Goal: Task Accomplishment & Management: Manage account settings

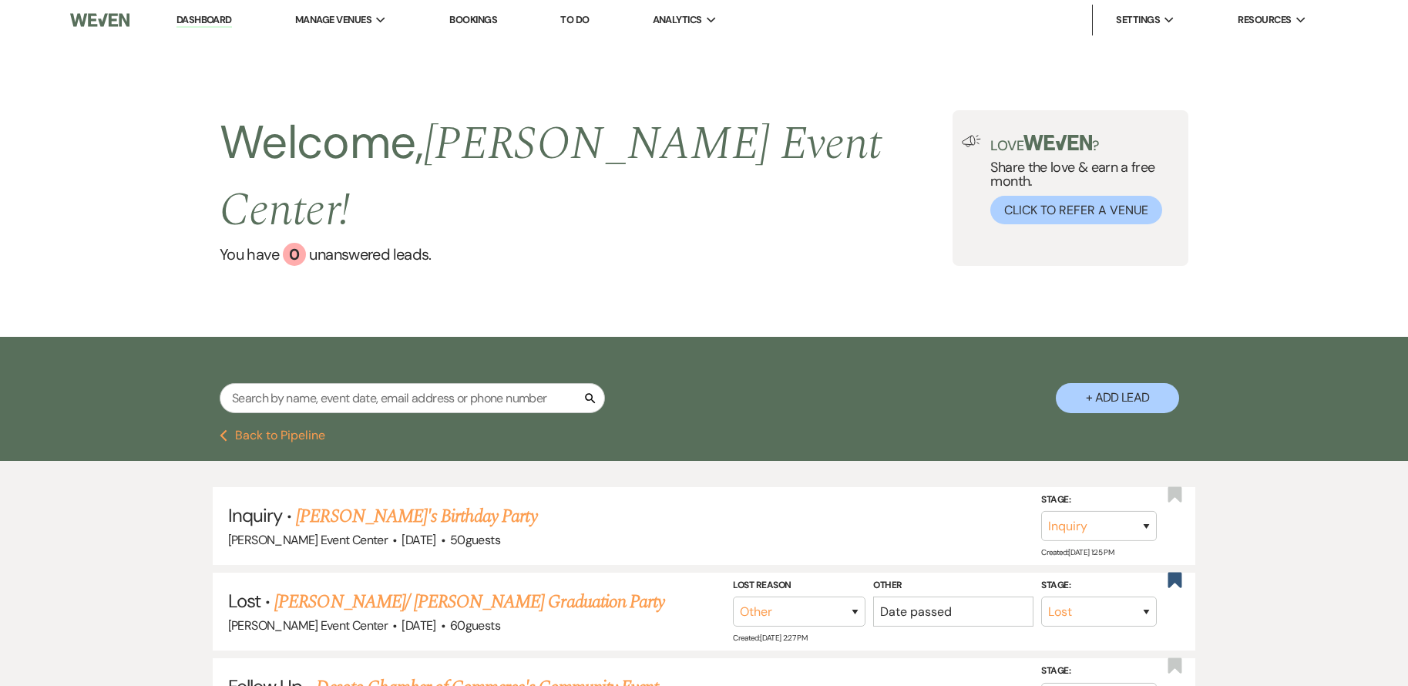
select select "8"
select select "1"
select select "9"
select select "8"
select select "1"
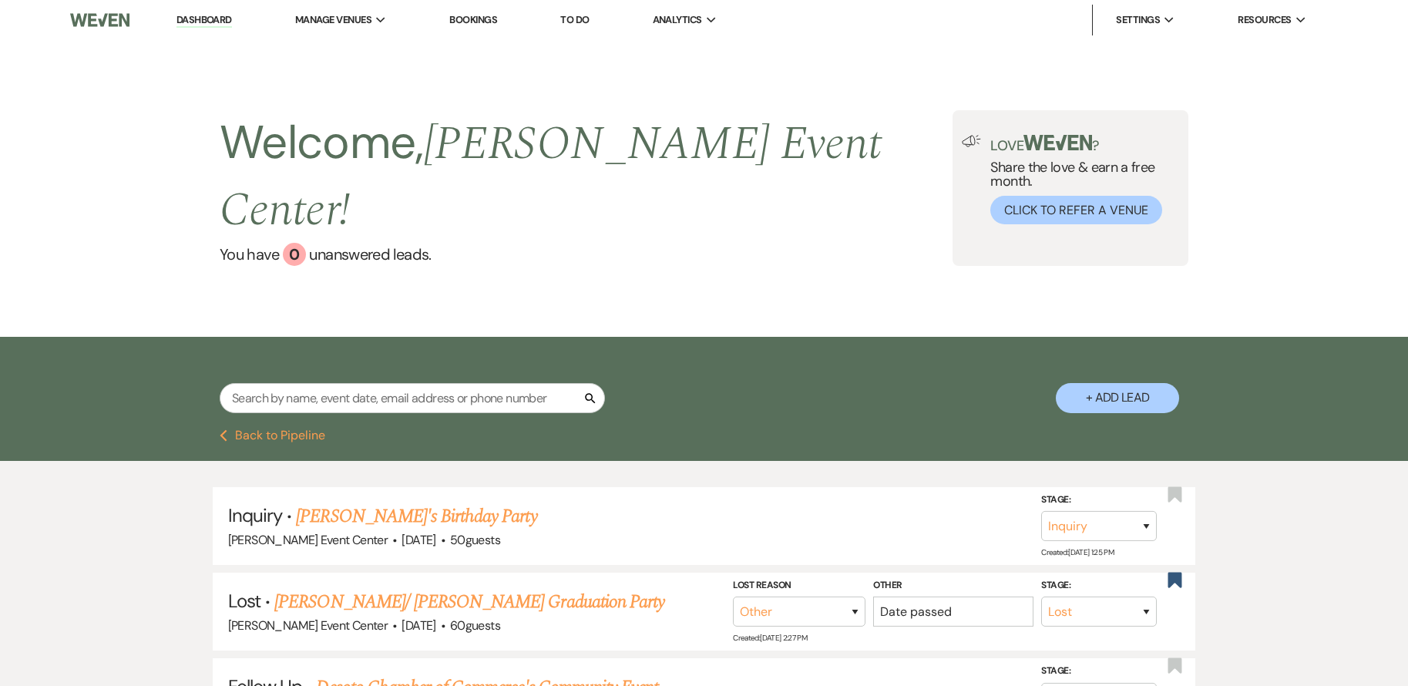
select select "8"
select select "10"
click at [344, 383] on input "text" at bounding box center [412, 398] width 385 height 30
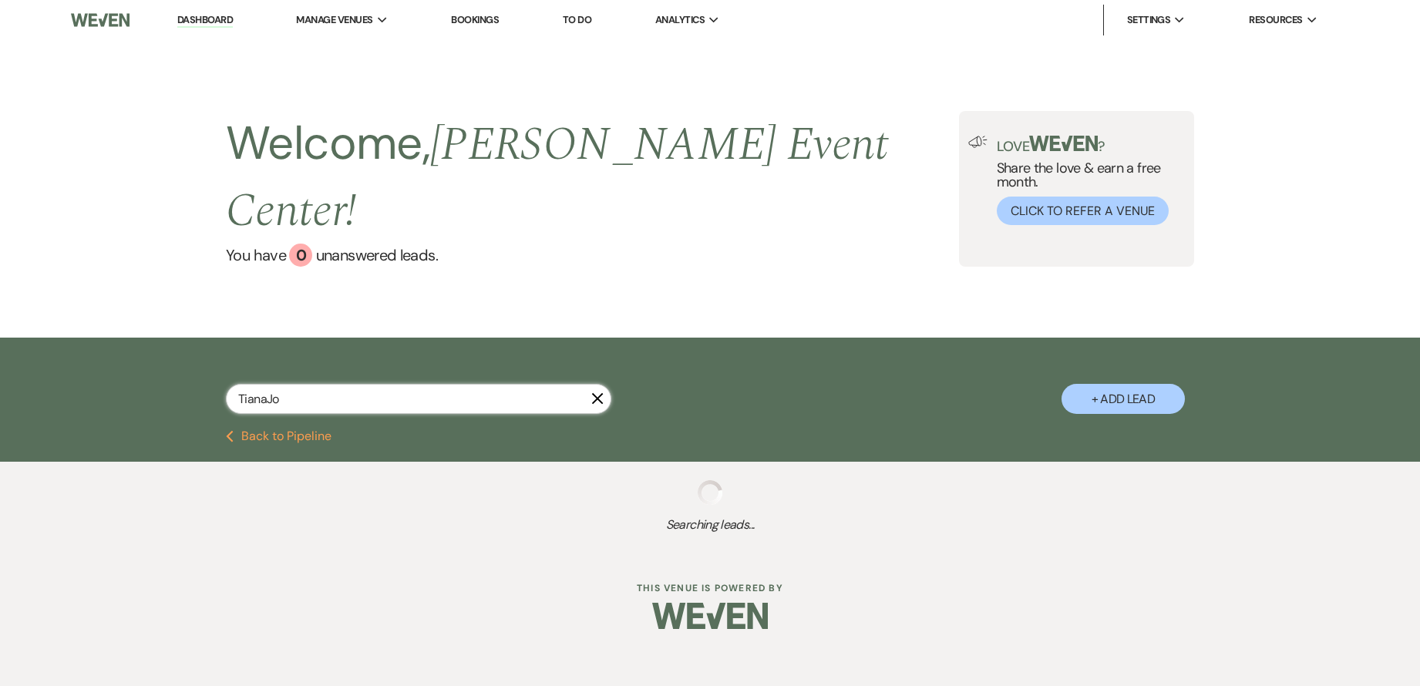
type input "TianaJoh"
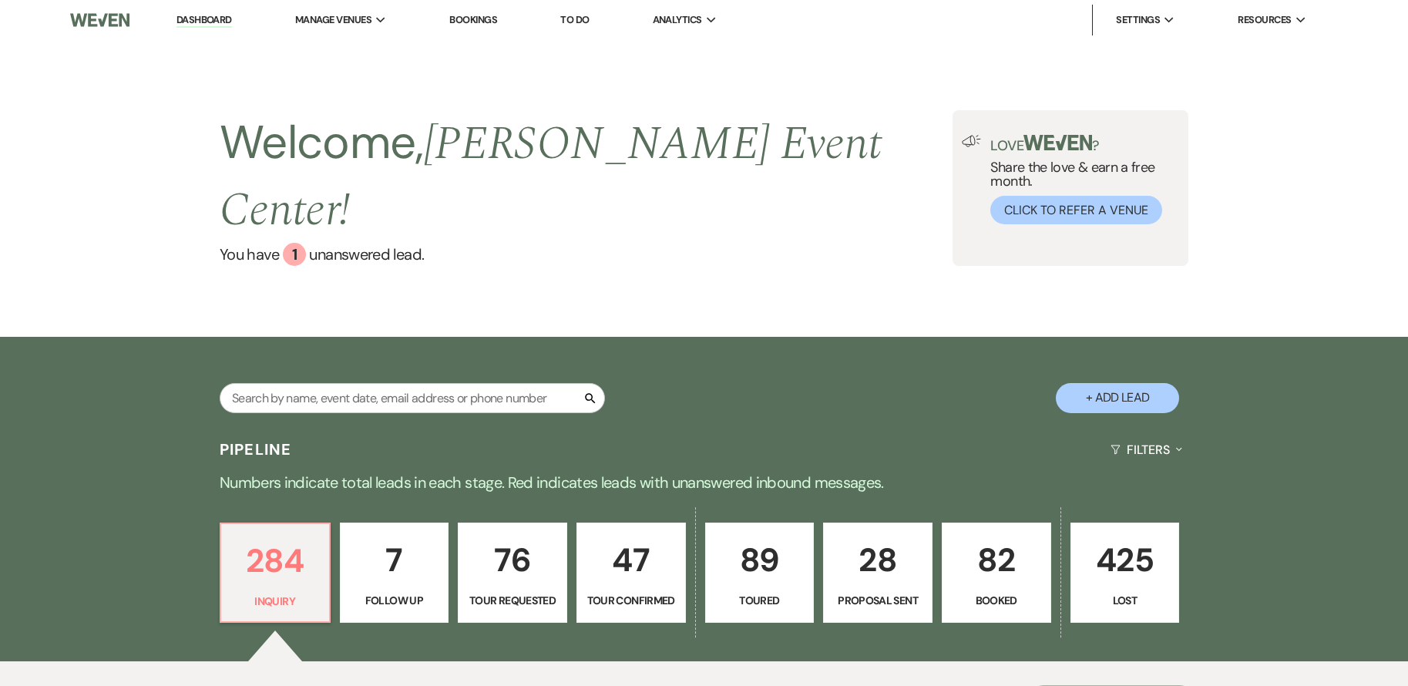
click at [422, 383] on input "text" at bounding box center [412, 398] width 385 height 30
type input "[EMAIL_ADDRESS][DOMAIN_NAME]"
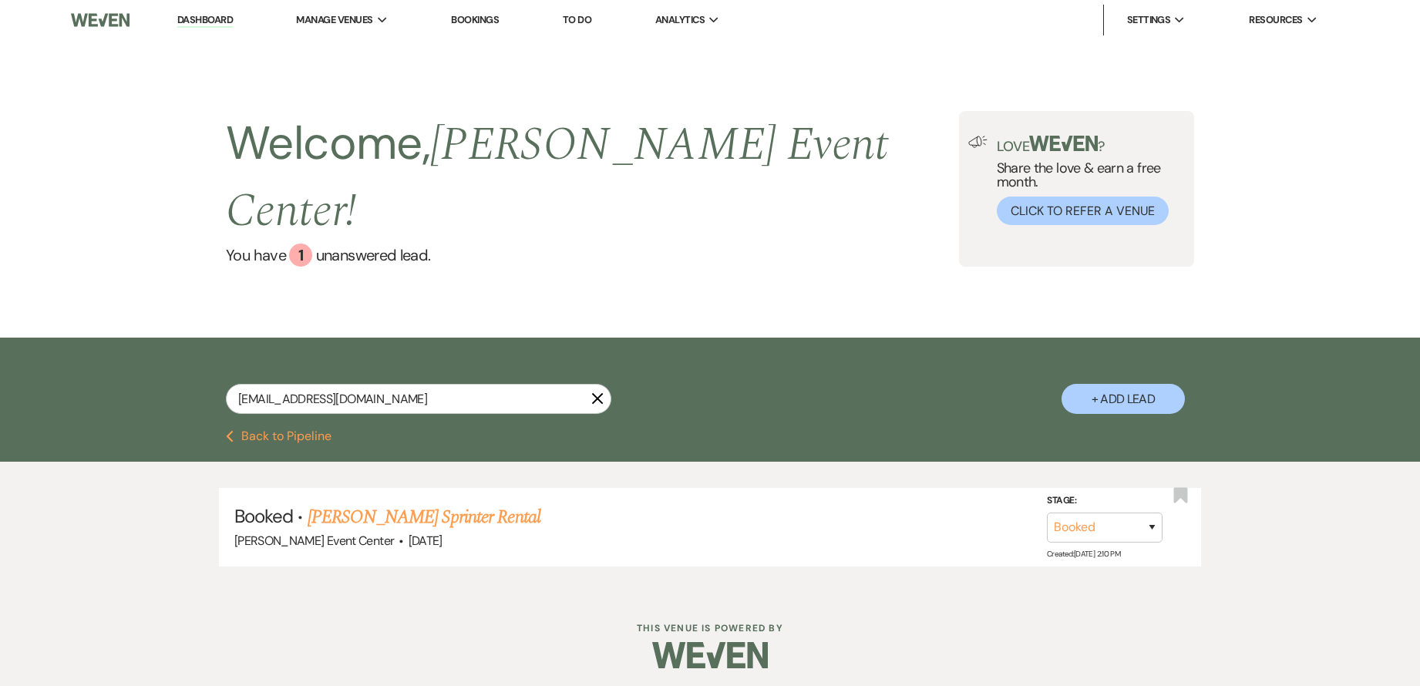
click at [436, 384] on input "[EMAIL_ADDRESS][DOMAIN_NAME]" at bounding box center [418, 399] width 385 height 30
type input "[PERSON_NAME]"
select select "8"
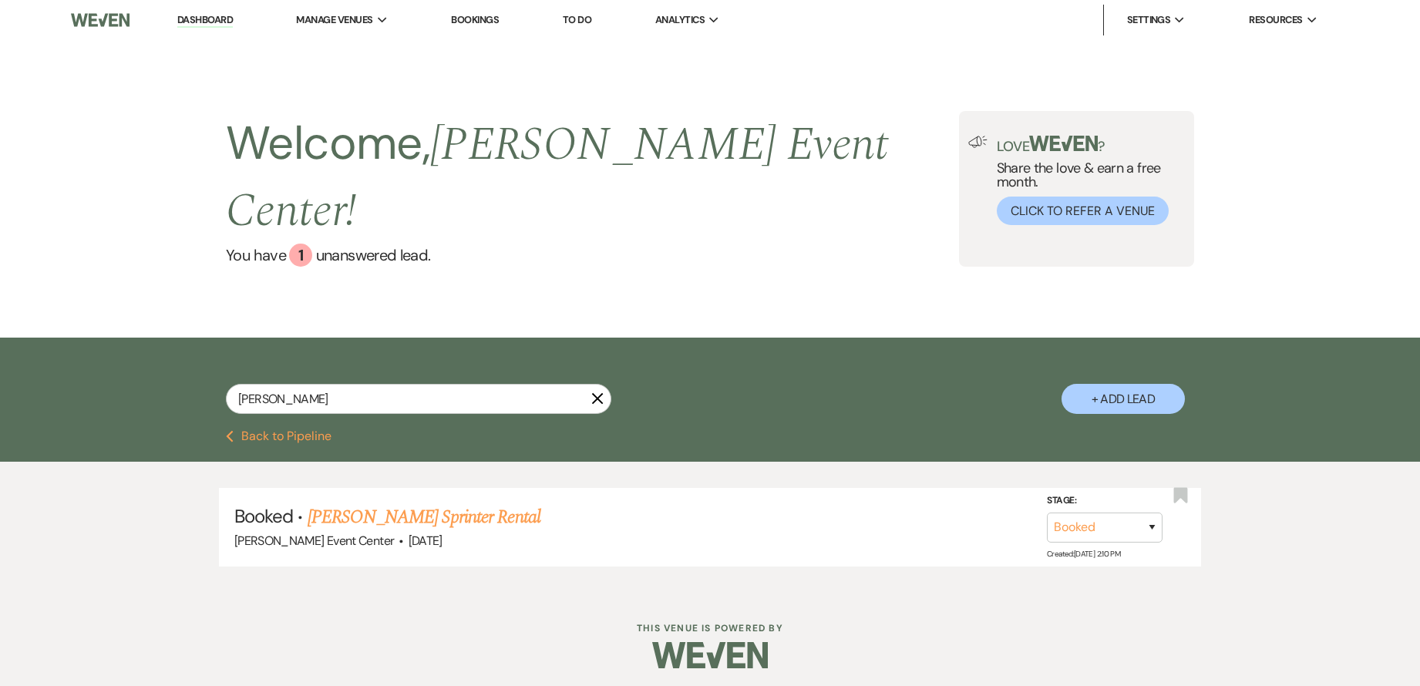
select select "6"
select select "8"
select select "2"
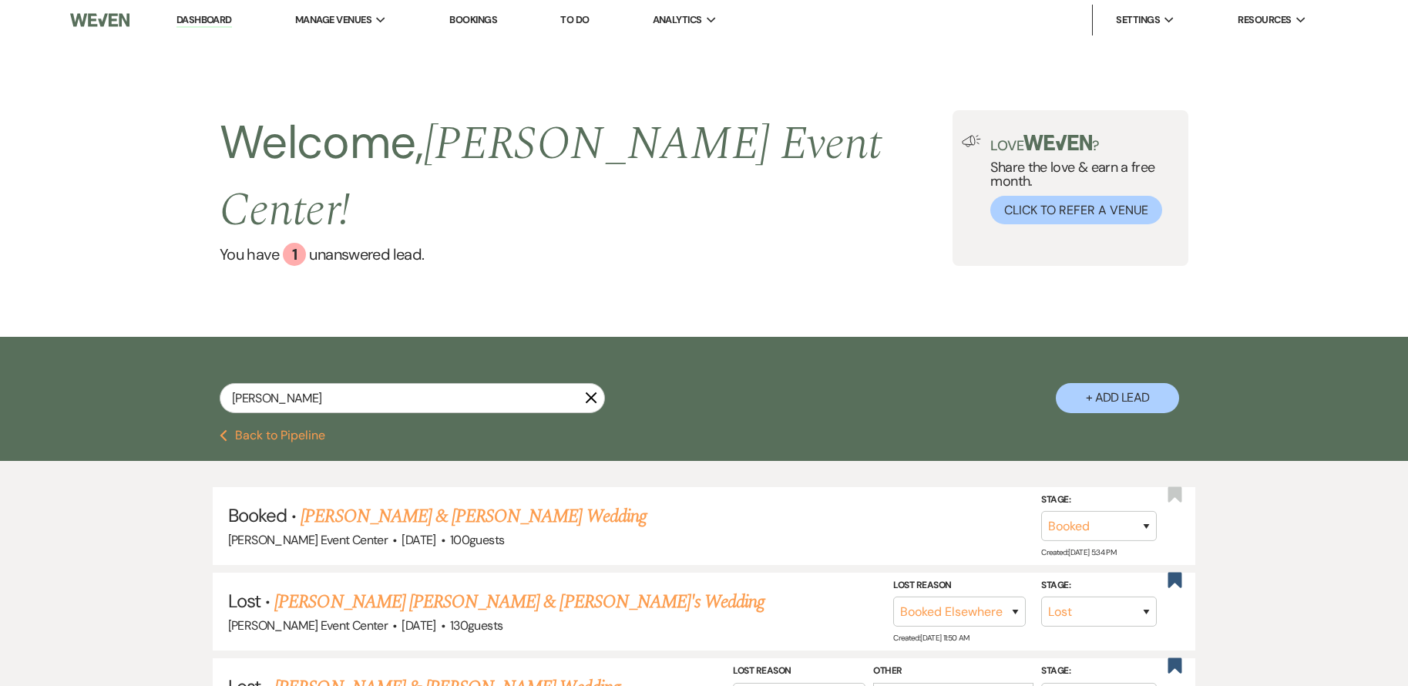
type input "Tiana"
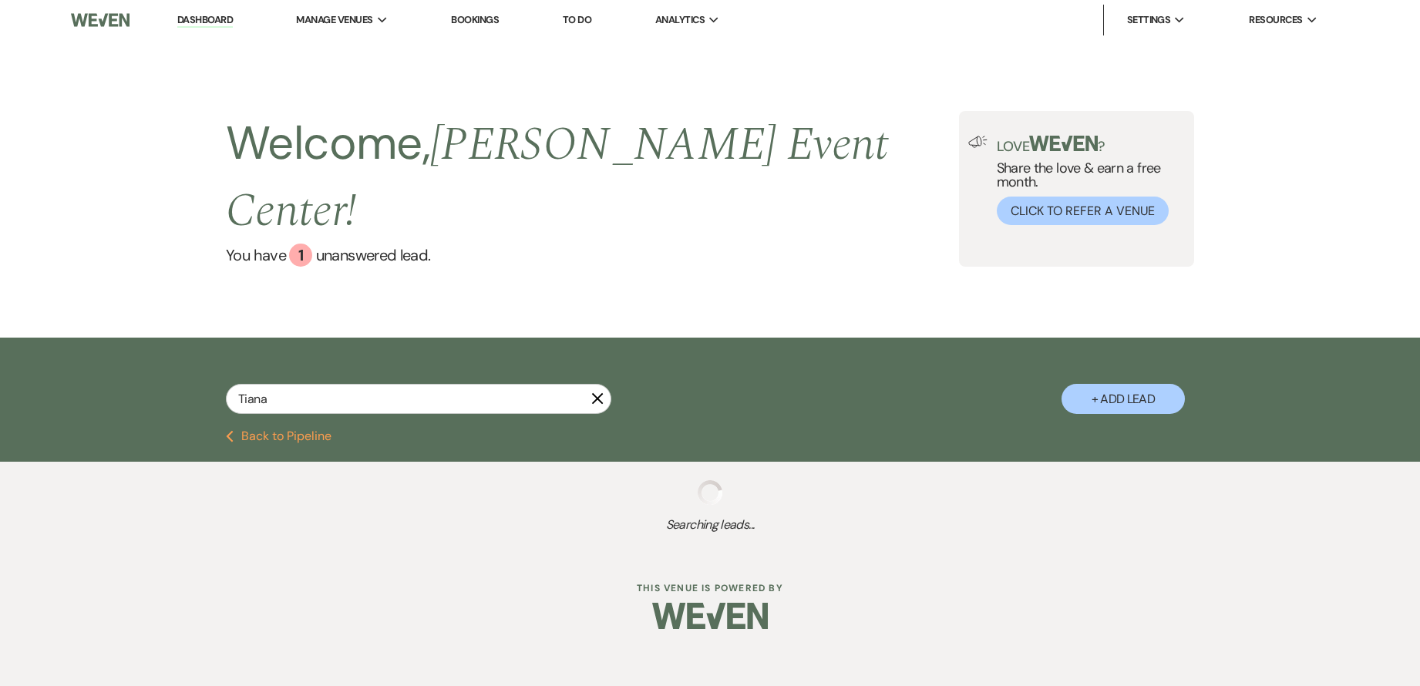
select select "8"
select select "6"
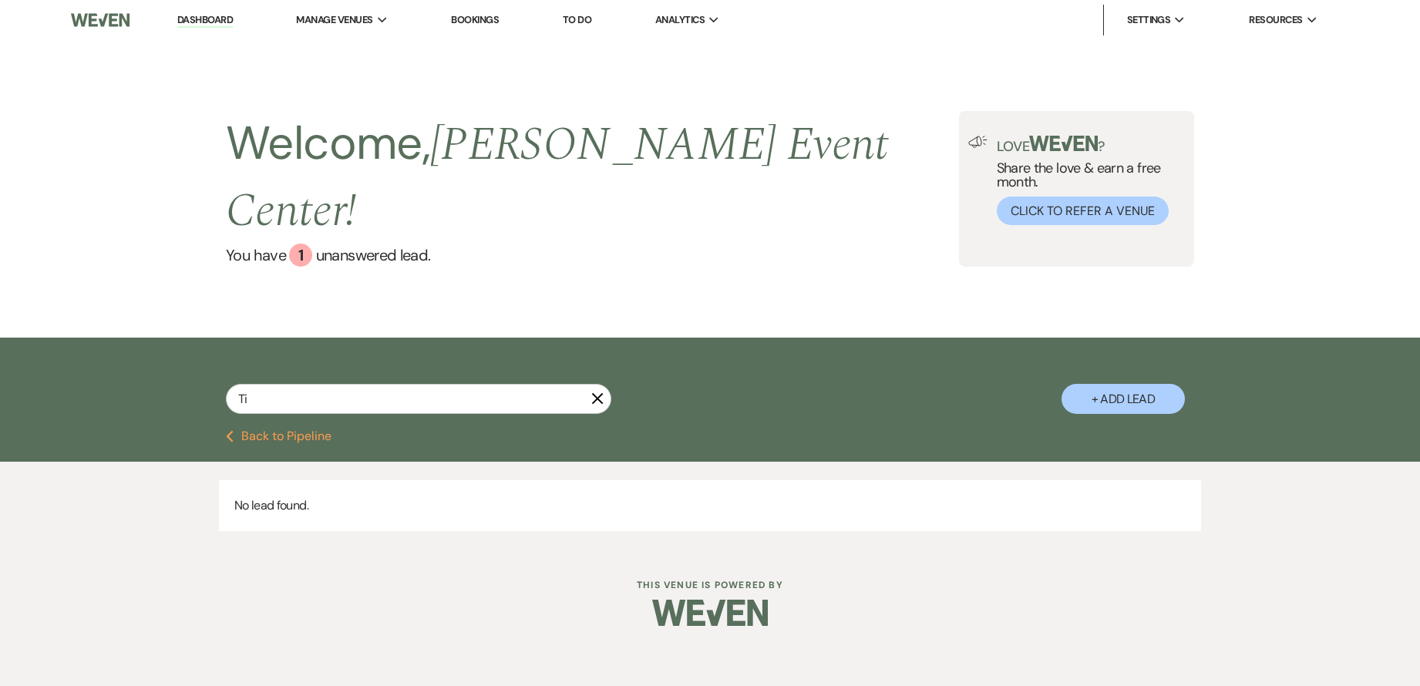
type input "T"
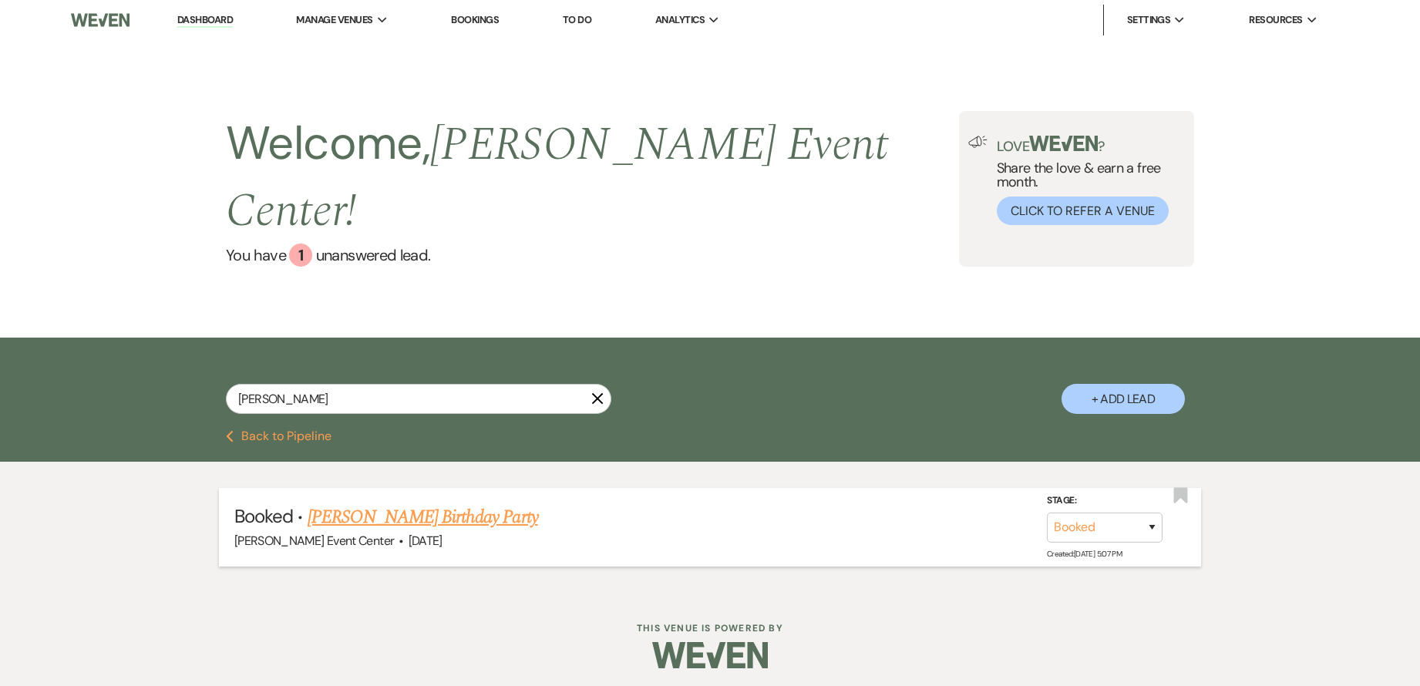
type input "[PERSON_NAME]"
click at [443, 503] on link "[PERSON_NAME] Birthday Party" at bounding box center [423, 517] width 230 height 28
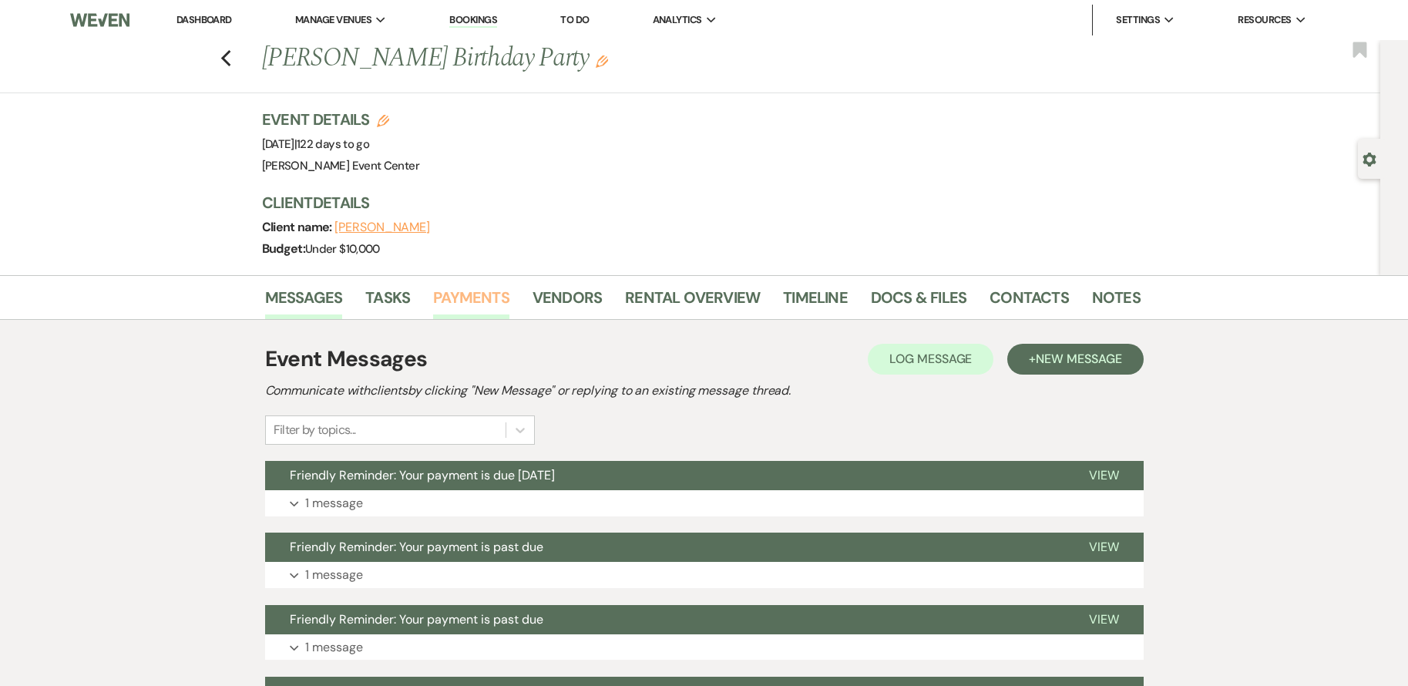
click at [478, 285] on link "Payments" at bounding box center [471, 302] width 76 height 34
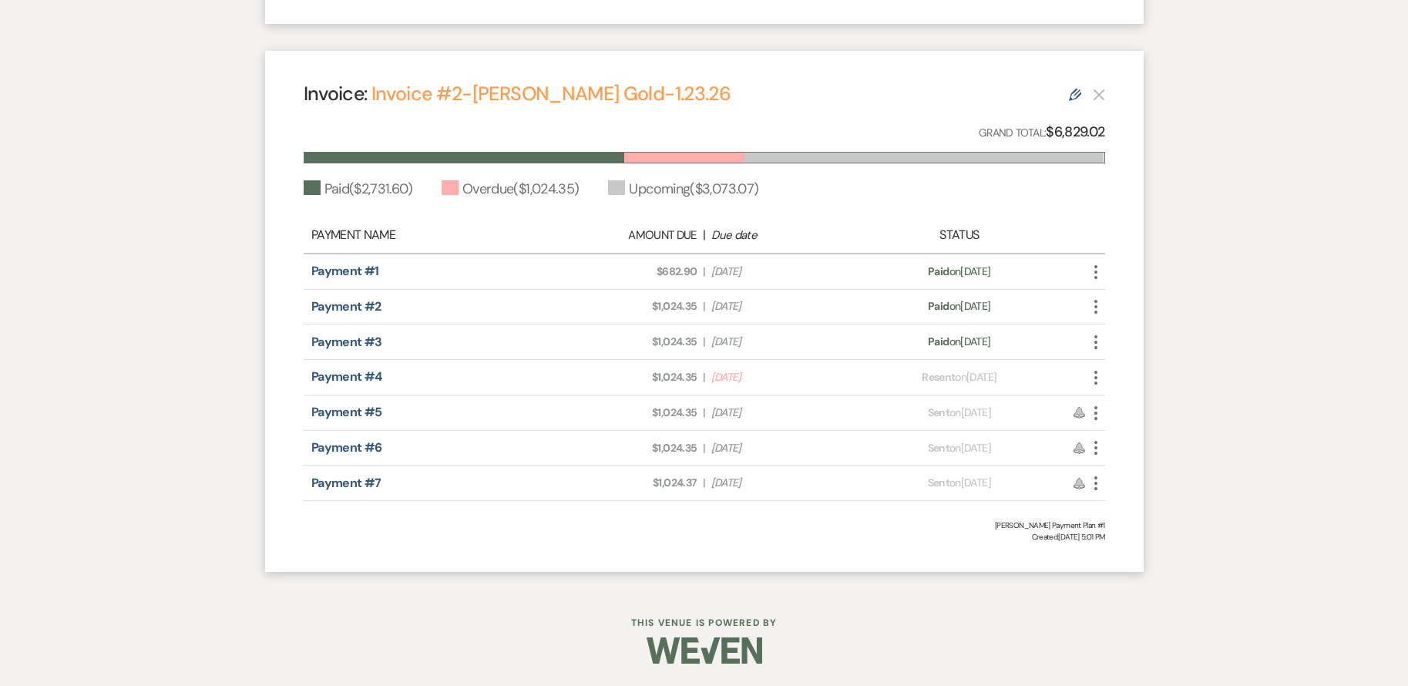
scroll to position [757, 0]
click at [1073, 98] on use at bounding box center [1075, 94] width 12 height 12
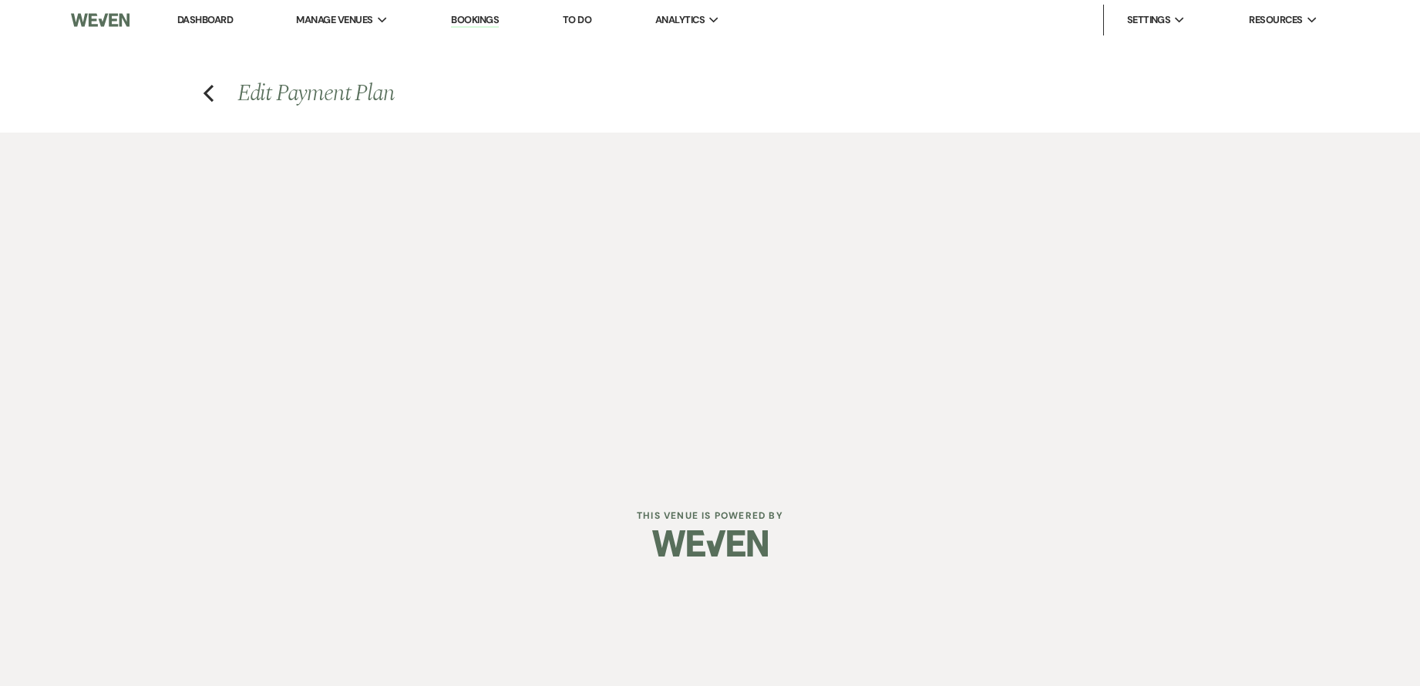
select select "24572"
select select "1"
select select "2"
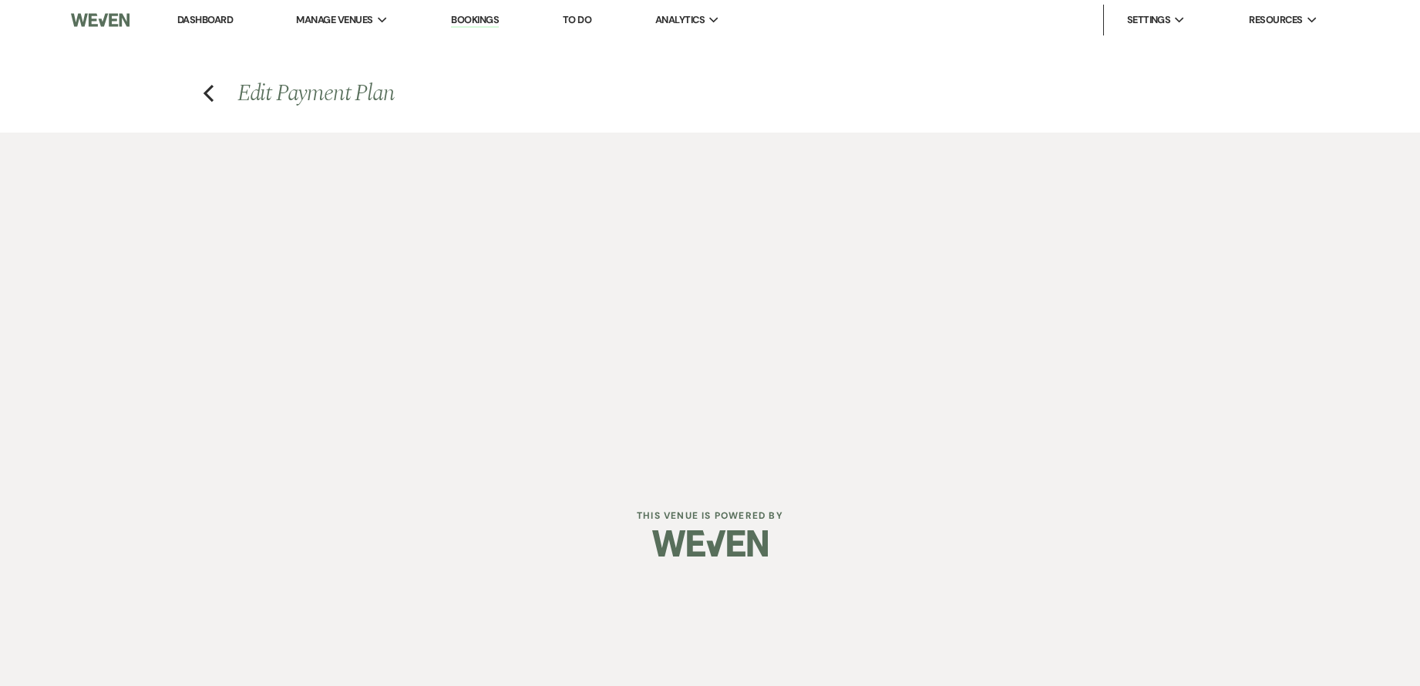
select select "percentage"
select select "2"
select select "percentage"
select select "client"
select select "weeks"
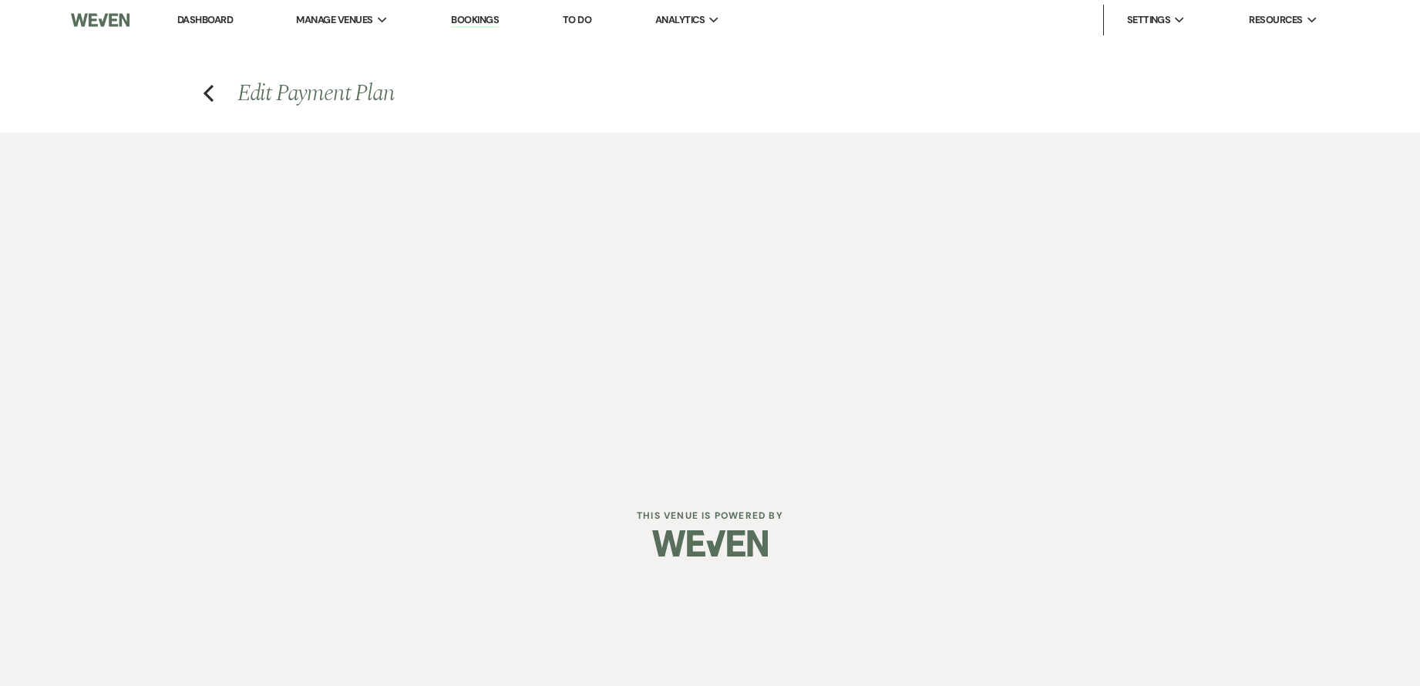
select select "both"
select select "onDueDate"
select select "host"
select select "days"
select select "afterDueDate"
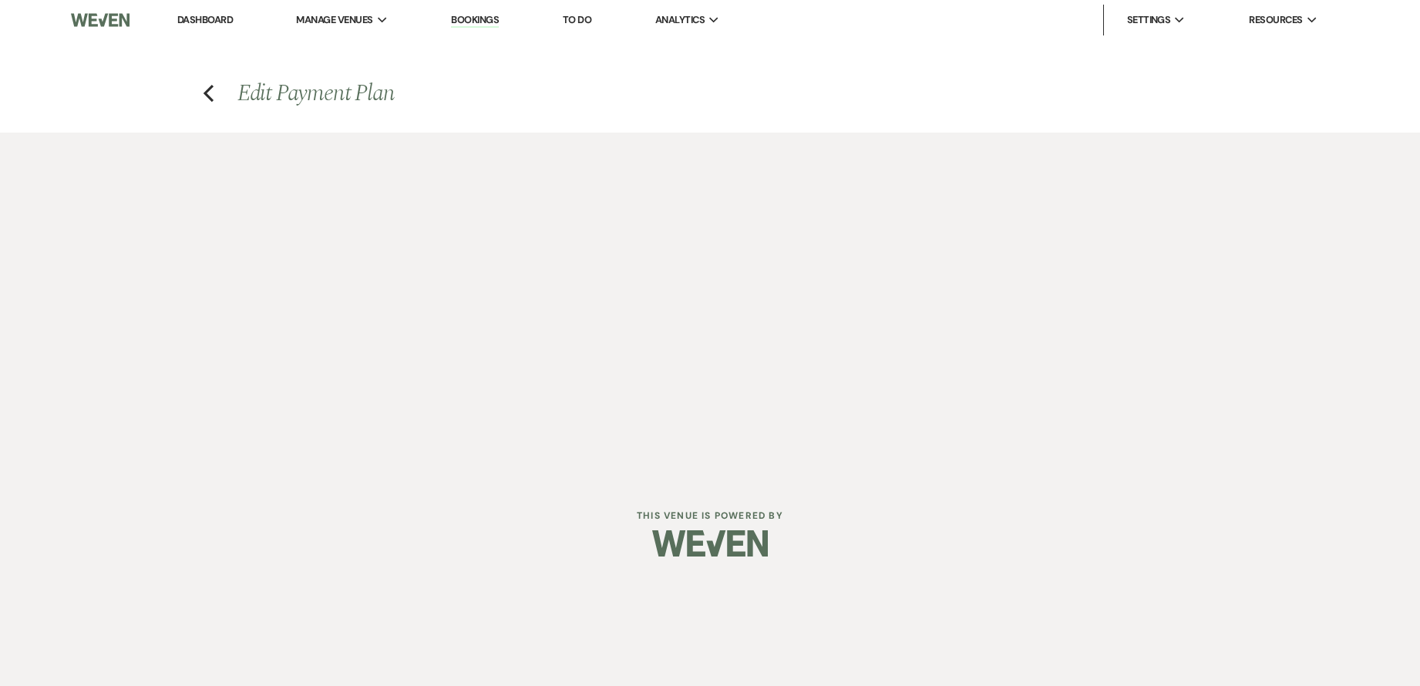
select select "2"
select select "percentage"
select select "client"
select select "weeks"
select select "both"
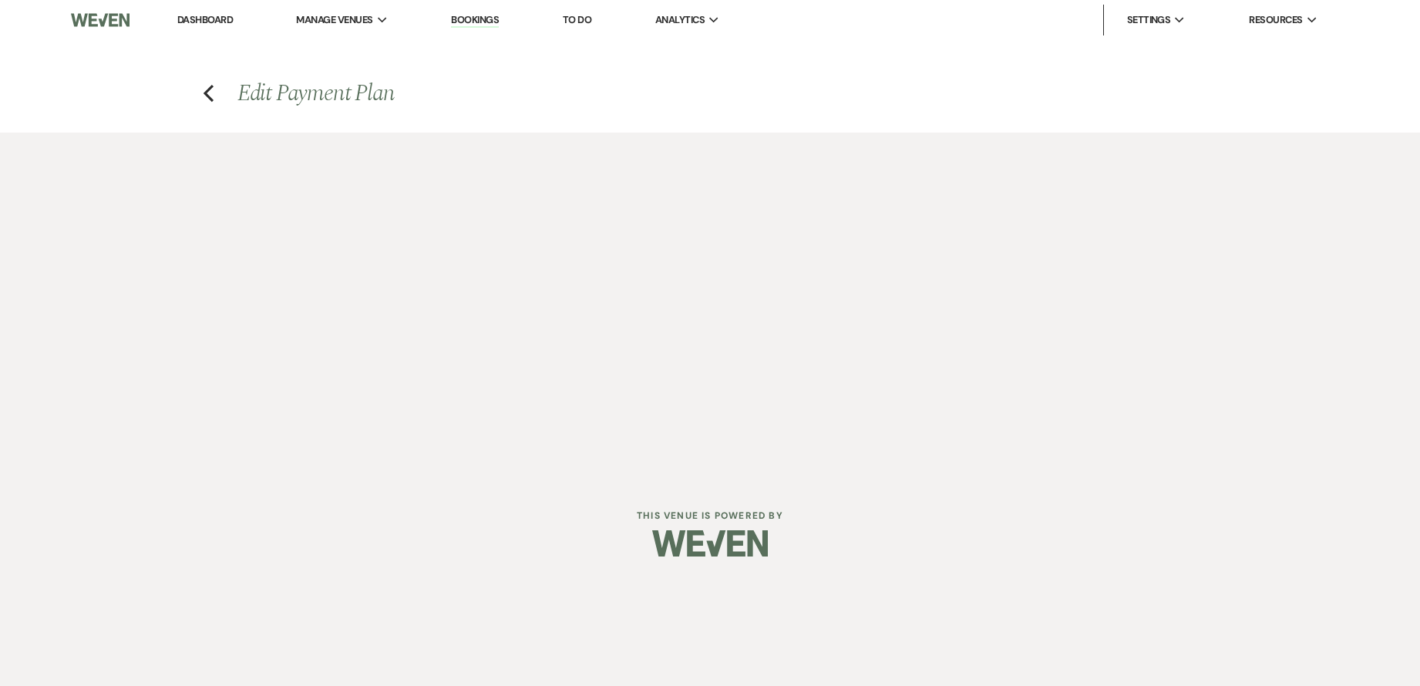
select select "onDueDate"
select select "host"
select select "days"
select select "afterDueDate"
select select "2"
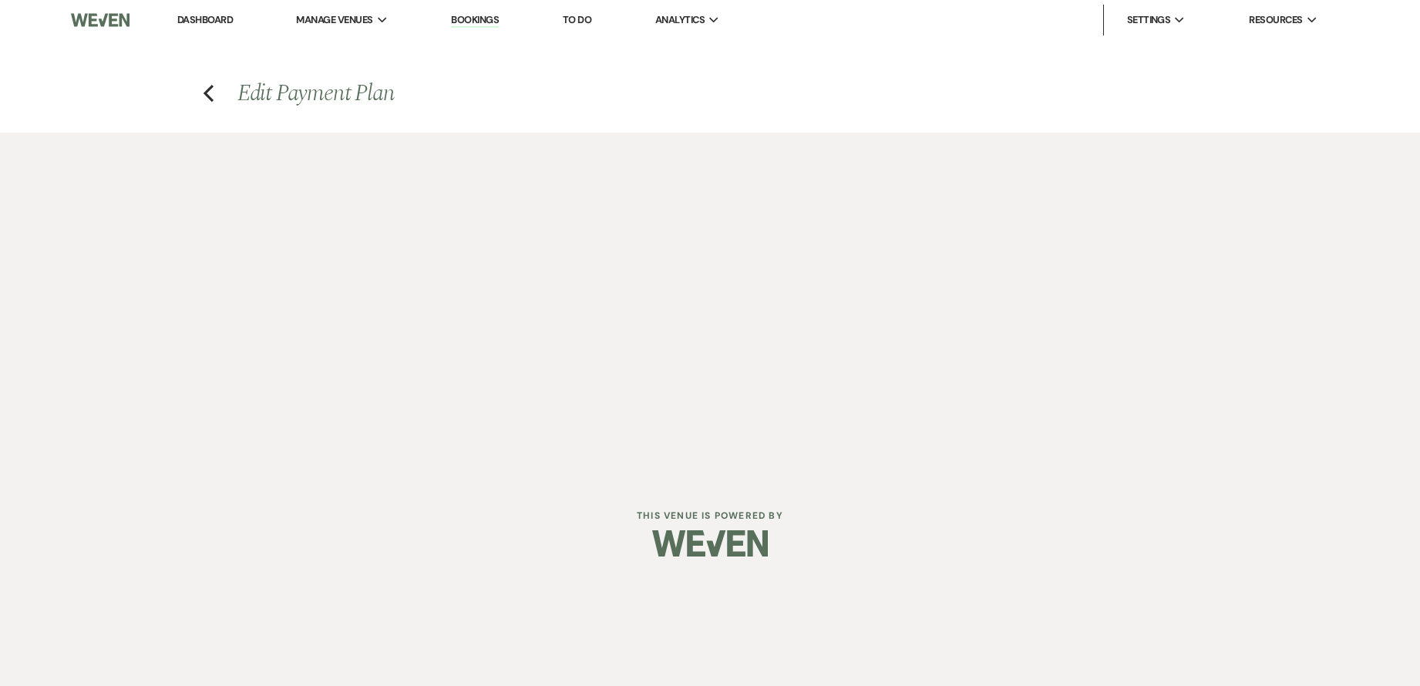
select select "flat"
select select "client"
select select "weeks"
select select "both"
select select "onDueDate"
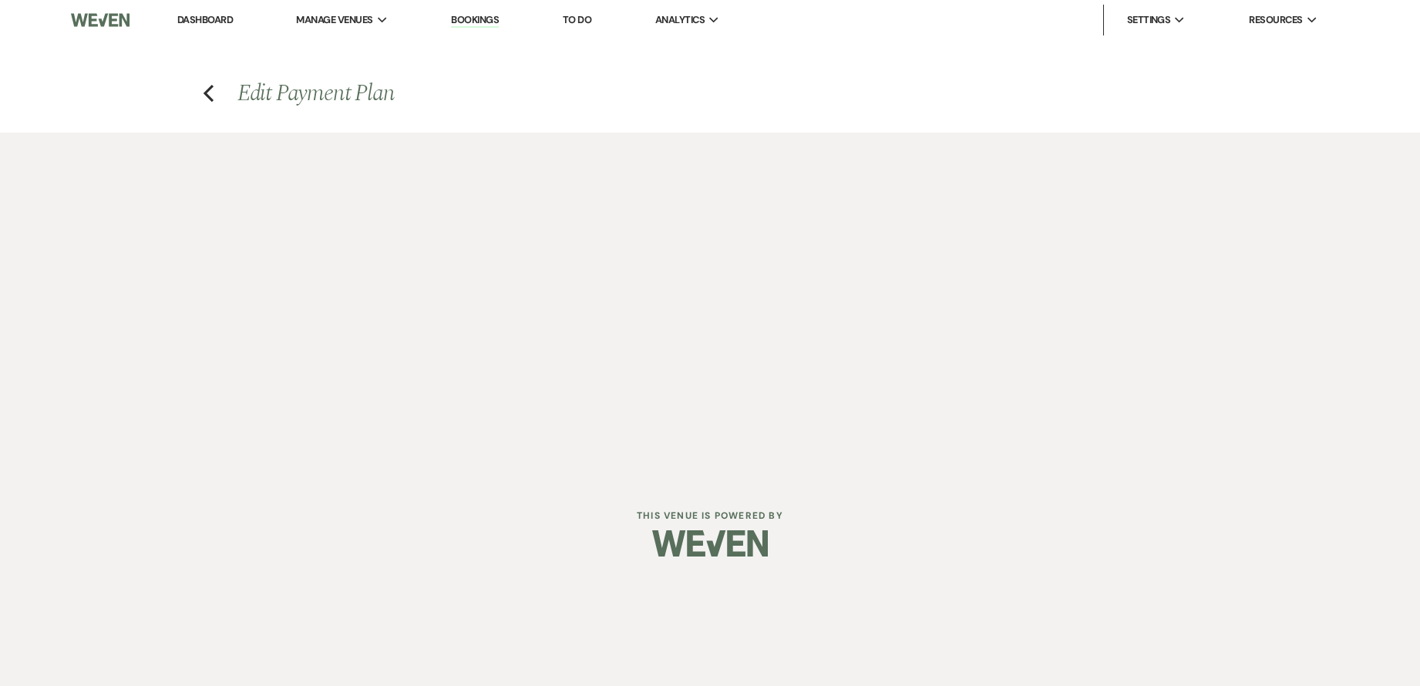
select select "host"
select select "days"
select select "afterDueDate"
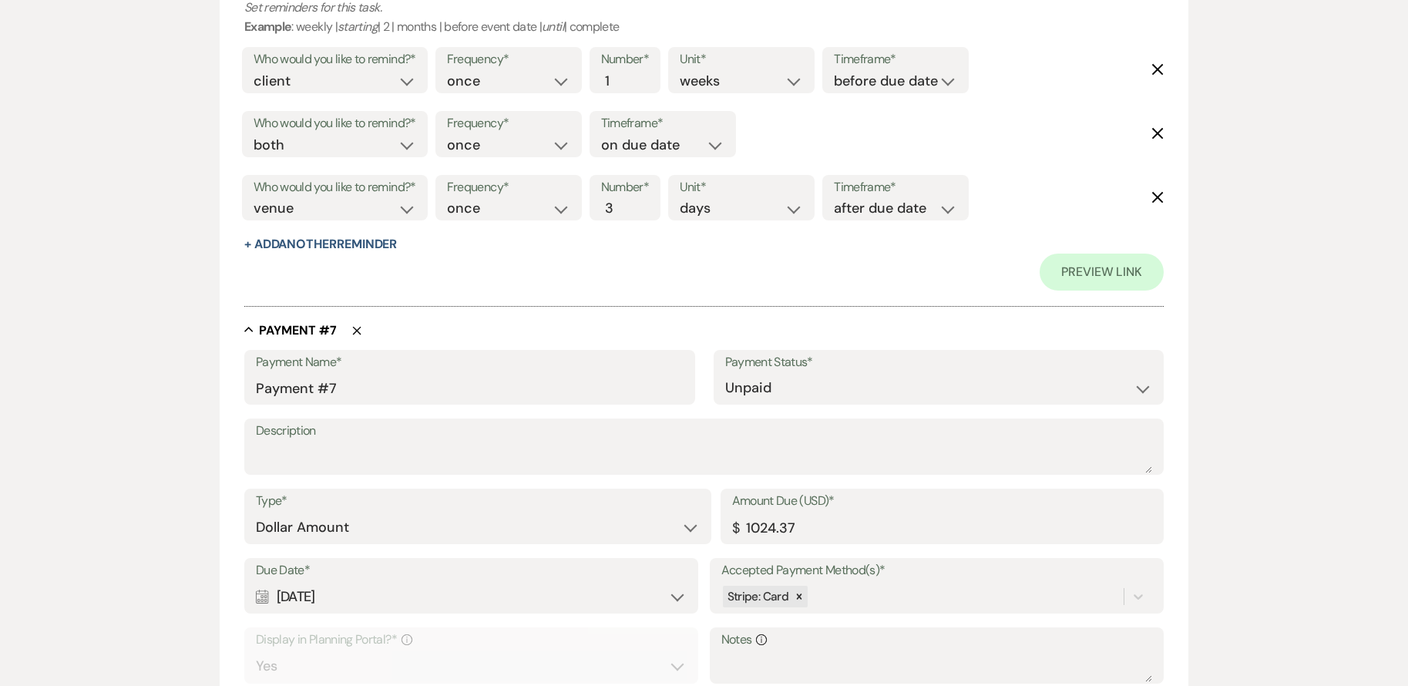
scroll to position [3663, 0]
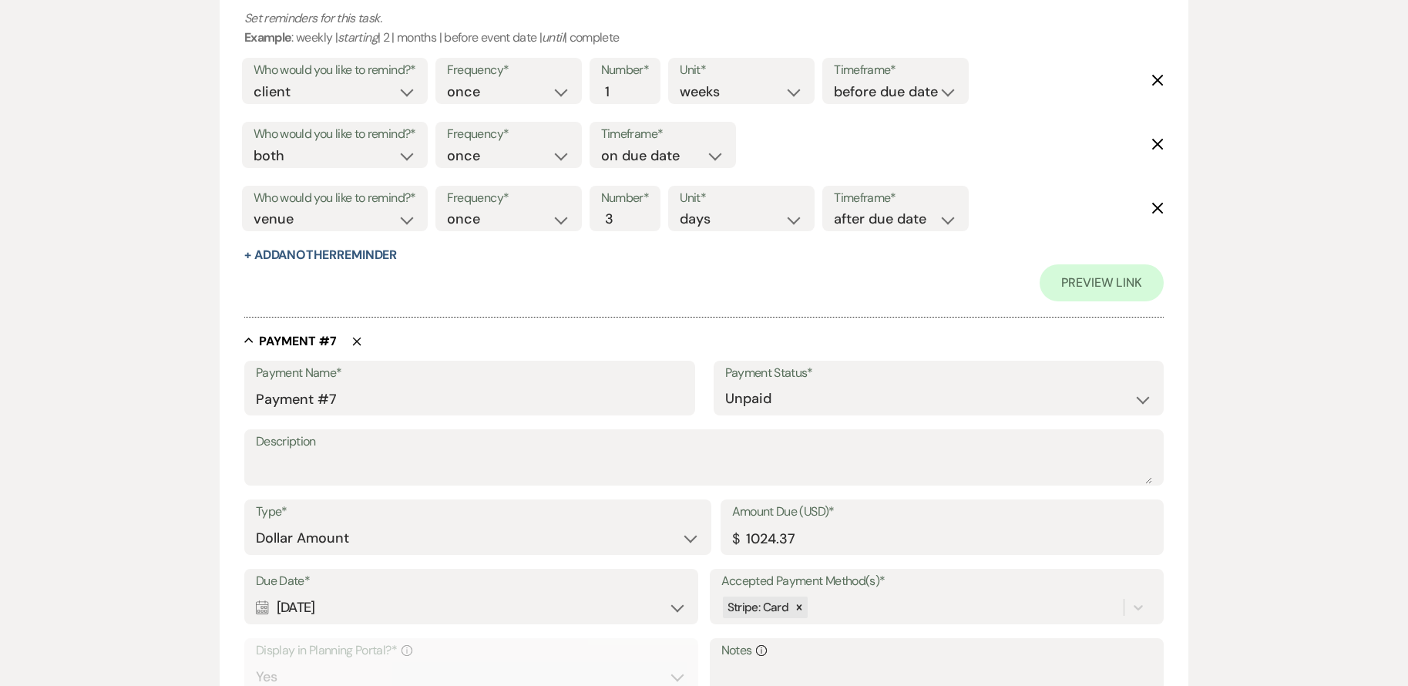
click at [359, 343] on icon "Delete" at bounding box center [356, 341] width 9 height 9
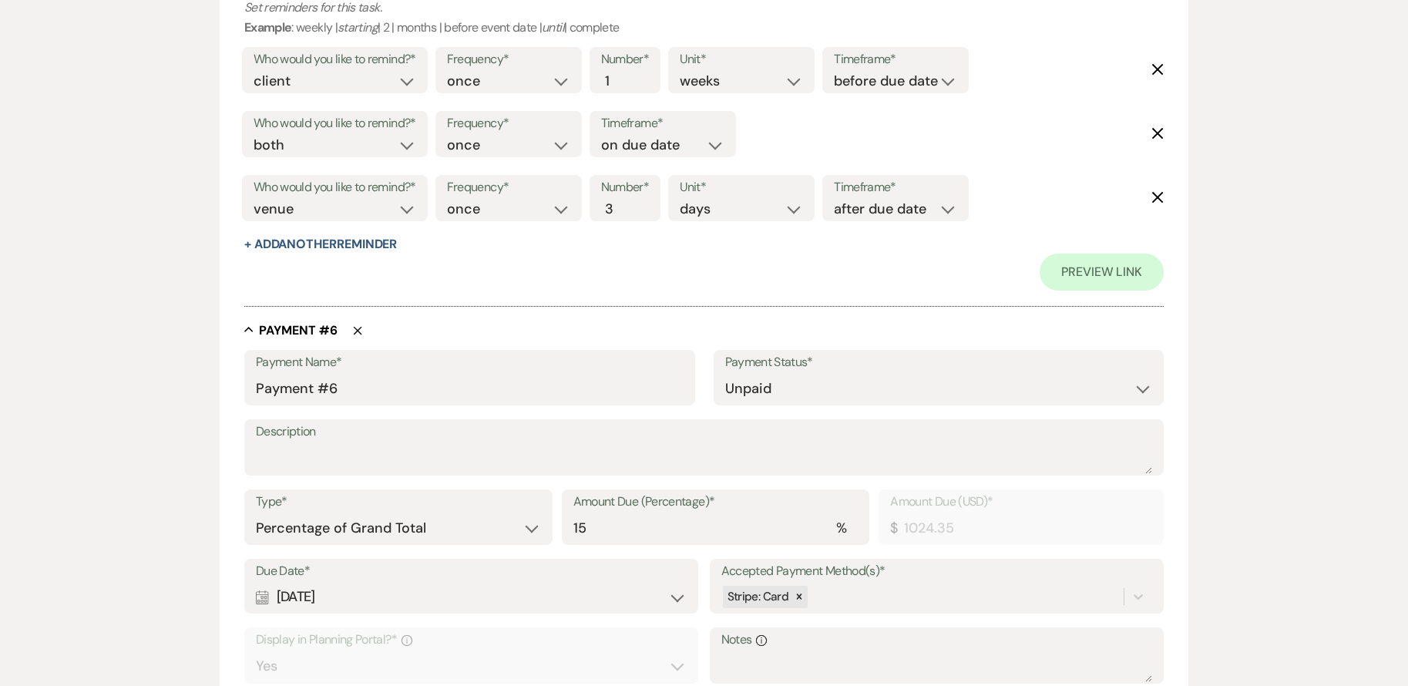
click at [359, 328] on use "button" at bounding box center [357, 331] width 8 height 8
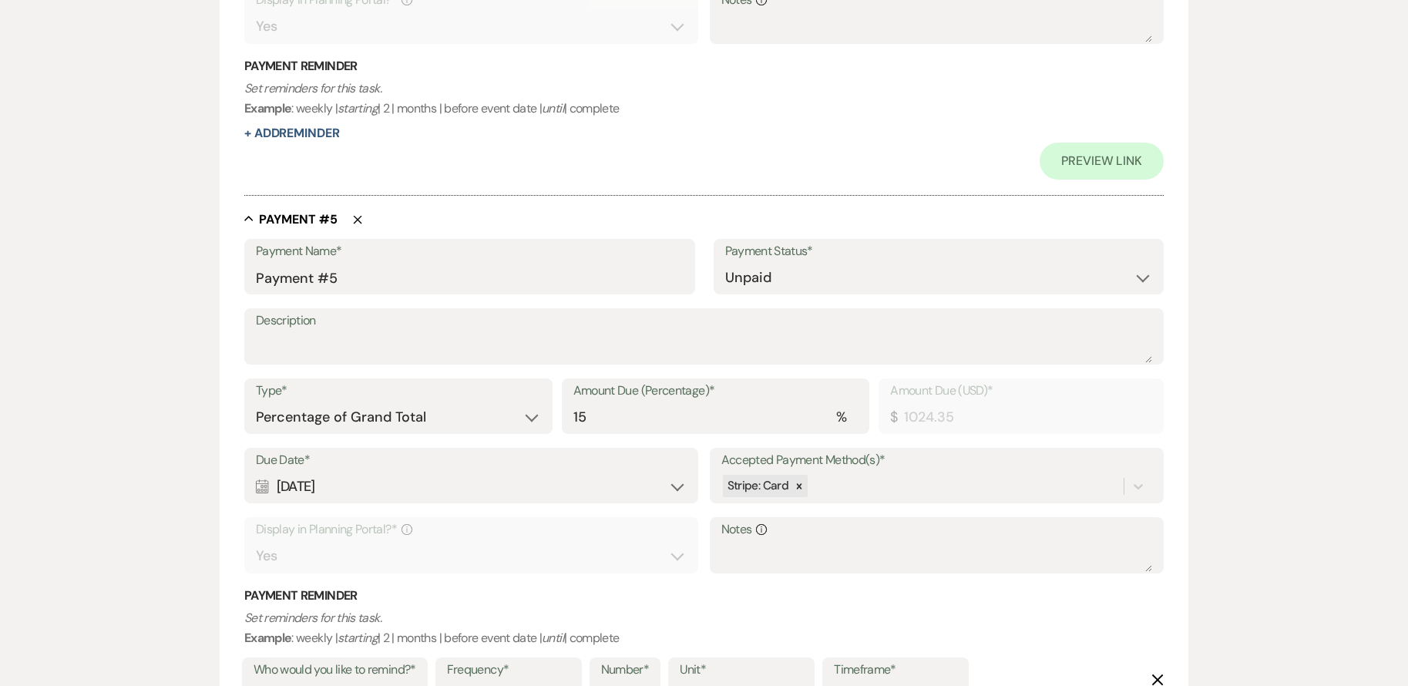
scroll to position [2308, 0]
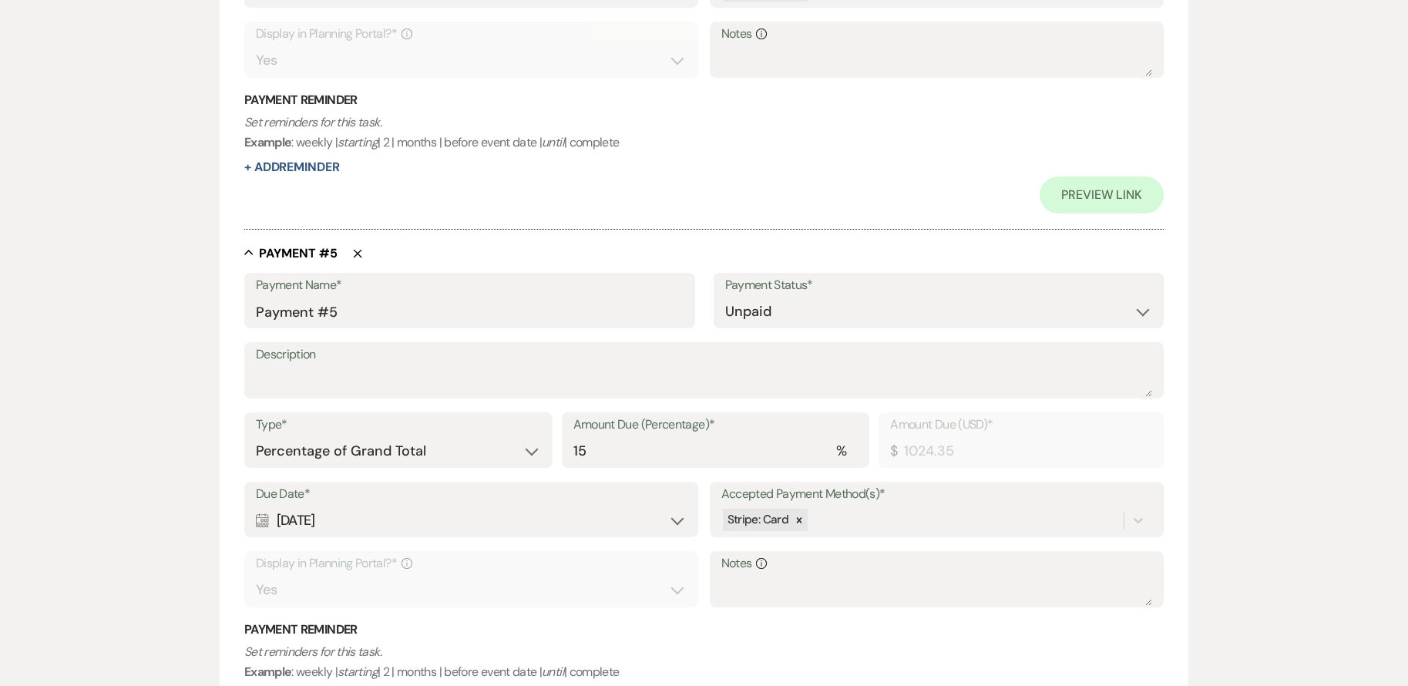
click at [355, 253] on icon "Delete" at bounding box center [357, 253] width 9 height 9
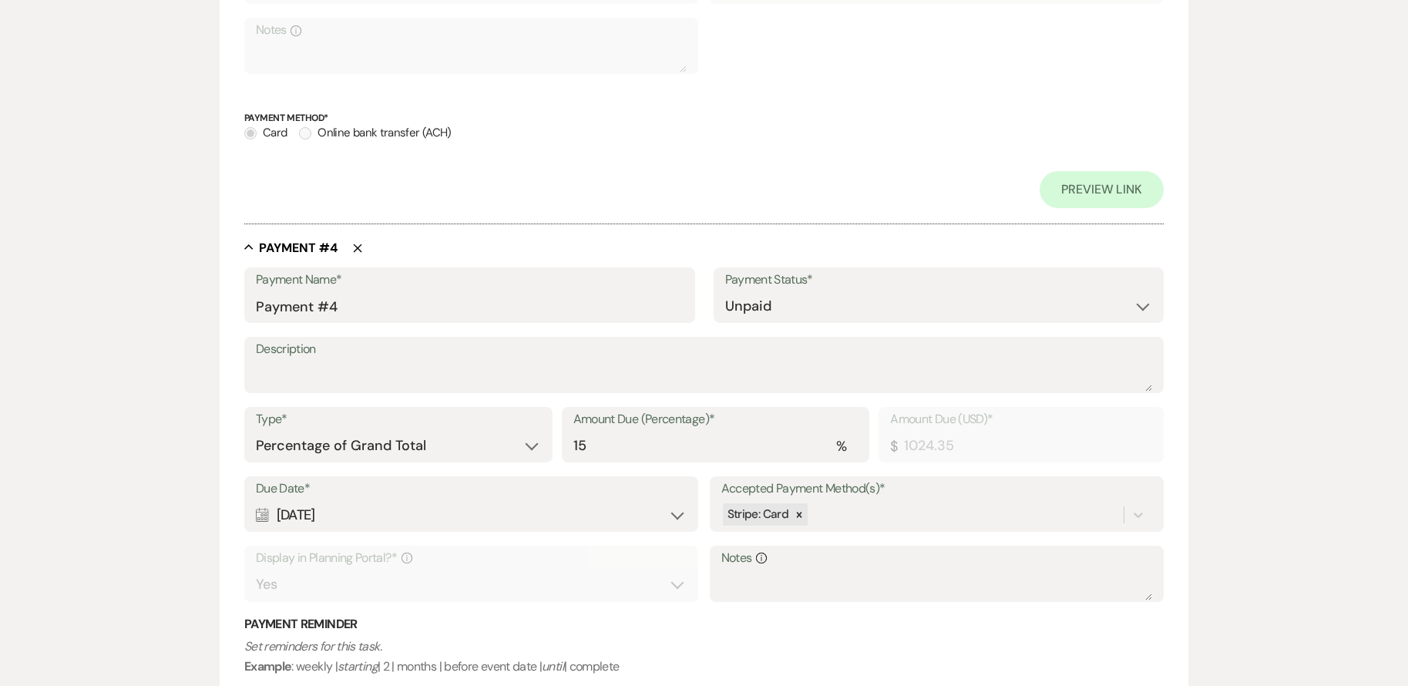
scroll to position [1741, 0]
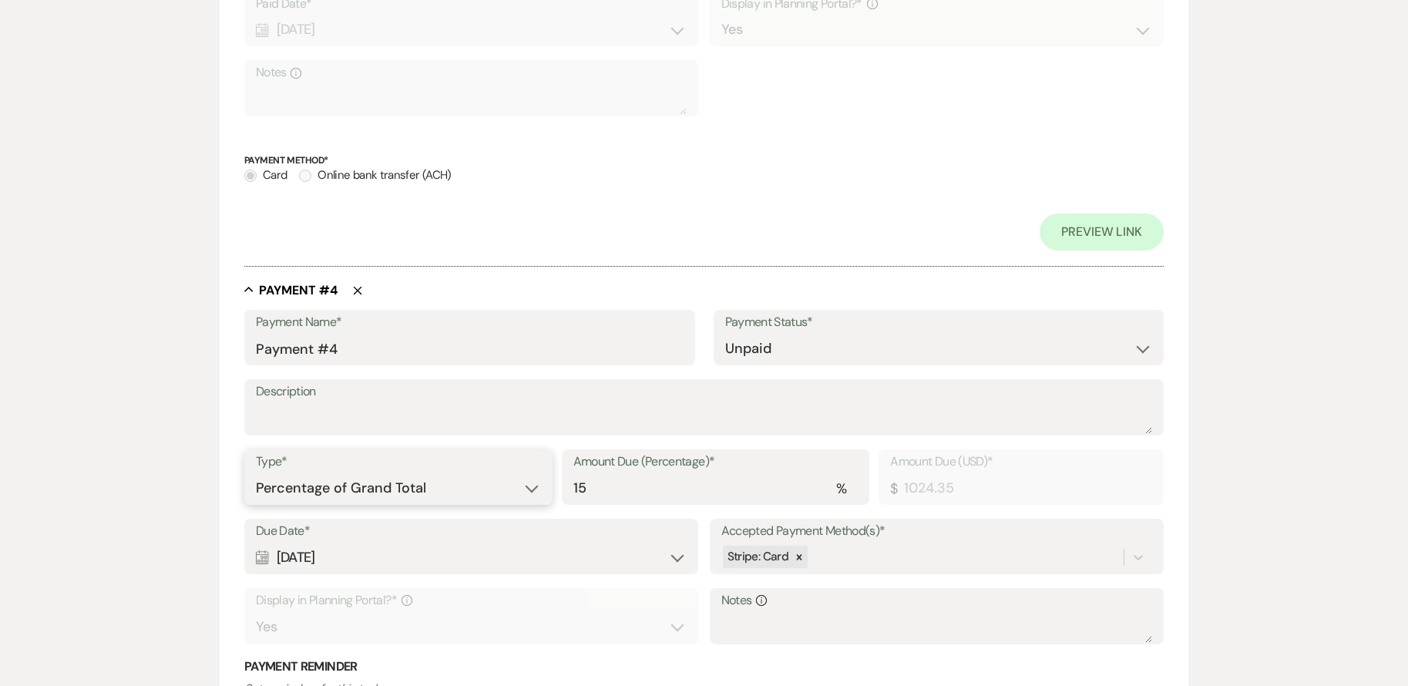
click at [523, 479] on select "Dollar Amount Percentage of Grand Total" at bounding box center [398, 488] width 285 height 30
click at [618, 497] on input "15" at bounding box center [716, 488] width 285 height 30
click at [614, 486] on input "15" at bounding box center [716, 488] width 285 height 30
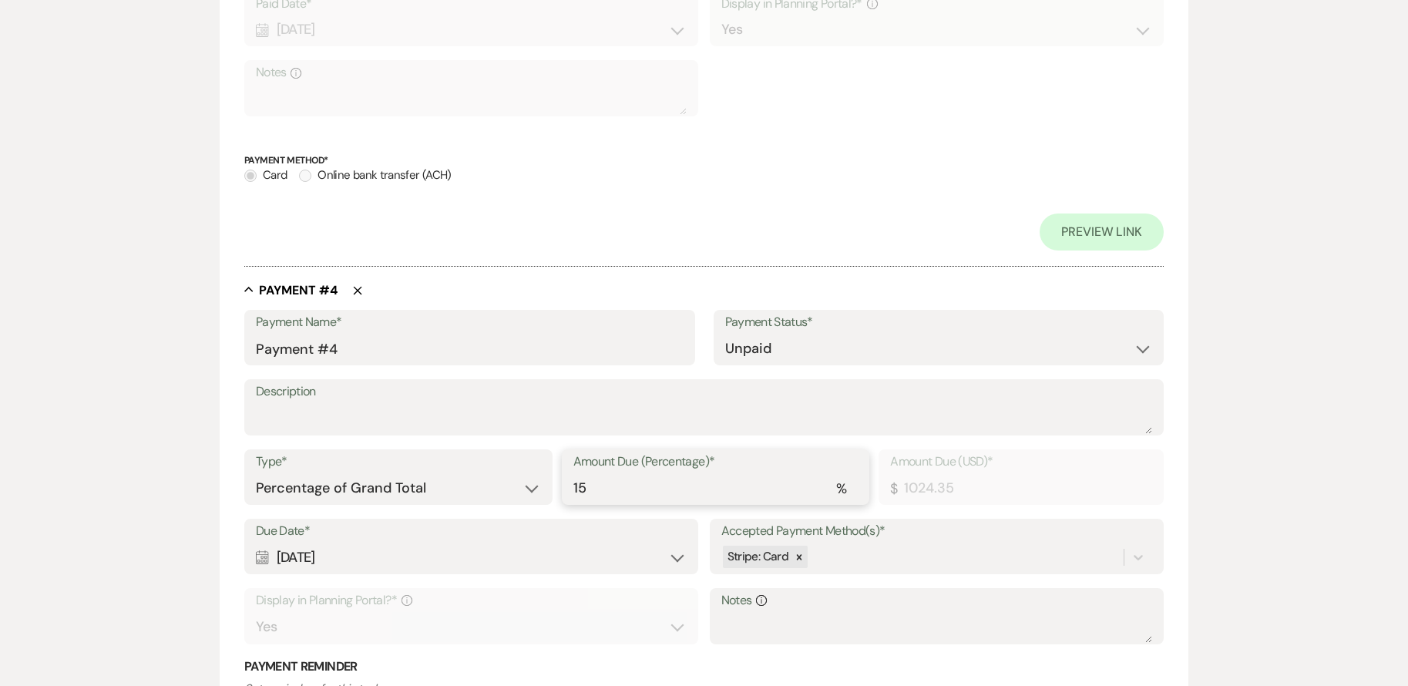
type input "0.00"
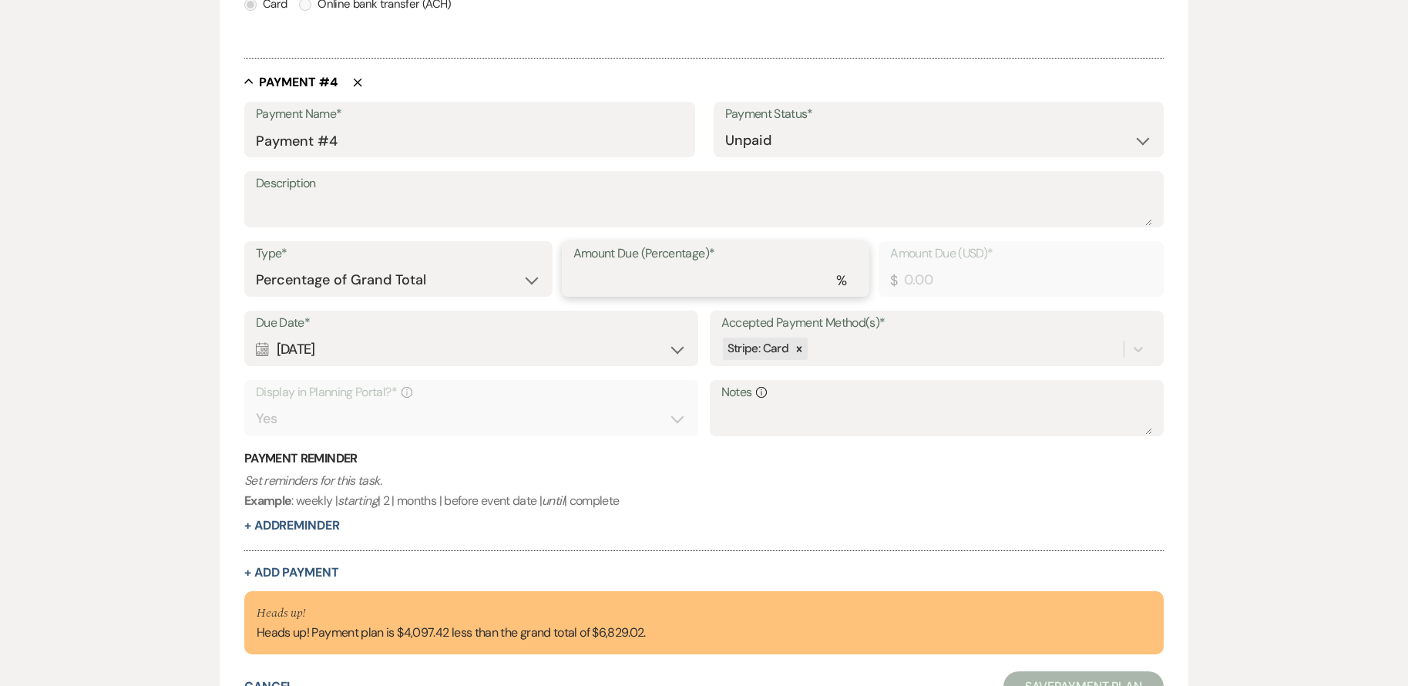
scroll to position [1899, 0]
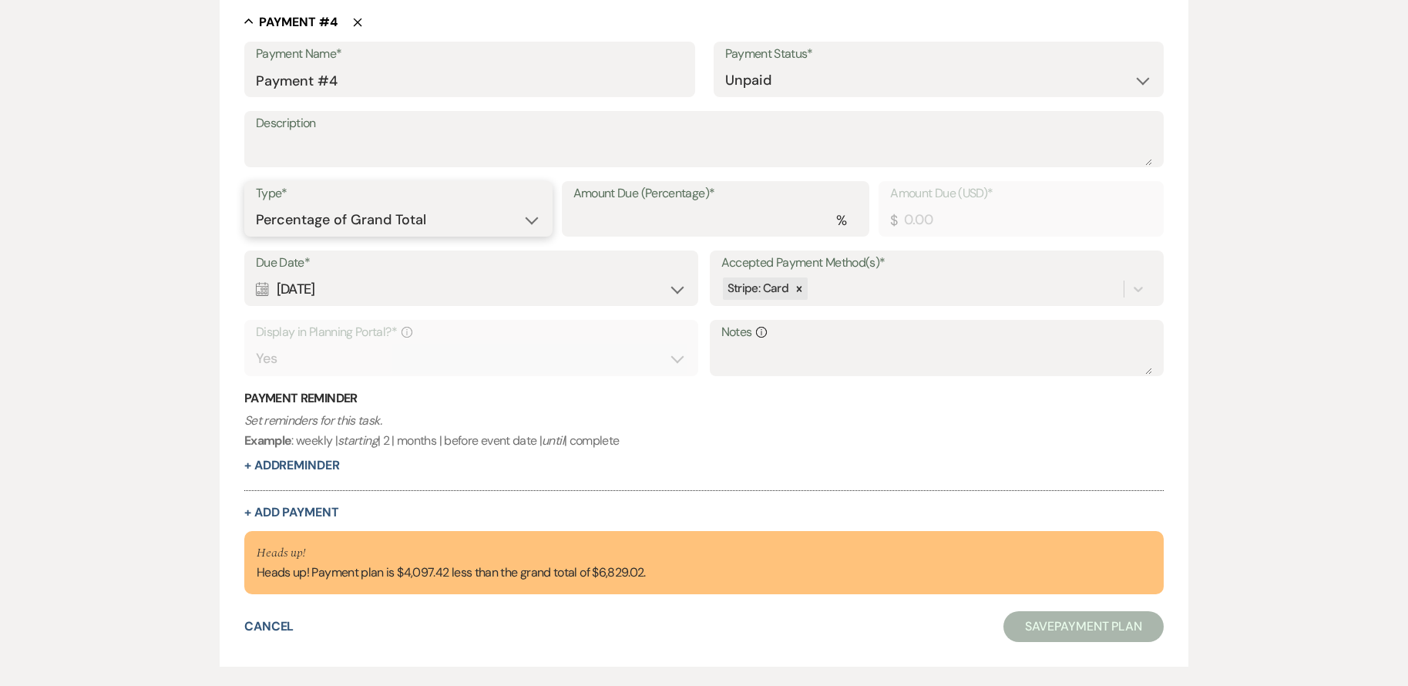
click at [477, 212] on select "Dollar Amount Percentage of Grand Total" at bounding box center [398, 220] width 285 height 30
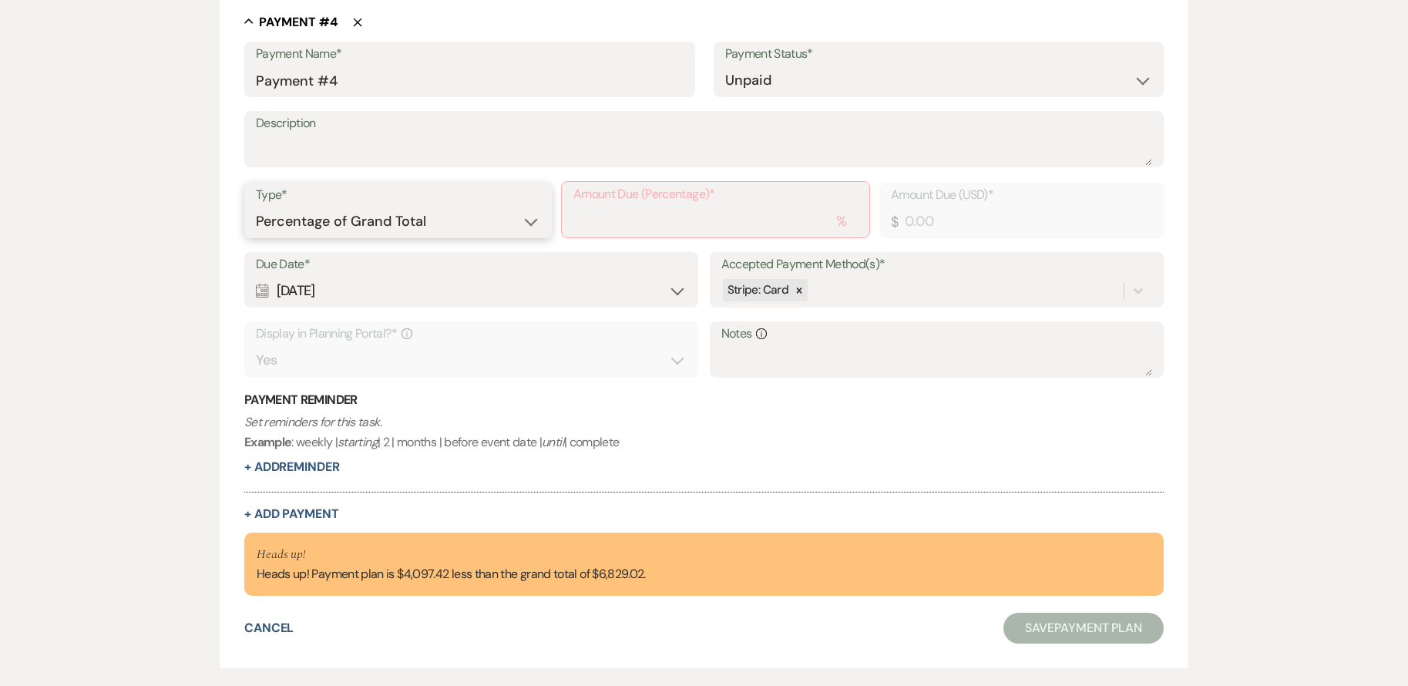
select select "flat"
click at [256, 207] on select "Dollar Amount Percentage of Grand Total" at bounding box center [398, 222] width 284 height 30
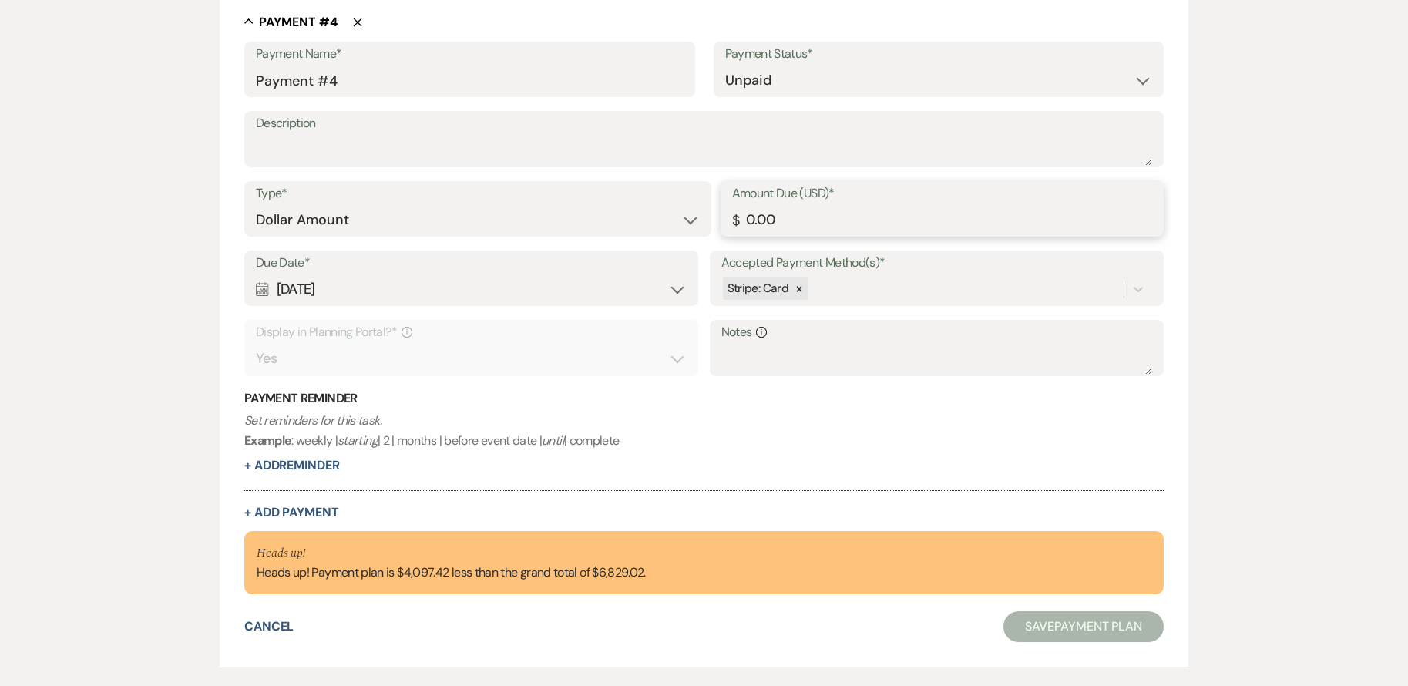
click at [803, 219] on input "0.00" at bounding box center [942, 220] width 421 height 30
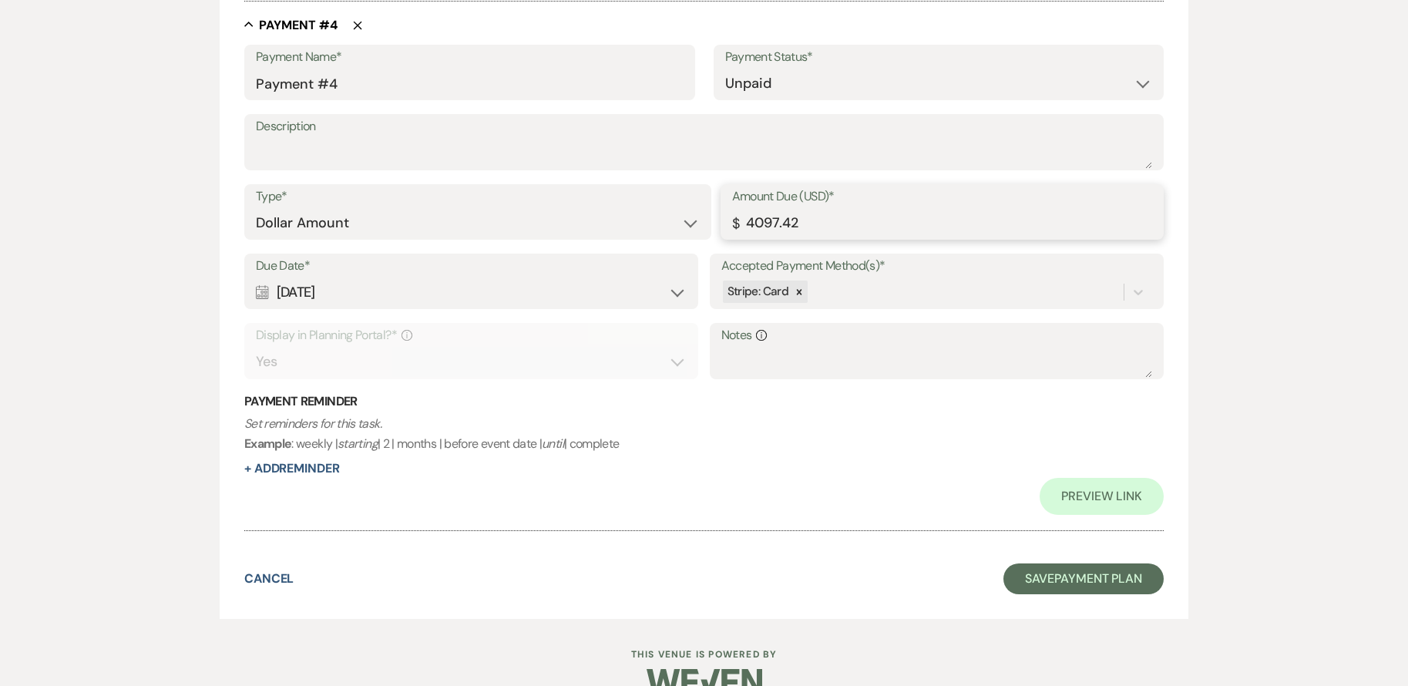
scroll to position [2039, 0]
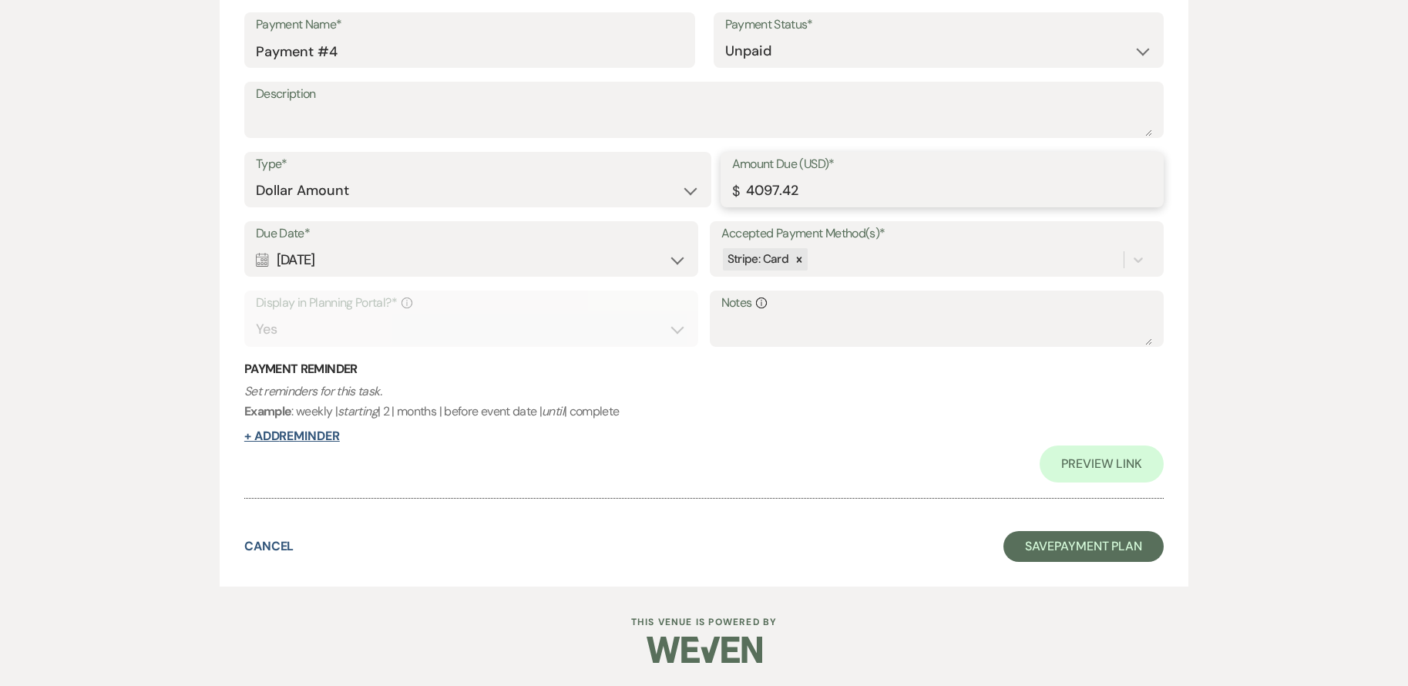
type input "4097.42"
click at [288, 436] on button "+ Add Reminder" at bounding box center [292, 436] width 96 height 12
select select "client"
select select "days"
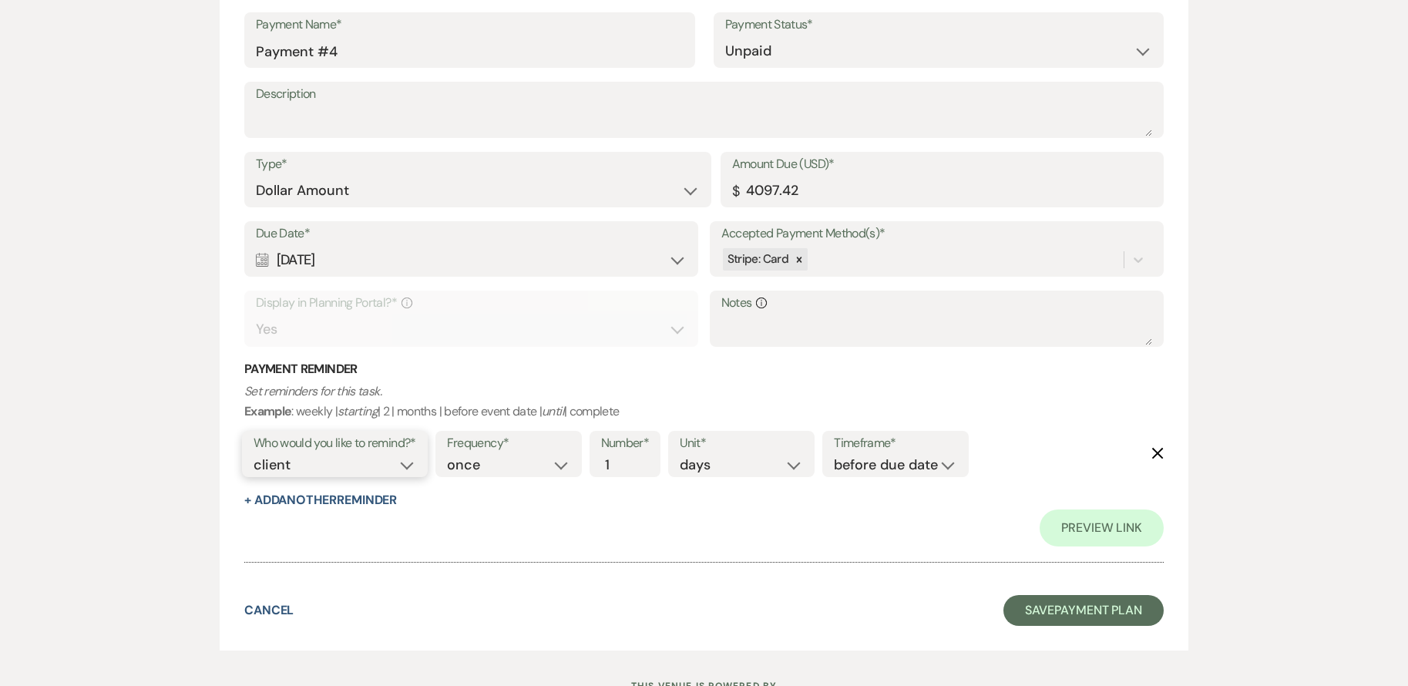
click at [397, 464] on select "client venue both" at bounding box center [335, 465] width 163 height 21
click at [883, 465] on select "before due date after due date on due date on custom date" at bounding box center [895, 465] width 123 height 21
select select "onDueDate"
click at [834, 455] on select "before due date after due date on due date on custom date" at bounding box center [895, 465] width 123 height 21
click at [607, 260] on div "Calendar [DATE] Expand" at bounding box center [471, 260] width 431 height 30
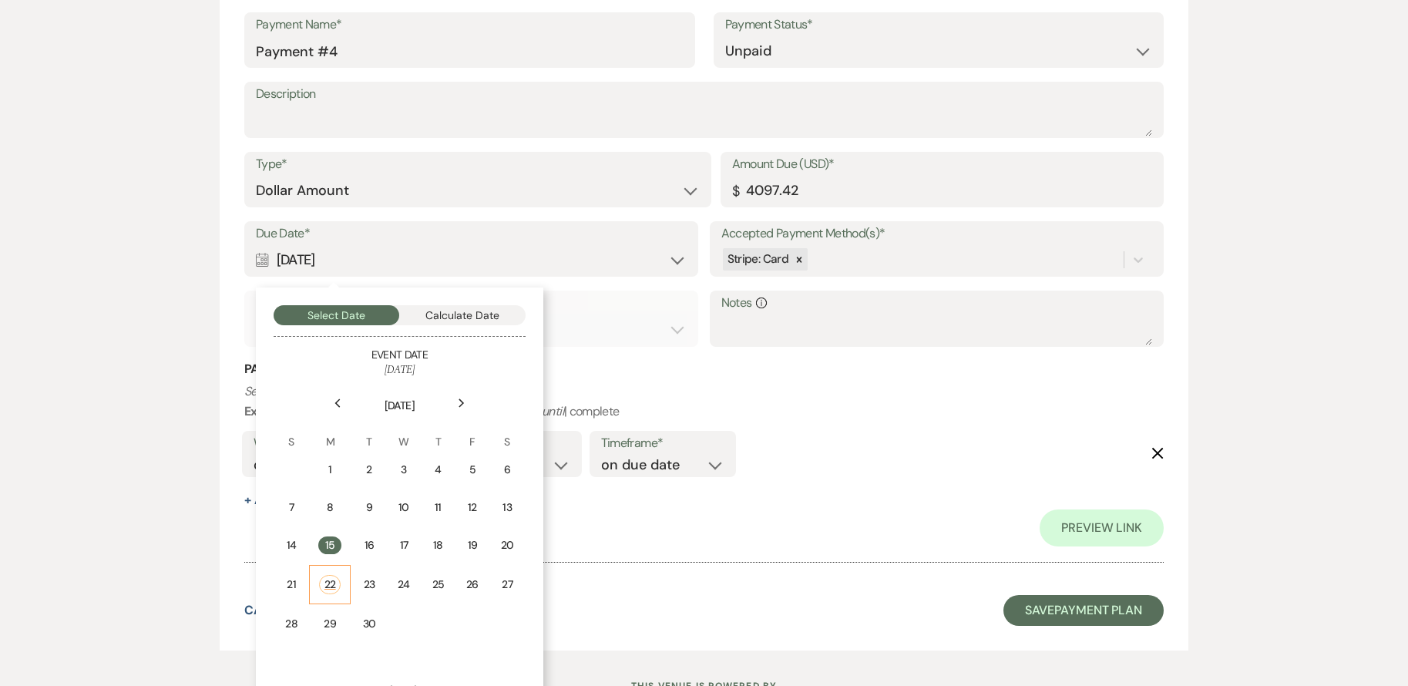
click at [335, 584] on div "22" at bounding box center [330, 584] width 22 height 19
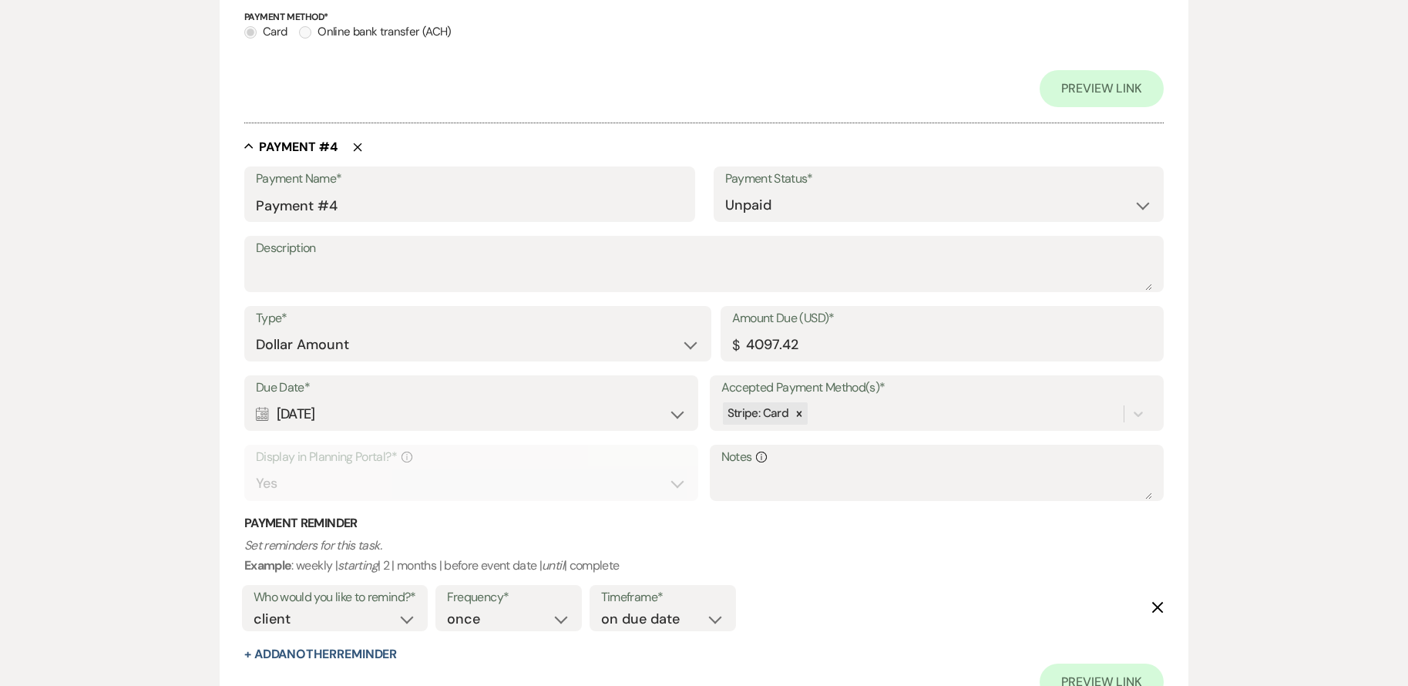
scroll to position [2103, 0]
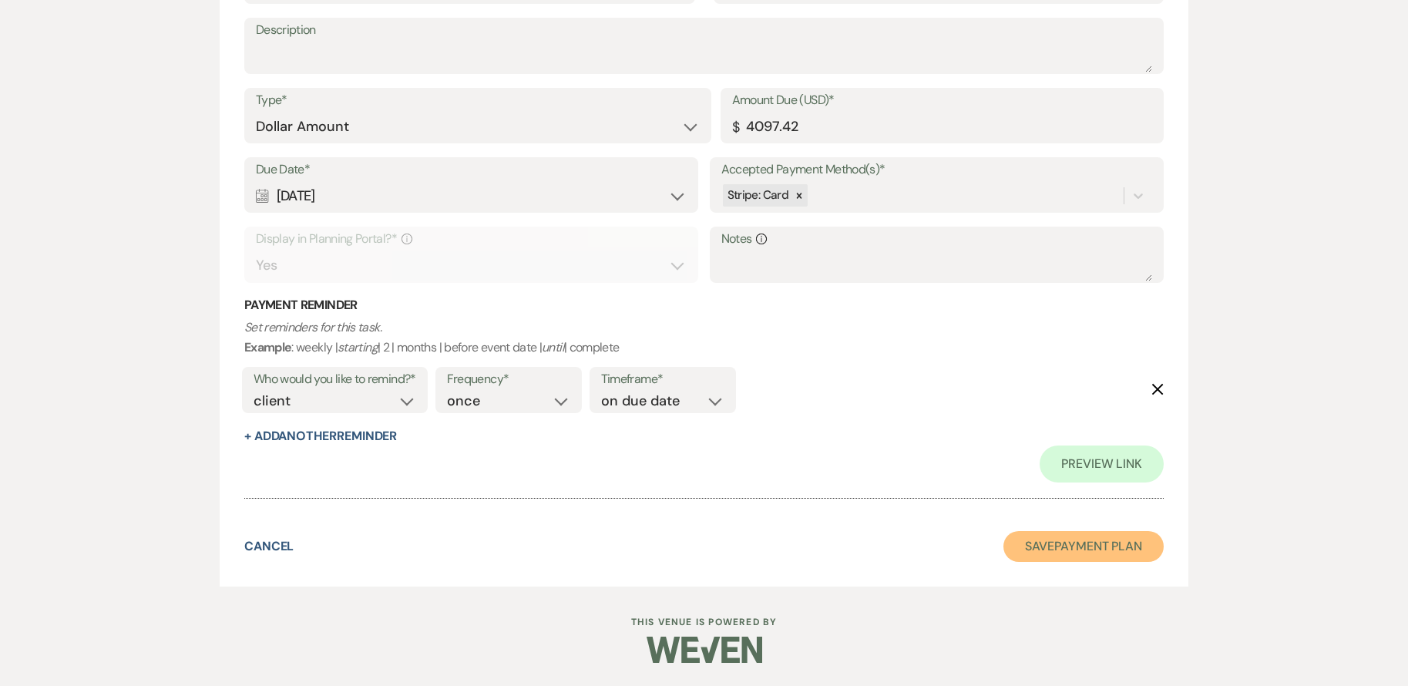
click at [1061, 550] on button "Save Payment Plan" at bounding box center [1084, 546] width 160 height 31
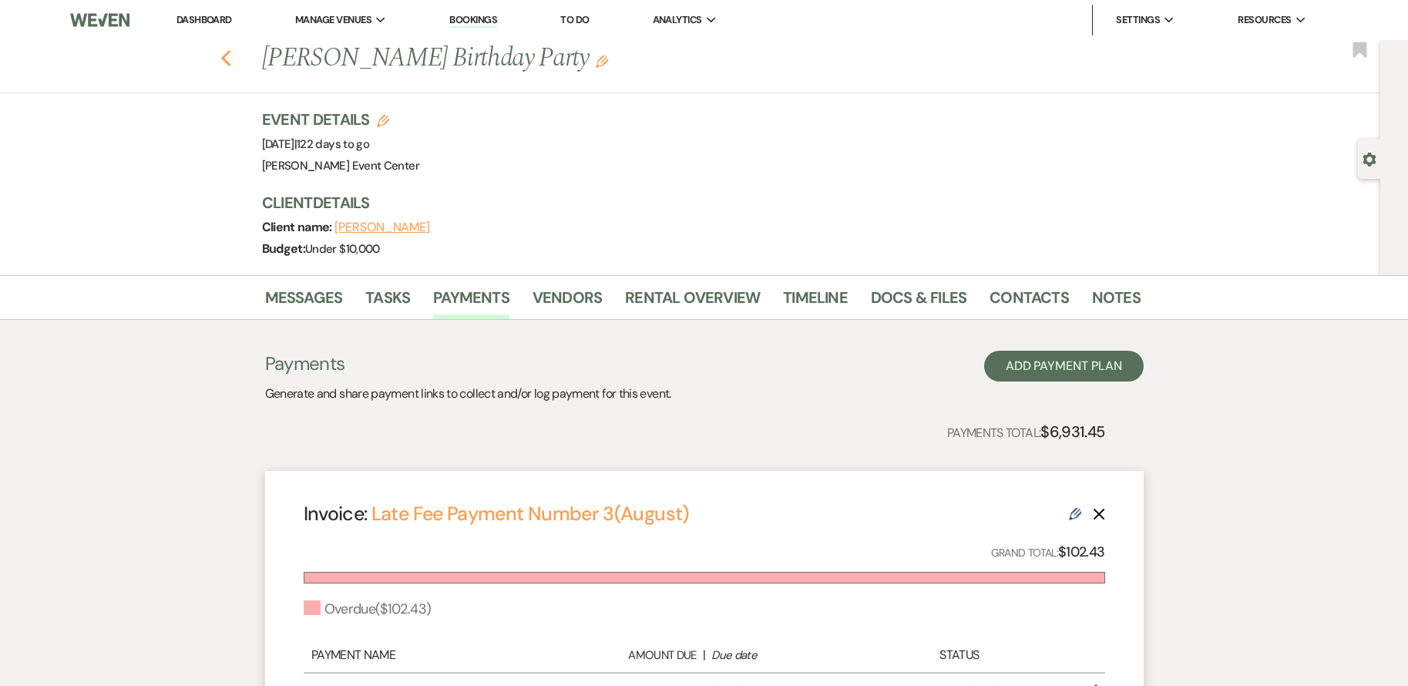
click at [232, 56] on icon "Previous" at bounding box center [226, 58] width 12 height 19
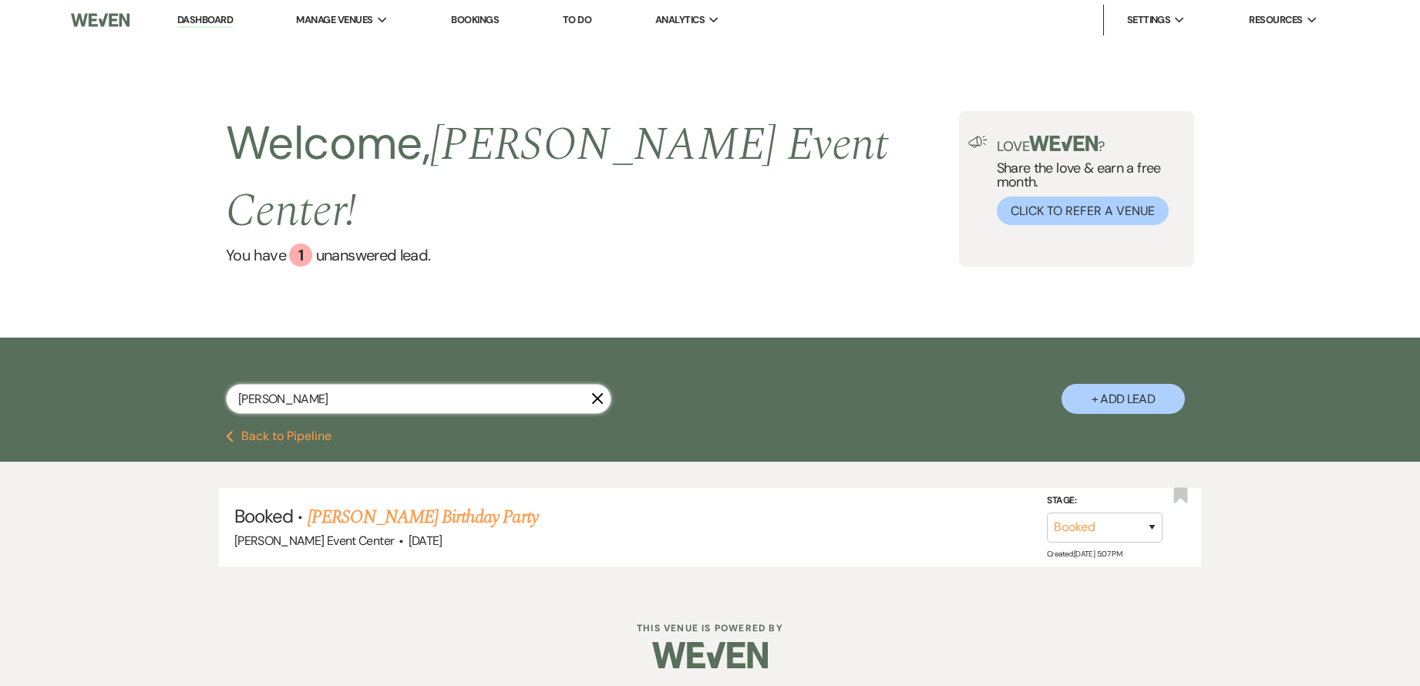
click at [375, 384] on input "[PERSON_NAME]" at bounding box center [418, 399] width 385 height 30
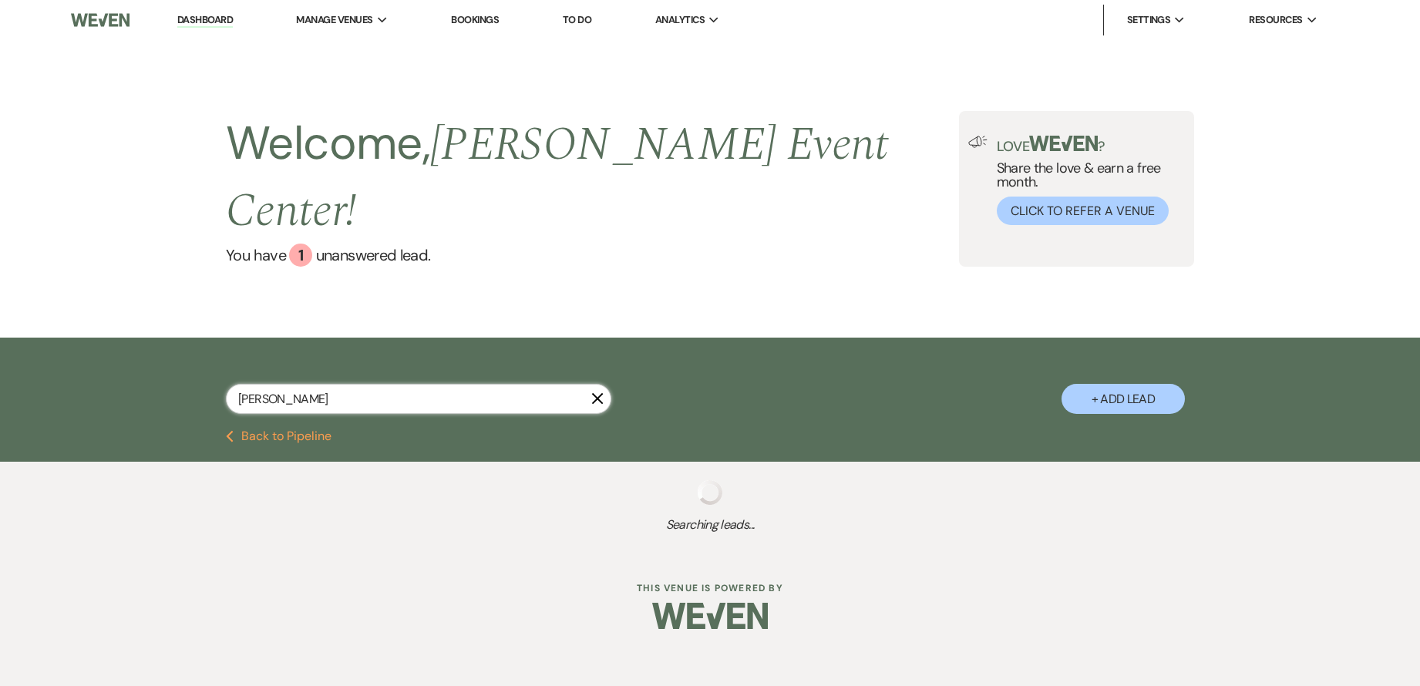
type input "[PERSON_NAME]"
select select "2"
select select "4"
select select "8"
select select "4"
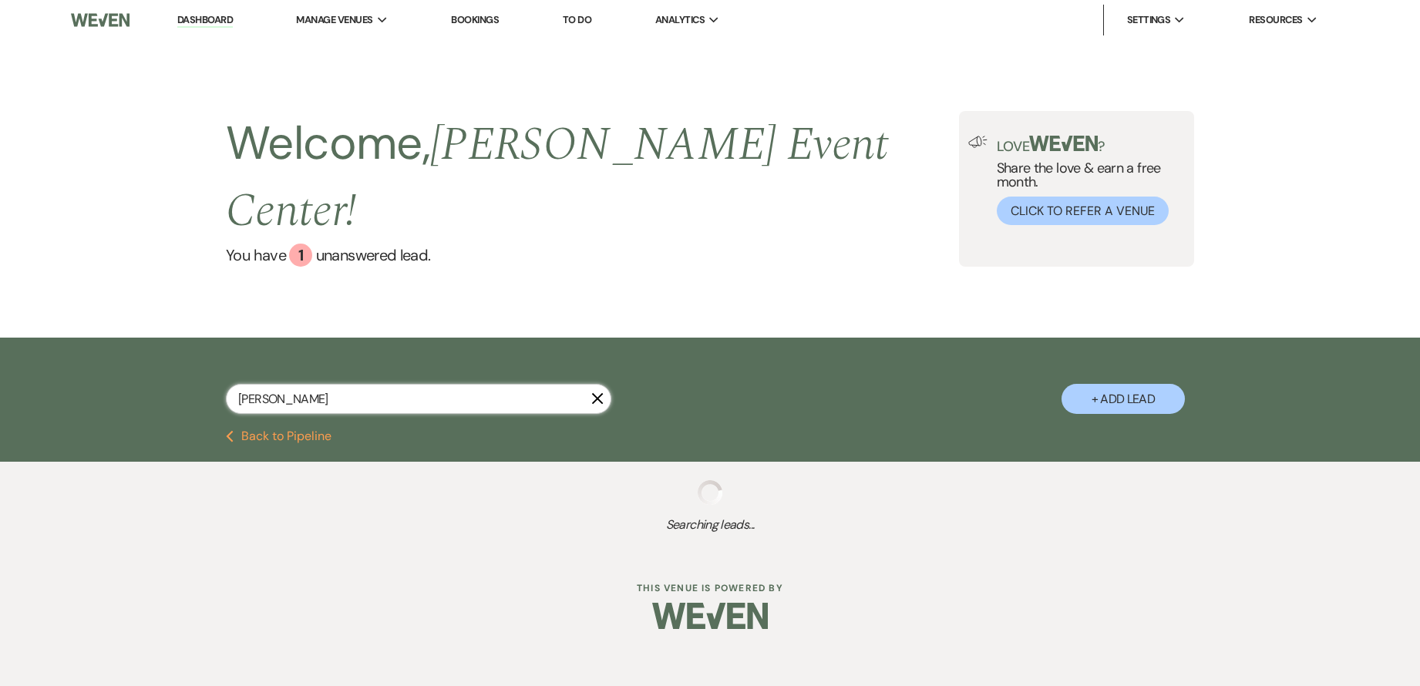
select select "5"
select select "8"
select select "4"
select select "6"
select select "5"
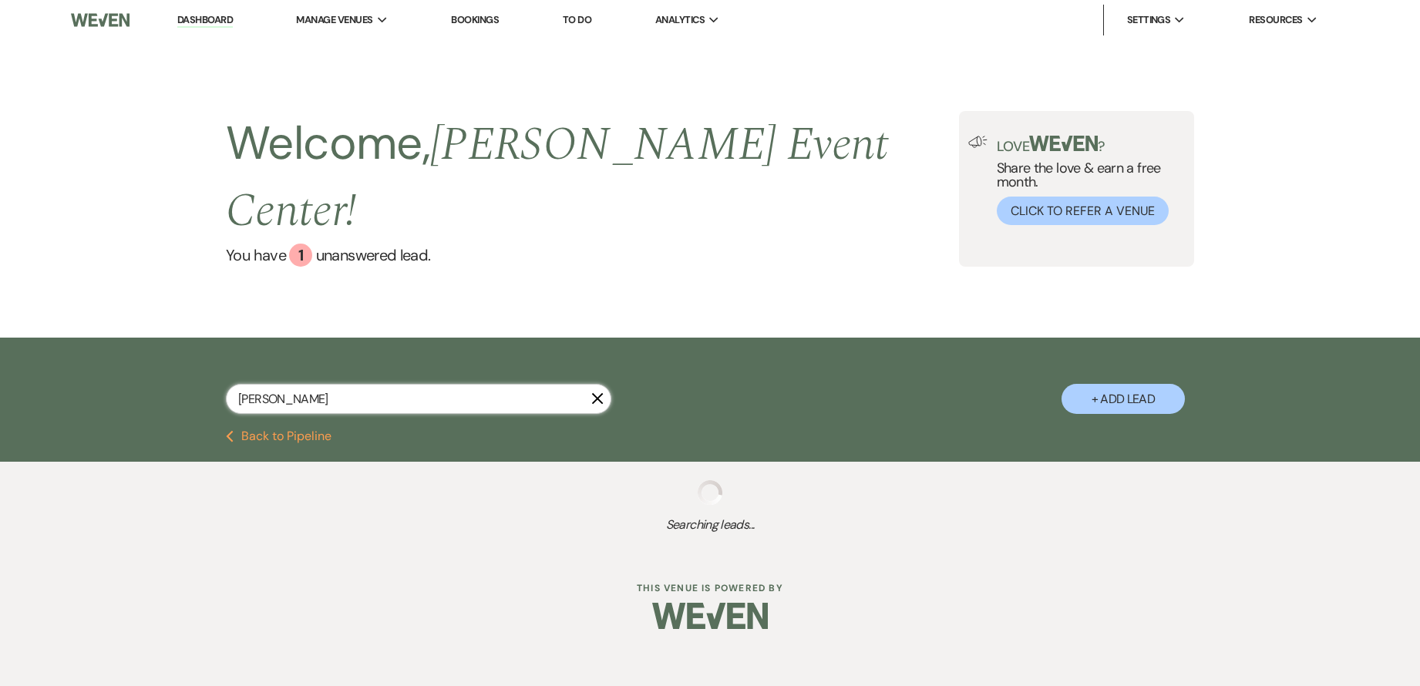
select select "2"
select select "9"
select select "8"
select select "10"
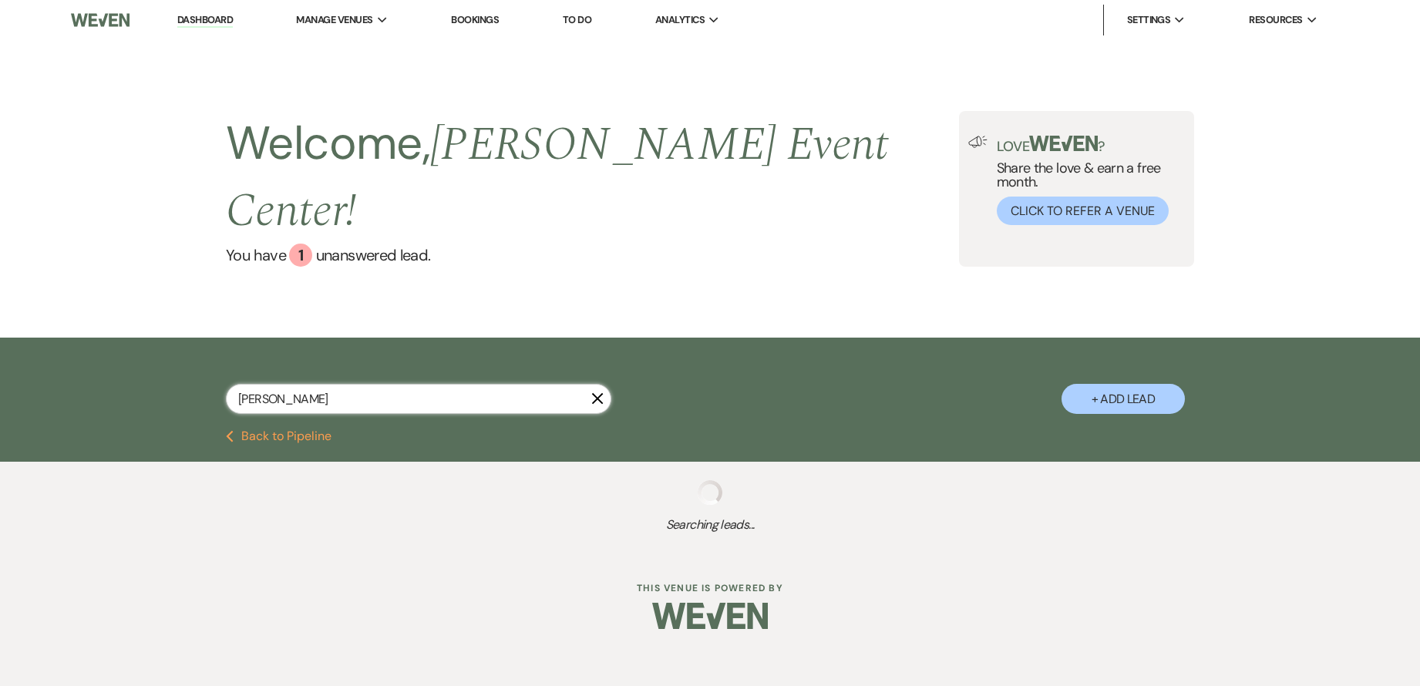
select select "8"
select select "4"
select select "5"
select select "2"
select select "5"
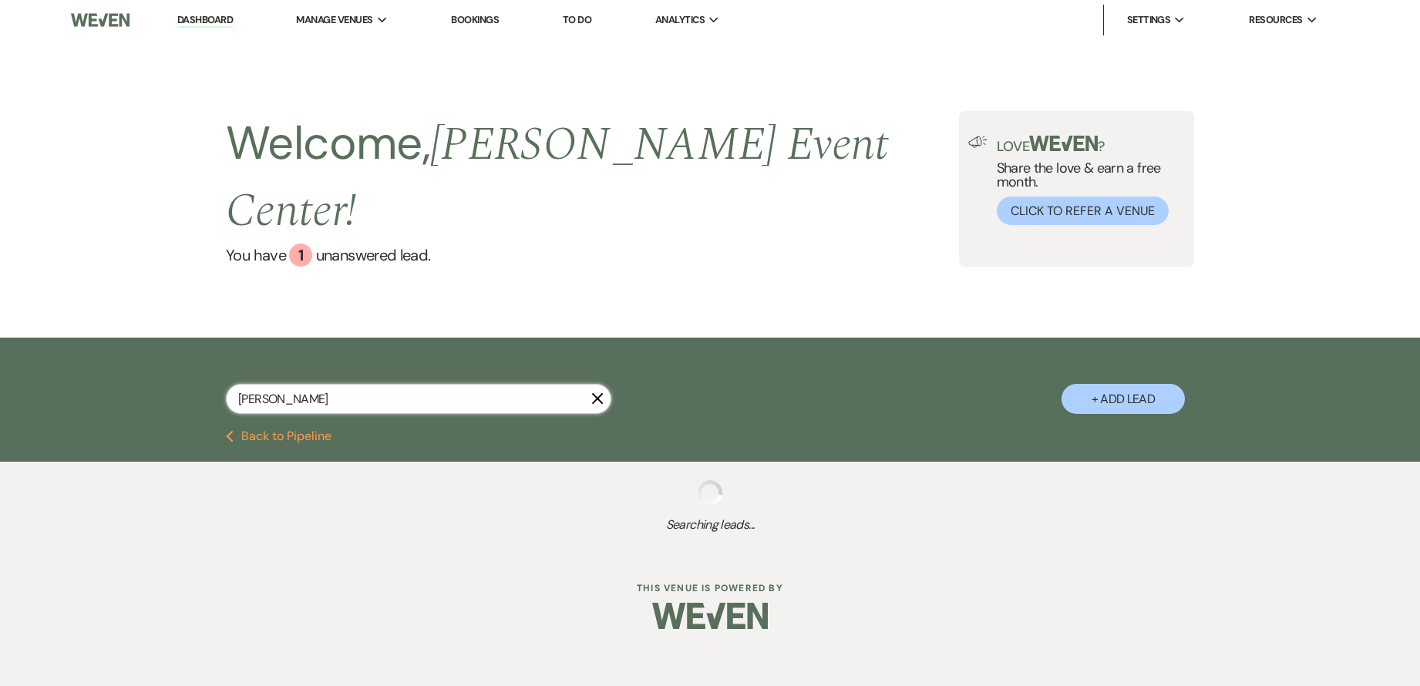
select select "8"
select select "5"
select select "8"
select select "1"
select select "2"
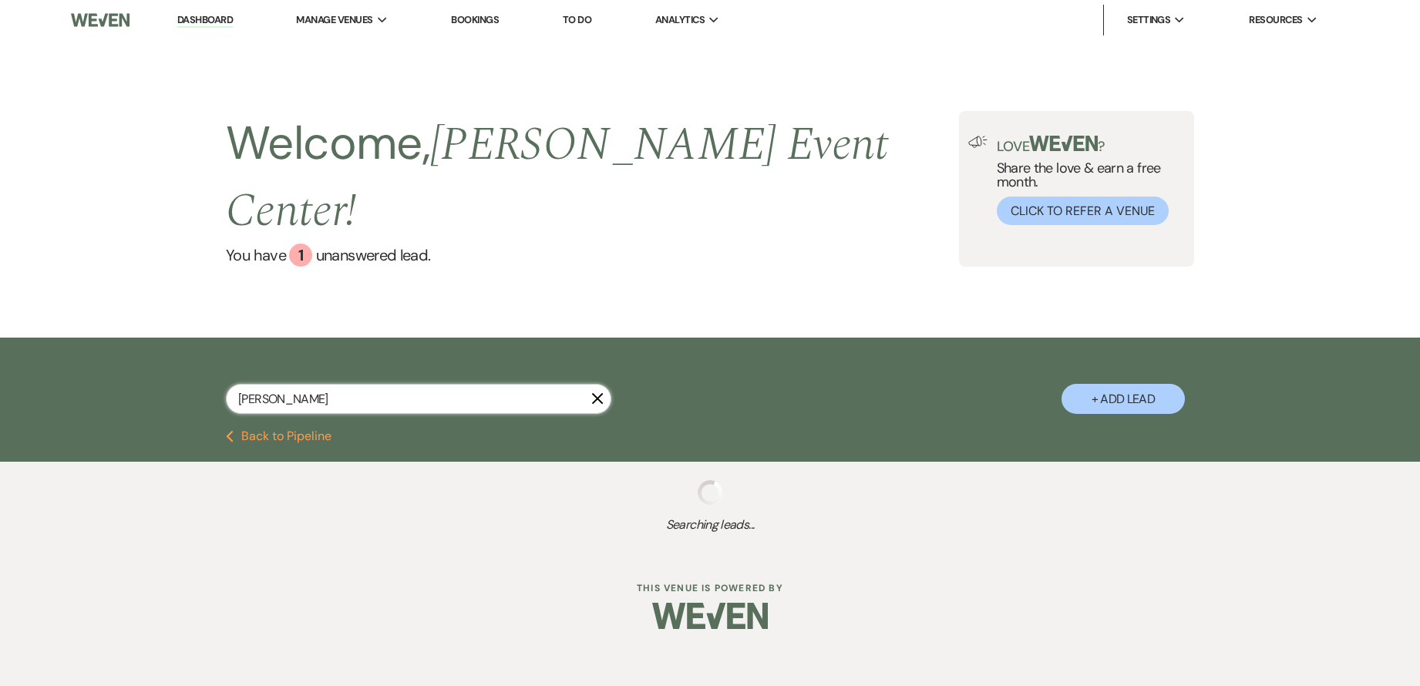
select select "8"
select select "5"
select select "8"
select select "1"
select select "8"
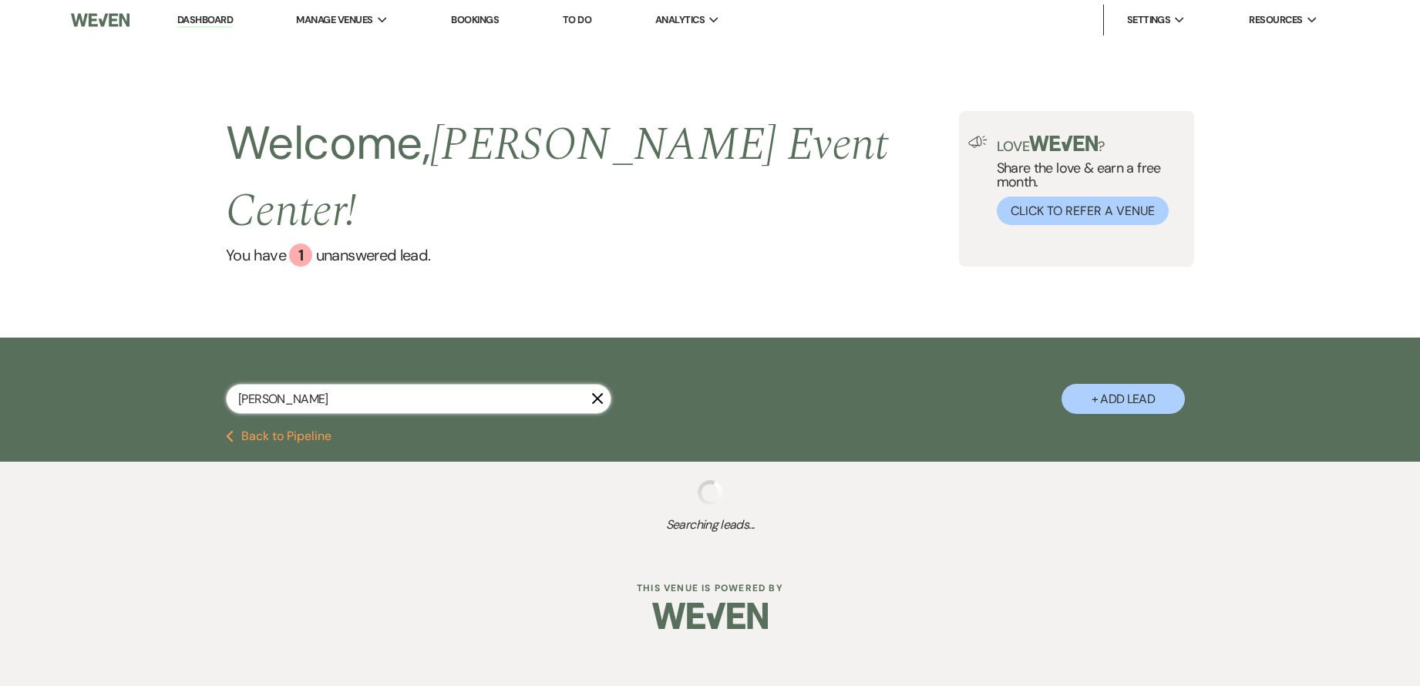
select select "6"
select select "8"
select select "4"
select select "8"
select select "3"
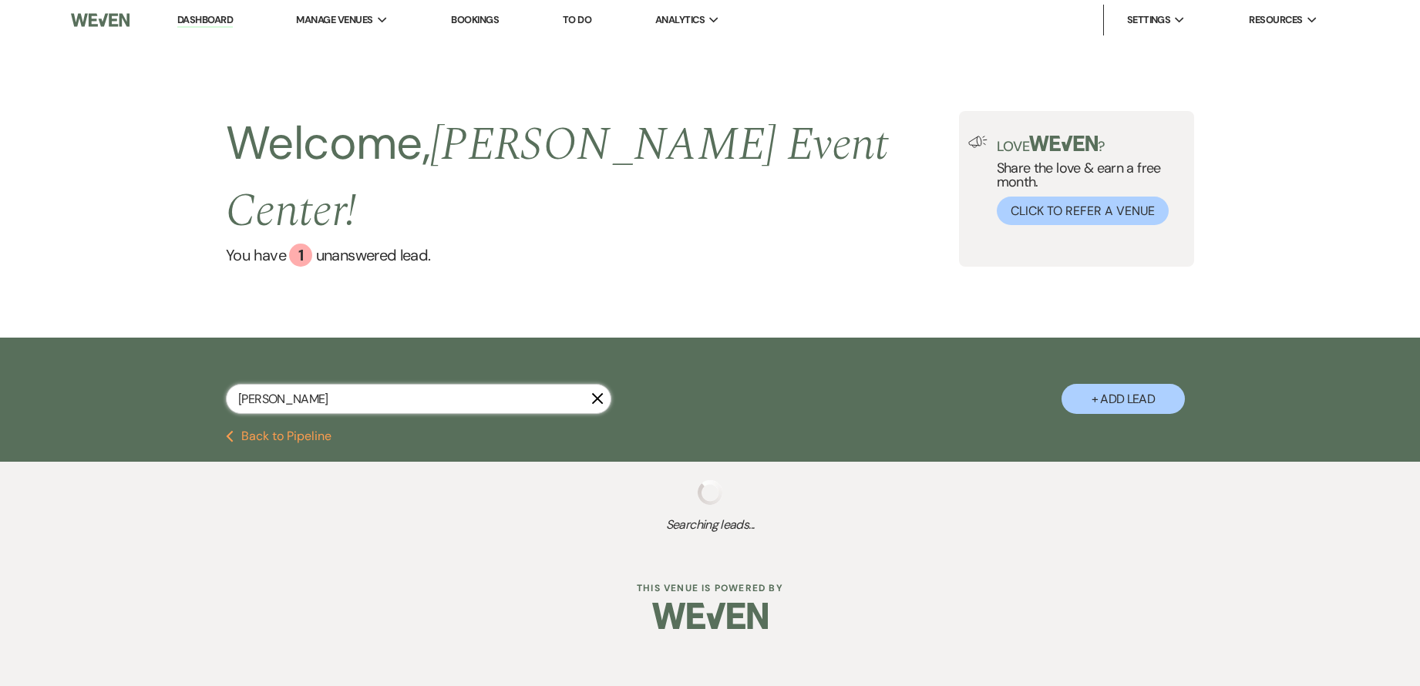
select select "2"
select select "8"
select select "6"
type input "[PERSON_NAME]"
select select "4"
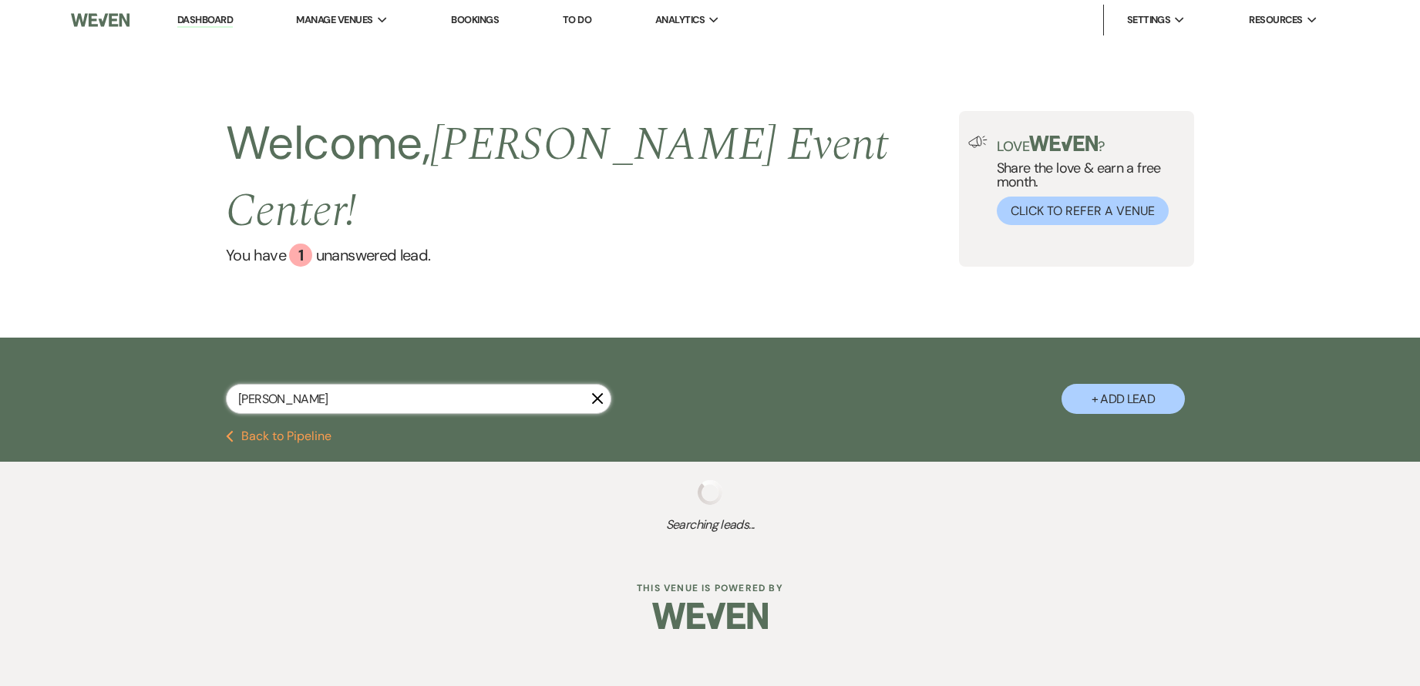
select select "8"
select select "10"
select select "2"
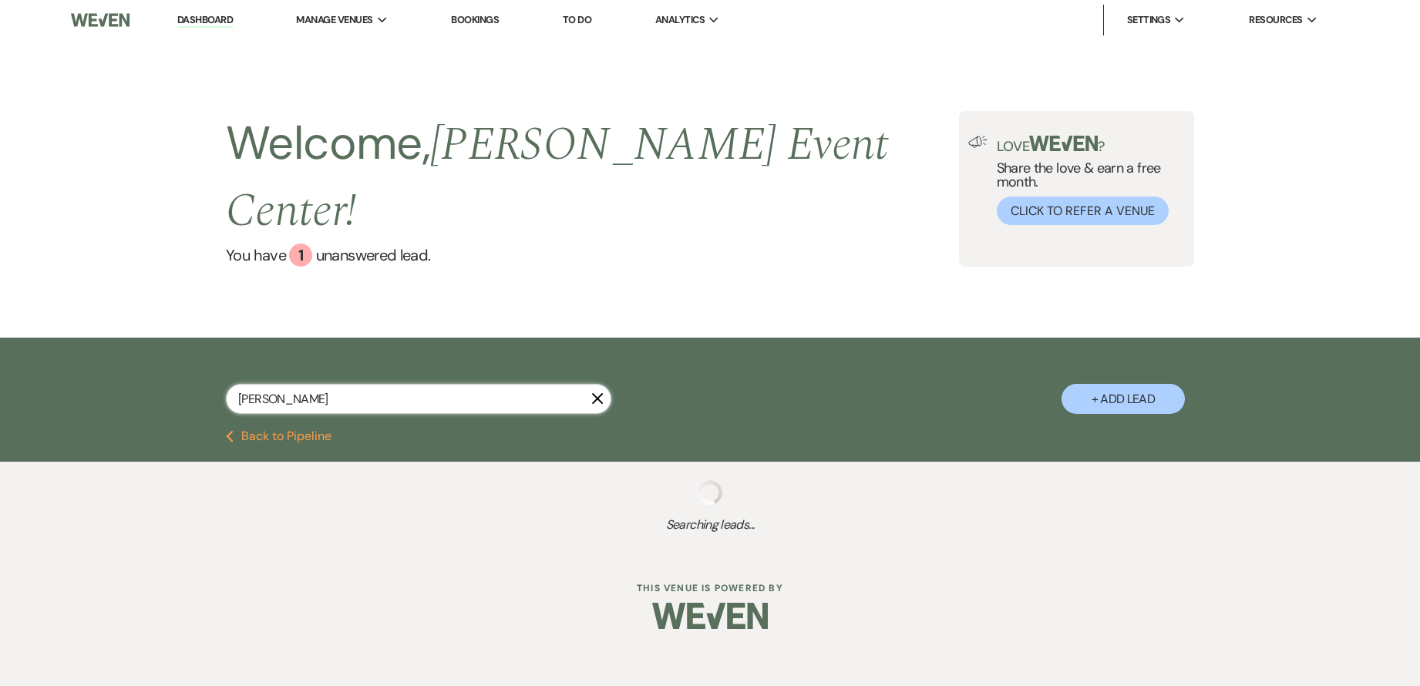
select select "2"
select select "8"
select select "6"
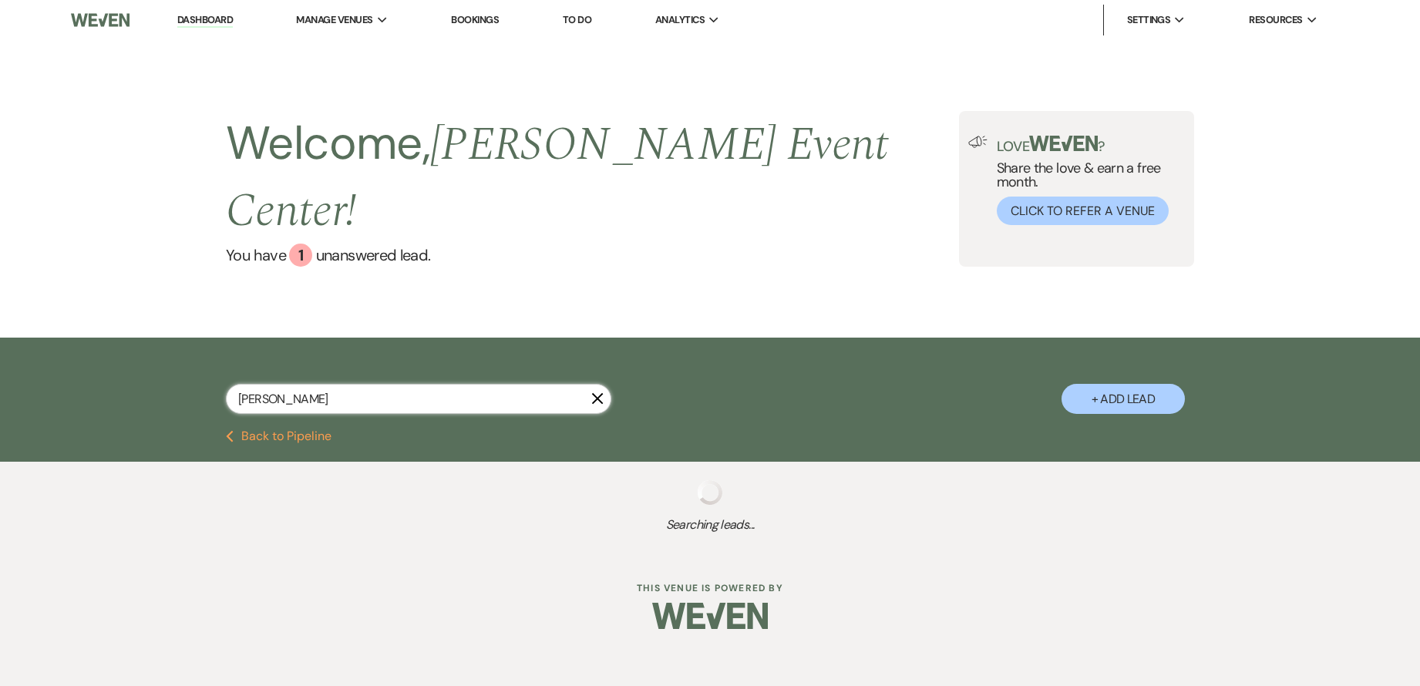
select select "8"
select select "7"
select select "8"
select select "6"
select select "5"
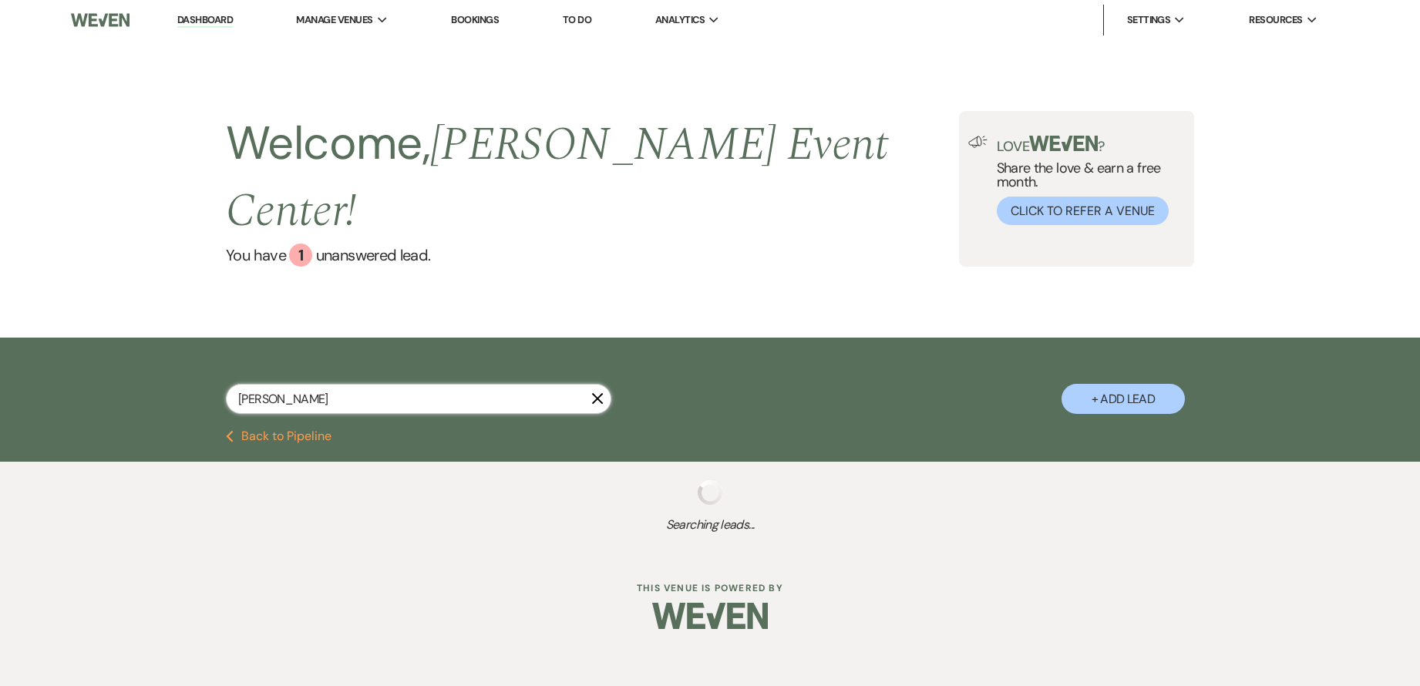
select select "8"
select select "5"
select select "8"
select select "4"
select select "8"
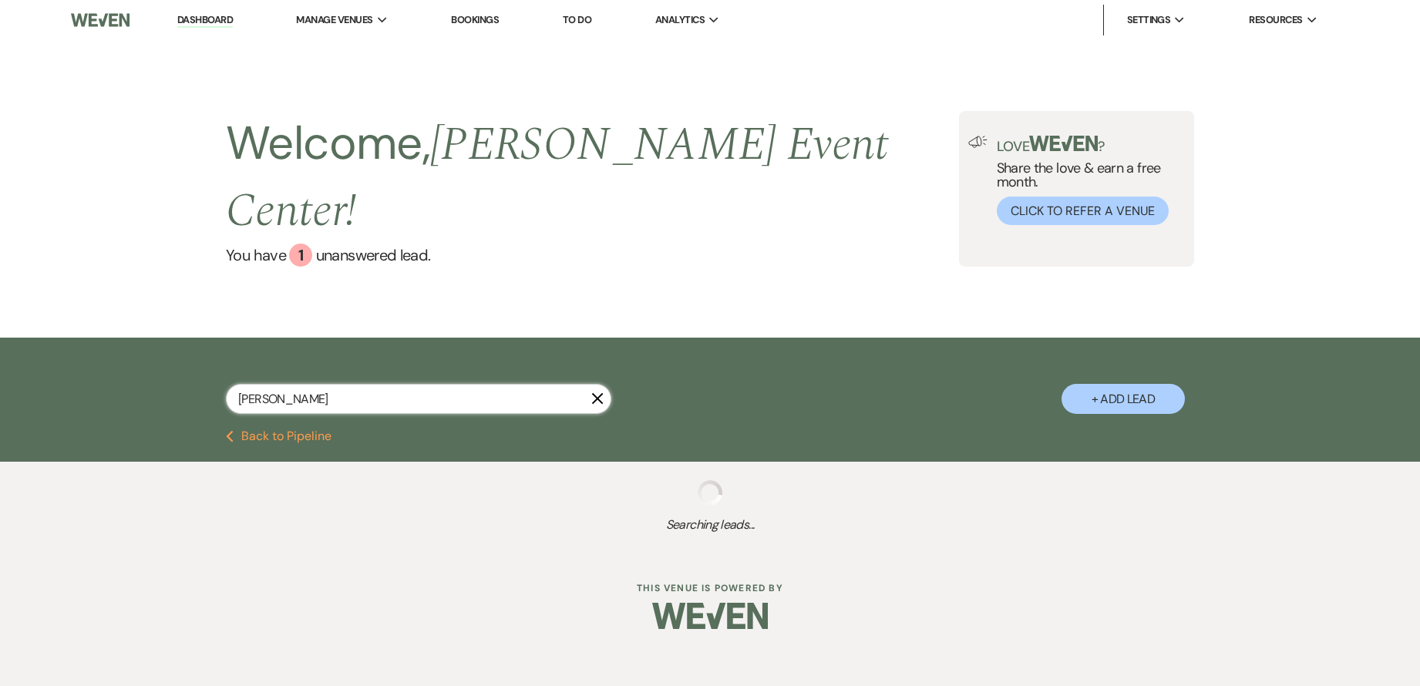
select select "7"
select select "5"
select select "8"
select select "10"
select select "8"
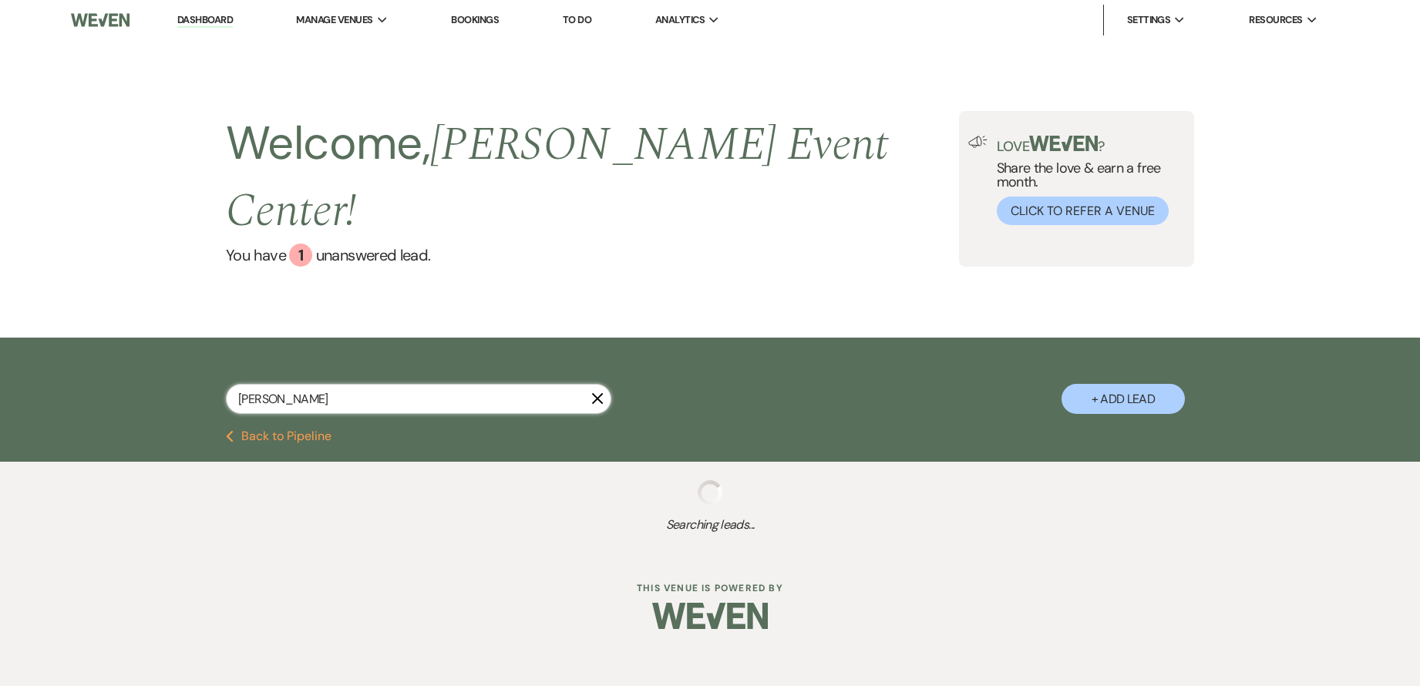
select select "1"
select select "8"
select select "6"
select select "8"
select select "1"
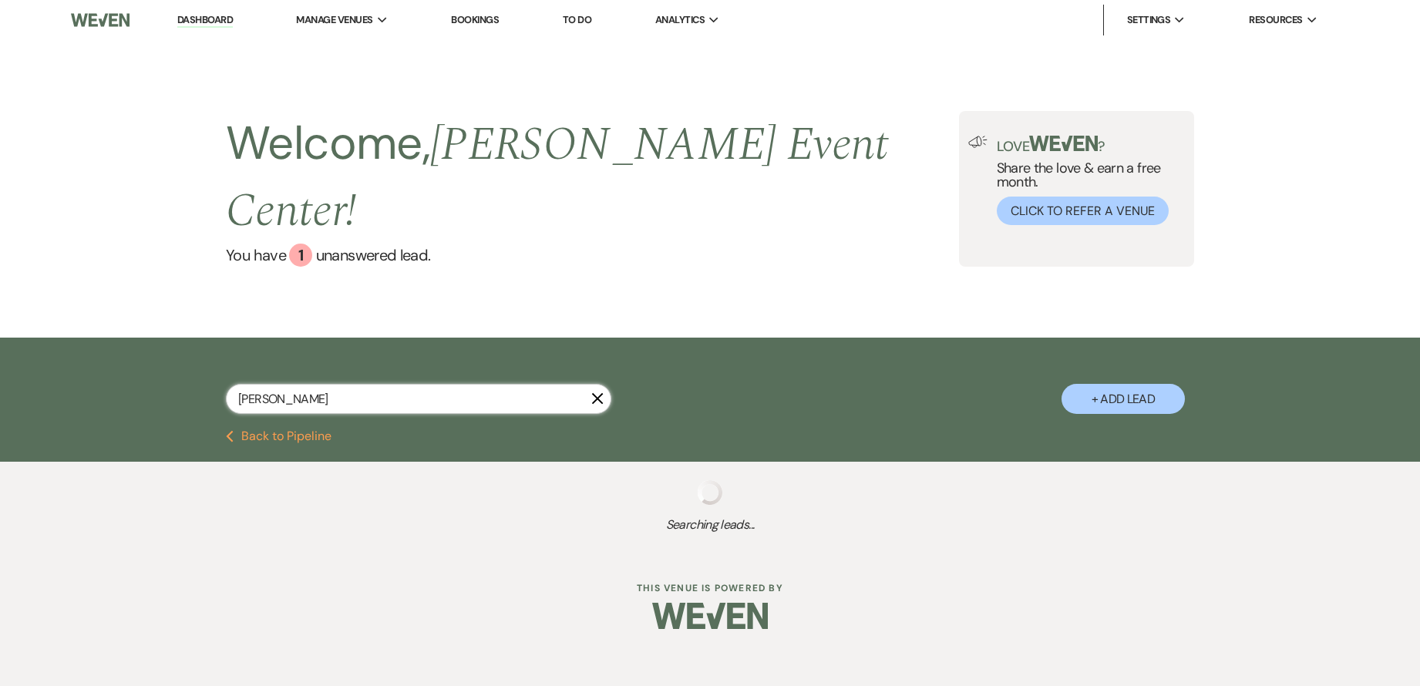
select select "8"
select select "6"
select select "8"
select select "1"
select select "8"
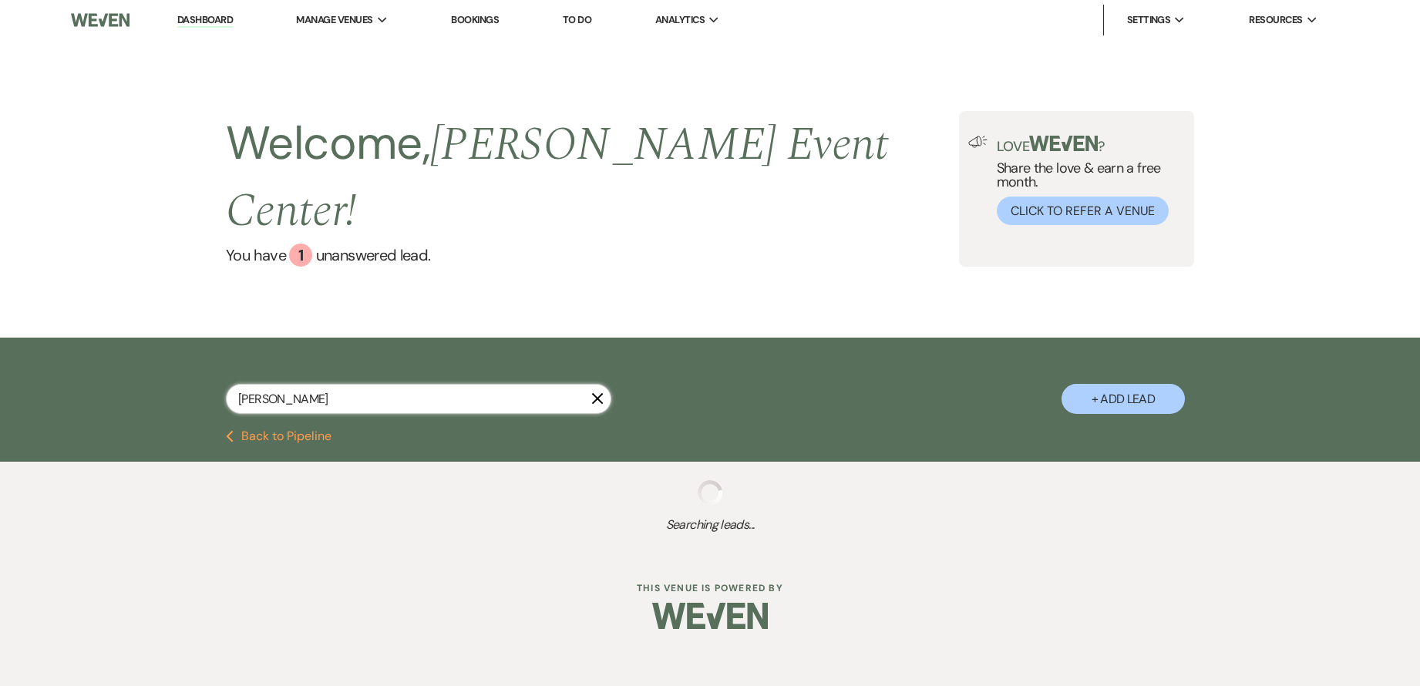
select select "7"
select select "8"
select select "2"
select select "5"
select select "8"
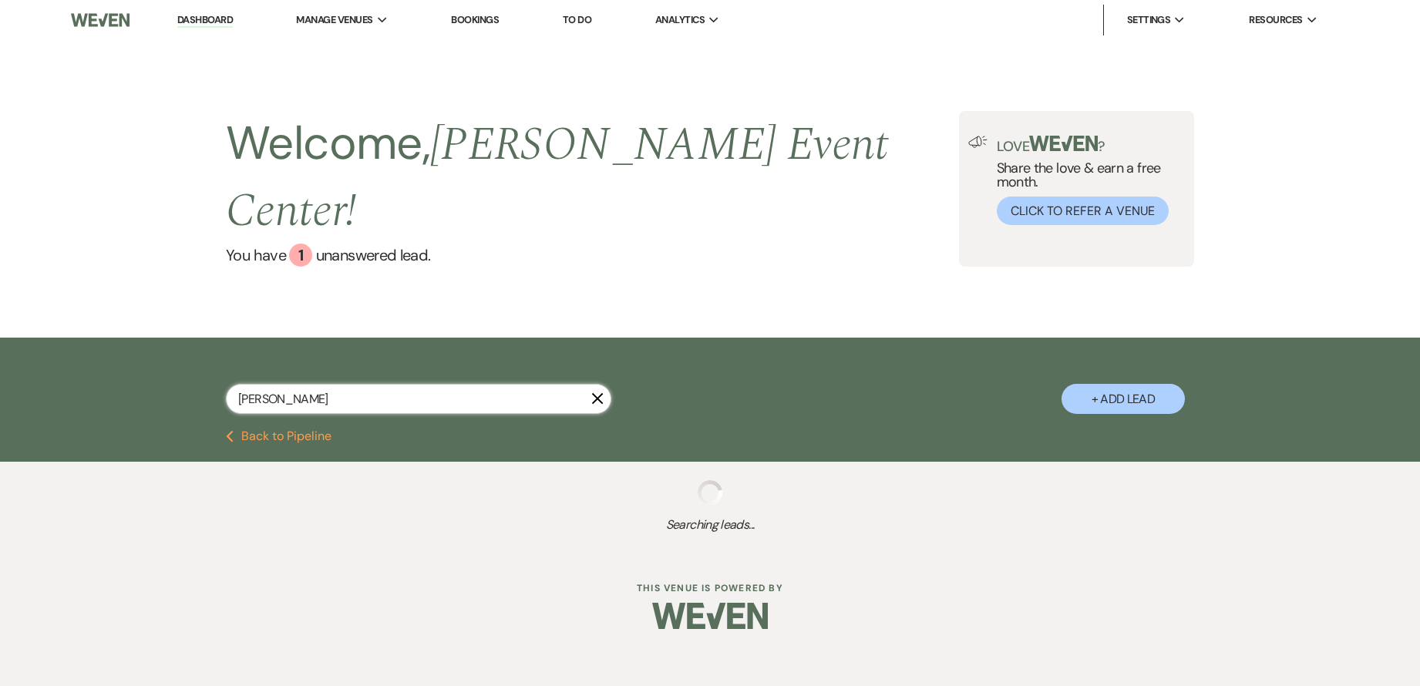
select select "5"
select select "4"
select select "8"
select select "4"
select select "8"
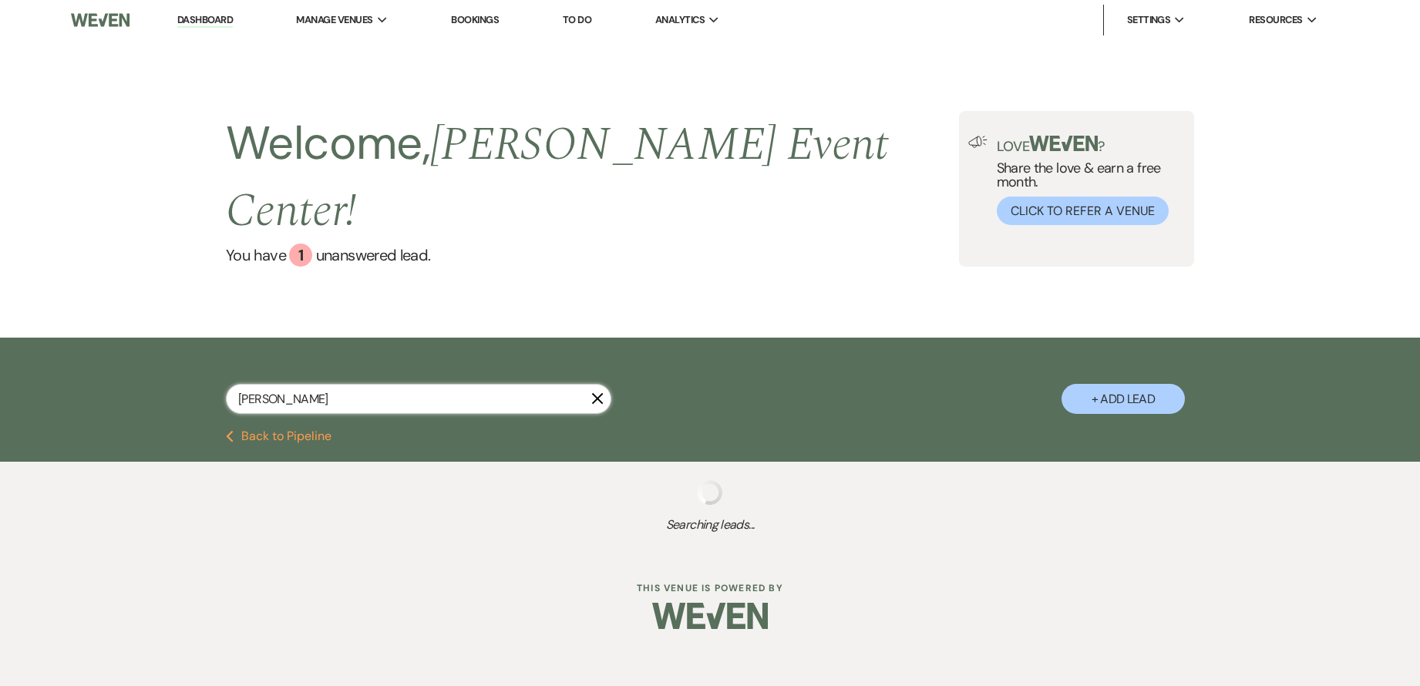
select select "5"
select select "8"
select select "2"
type input "[PERSON_NAME]"
select select "8"
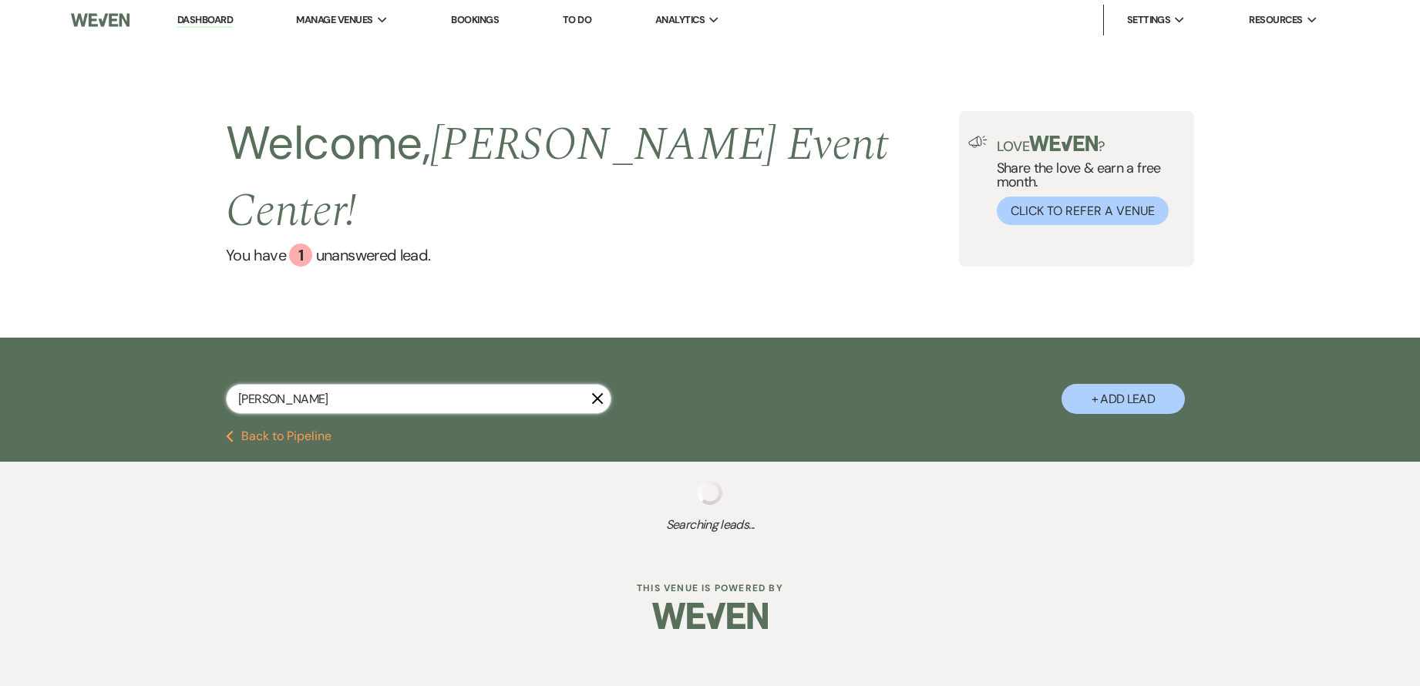
select select "1"
select select "8"
select select "4"
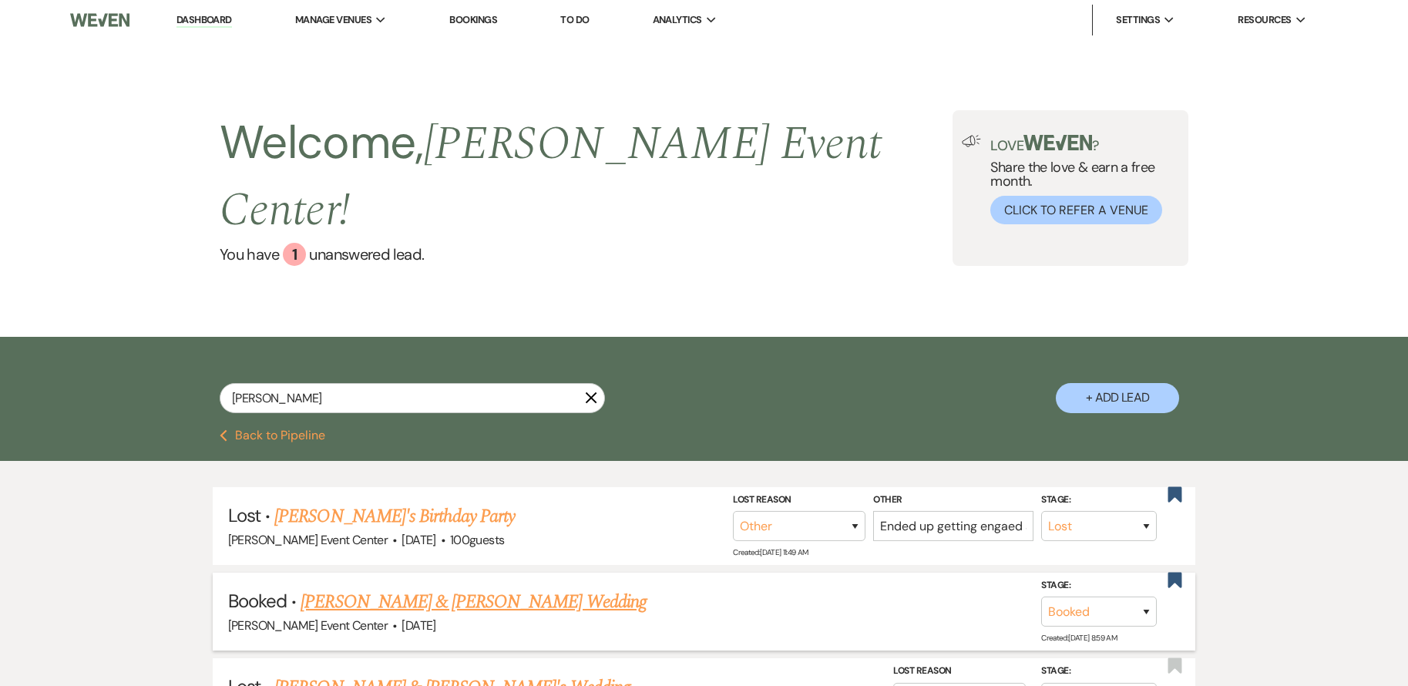
click at [489, 588] on link "[PERSON_NAME] & [PERSON_NAME] Wedding" at bounding box center [473, 602] width 345 height 28
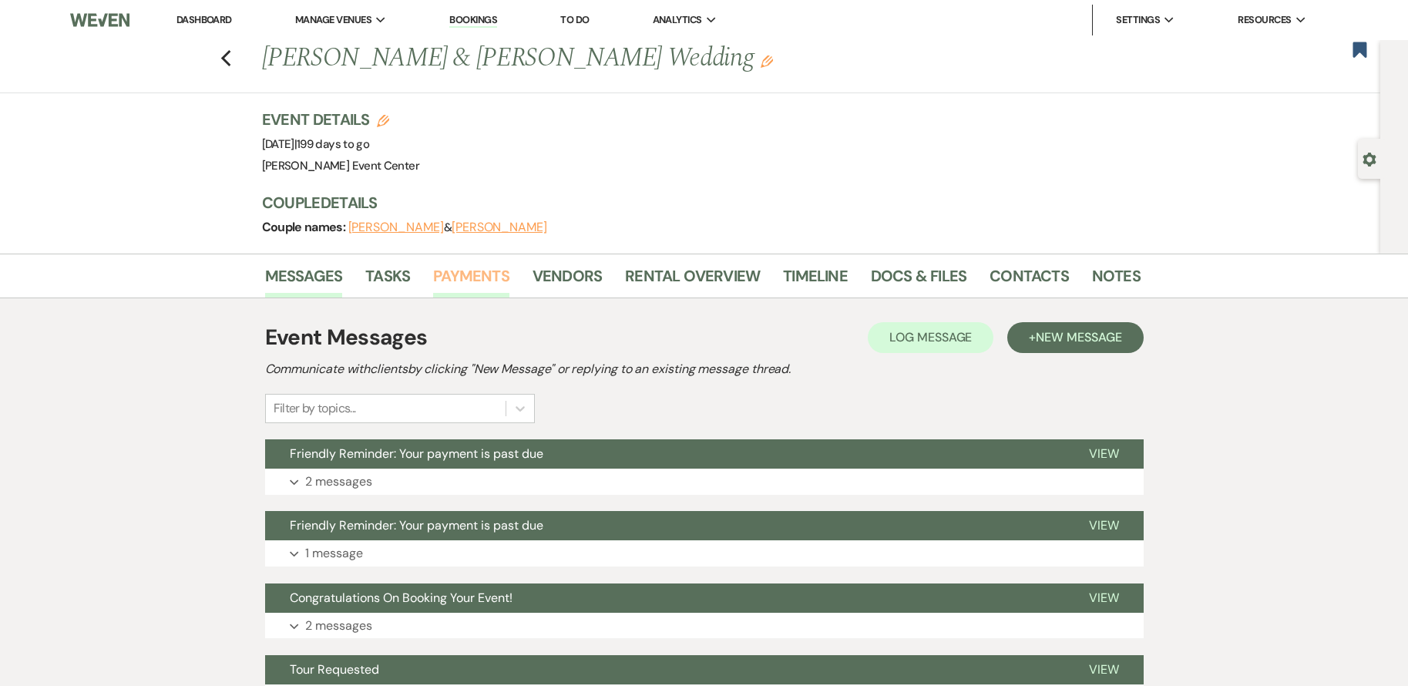
click at [483, 278] on link "Payments" at bounding box center [471, 281] width 76 height 34
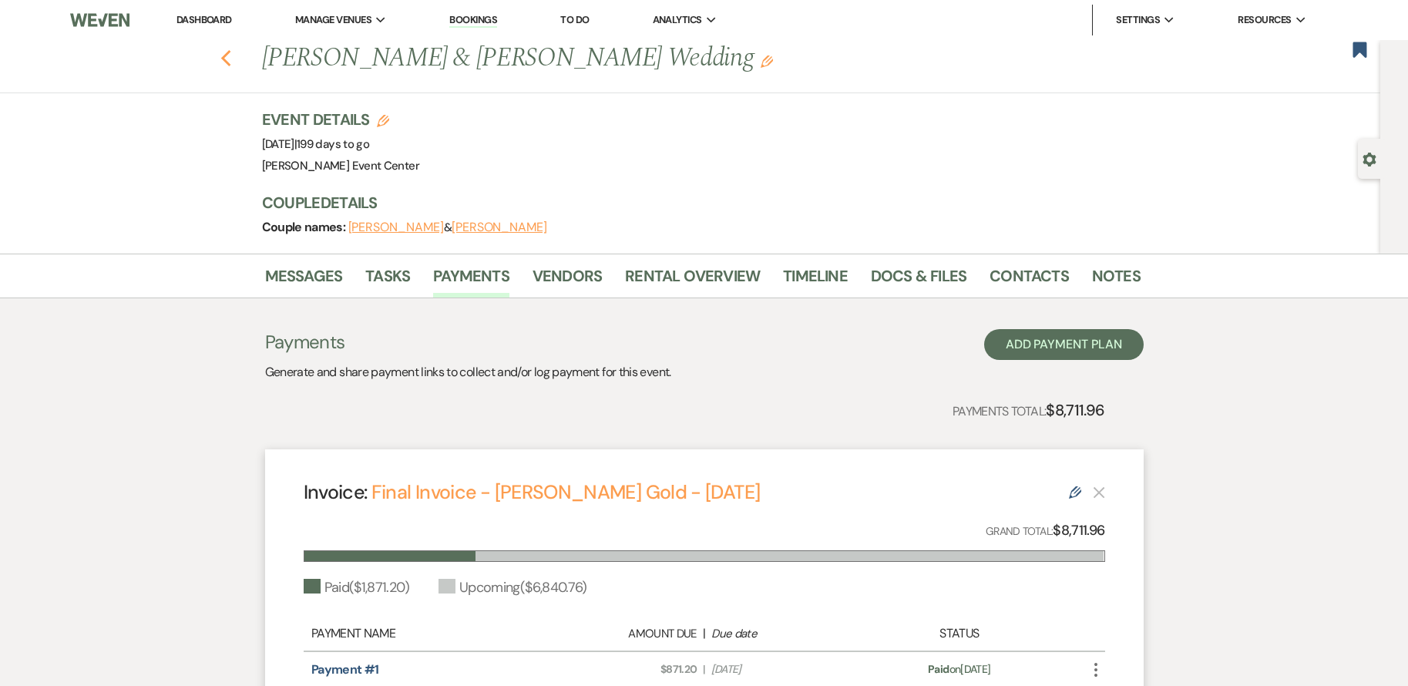
click at [230, 57] on use "button" at bounding box center [225, 58] width 10 height 17
select select "8"
select select "1"
select select "8"
select select "4"
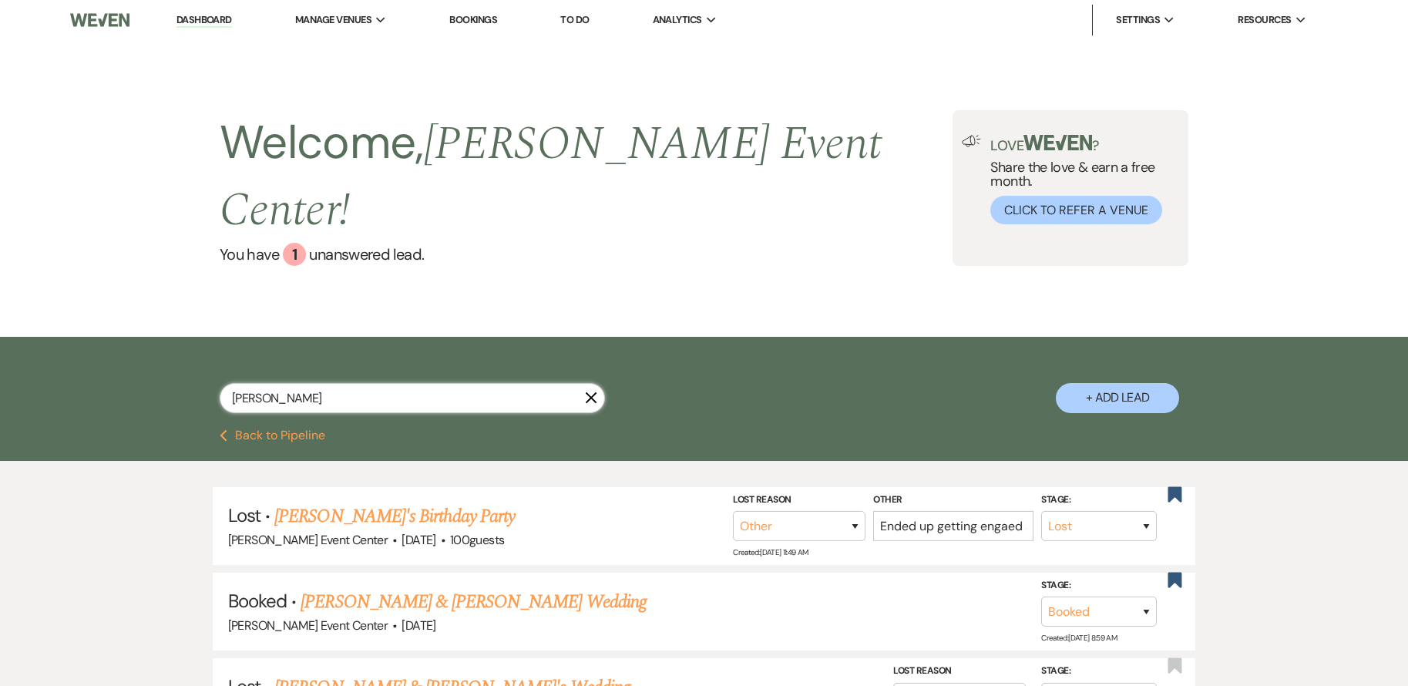
click at [320, 383] on input "[PERSON_NAME]" at bounding box center [412, 398] width 385 height 30
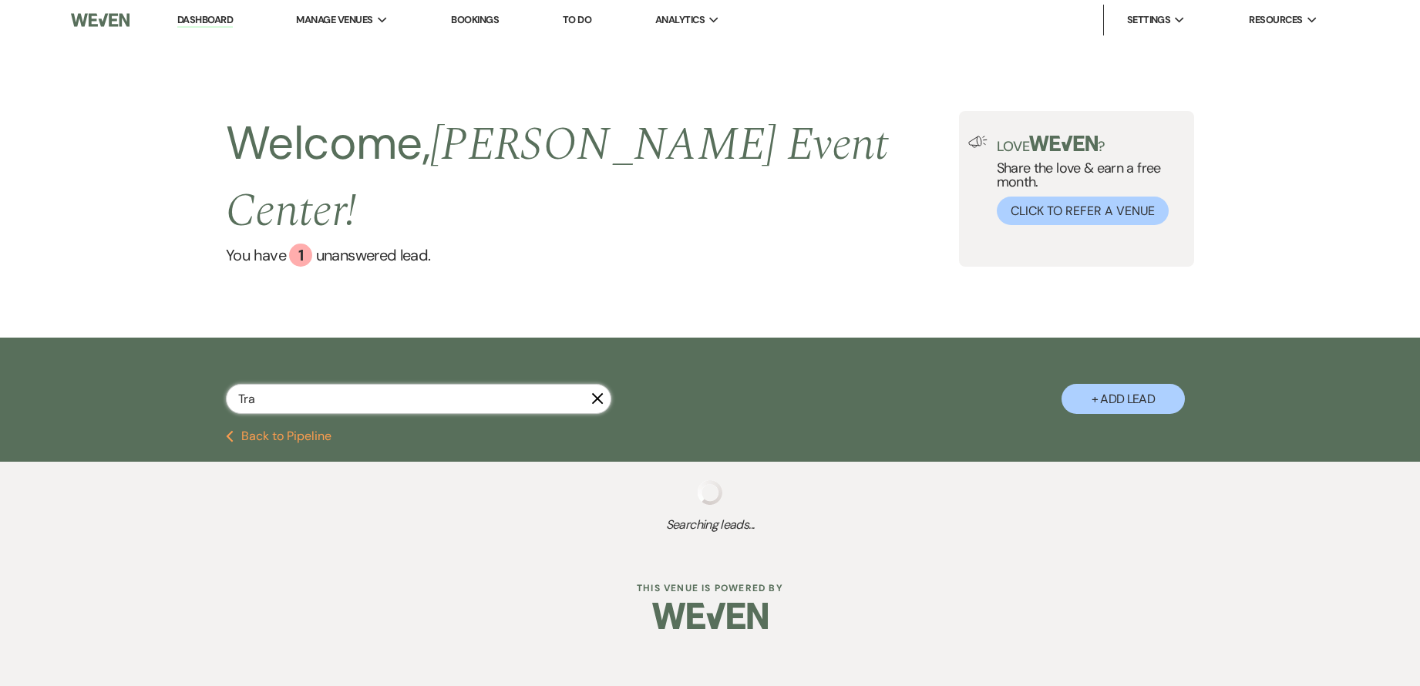
type input "Trav"
select select "8"
select select "7"
select select "5"
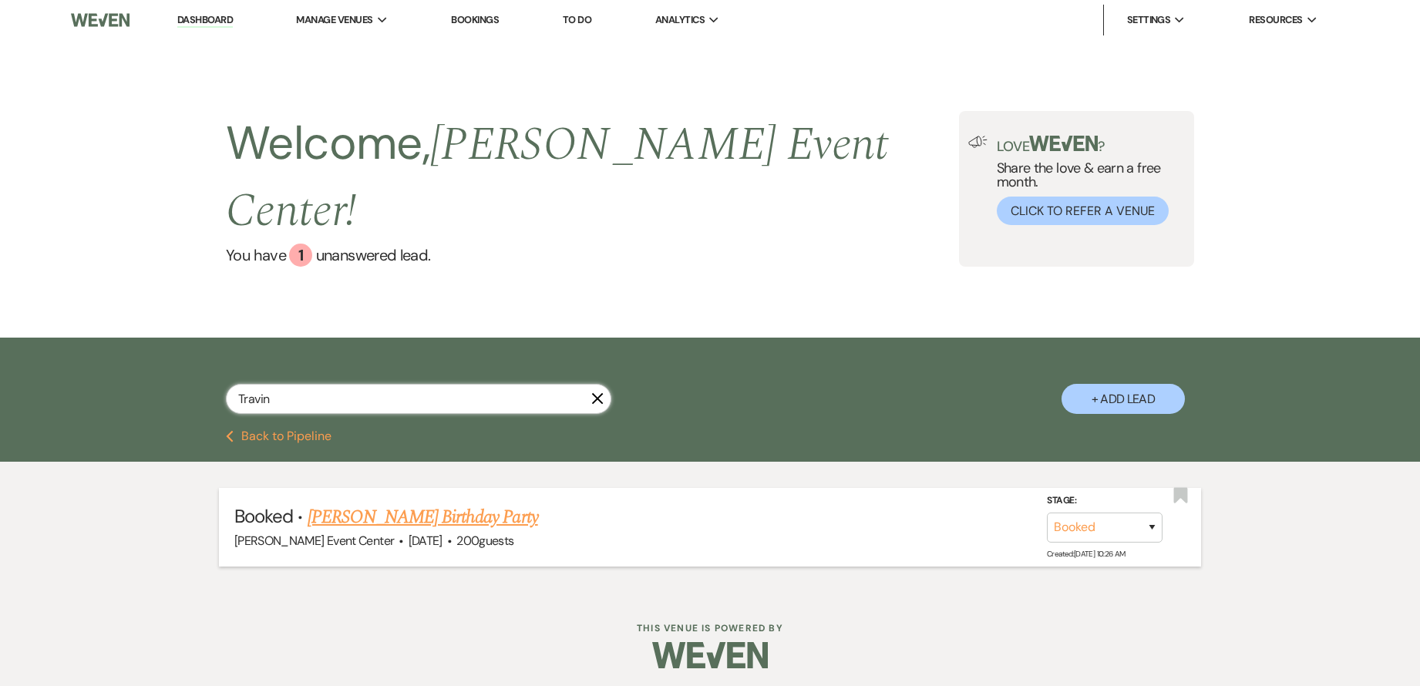
type input "Travin"
click at [434, 503] on link "[PERSON_NAME] Birthday Party" at bounding box center [423, 517] width 230 height 28
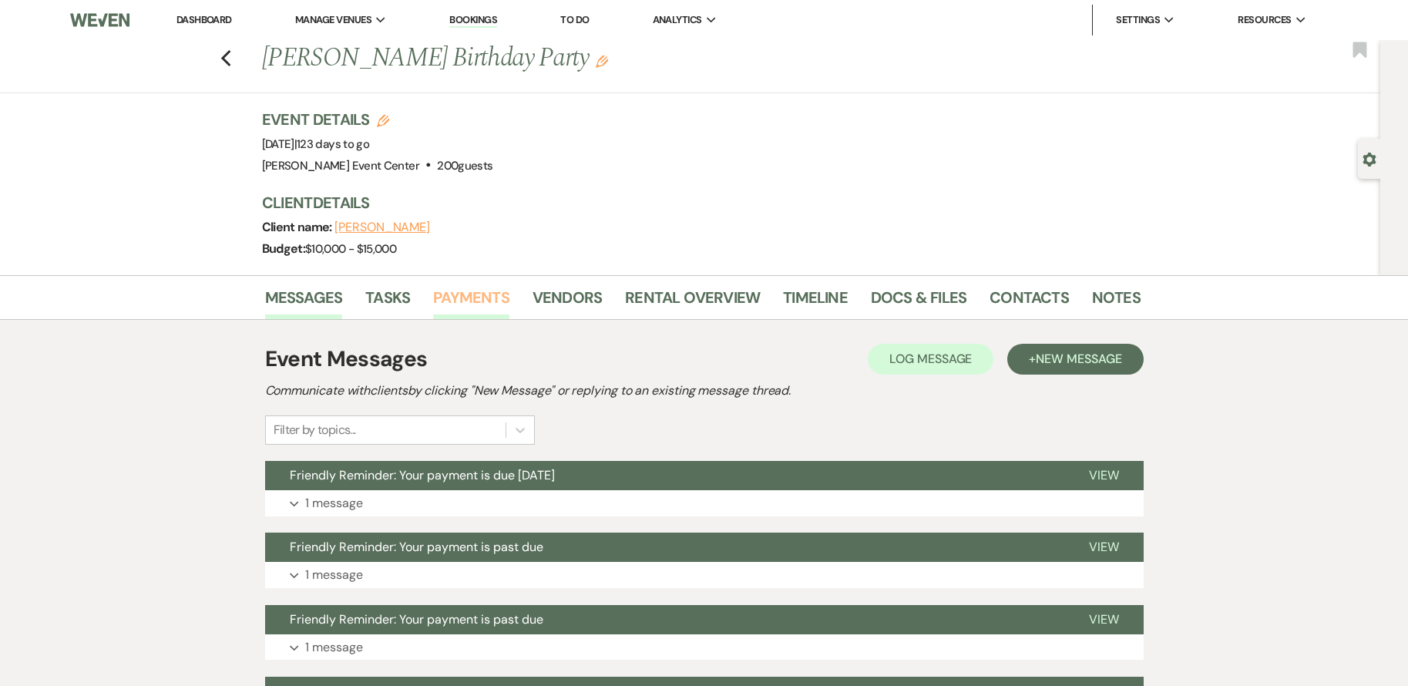
click at [481, 313] on link "Payments" at bounding box center [471, 302] width 76 height 34
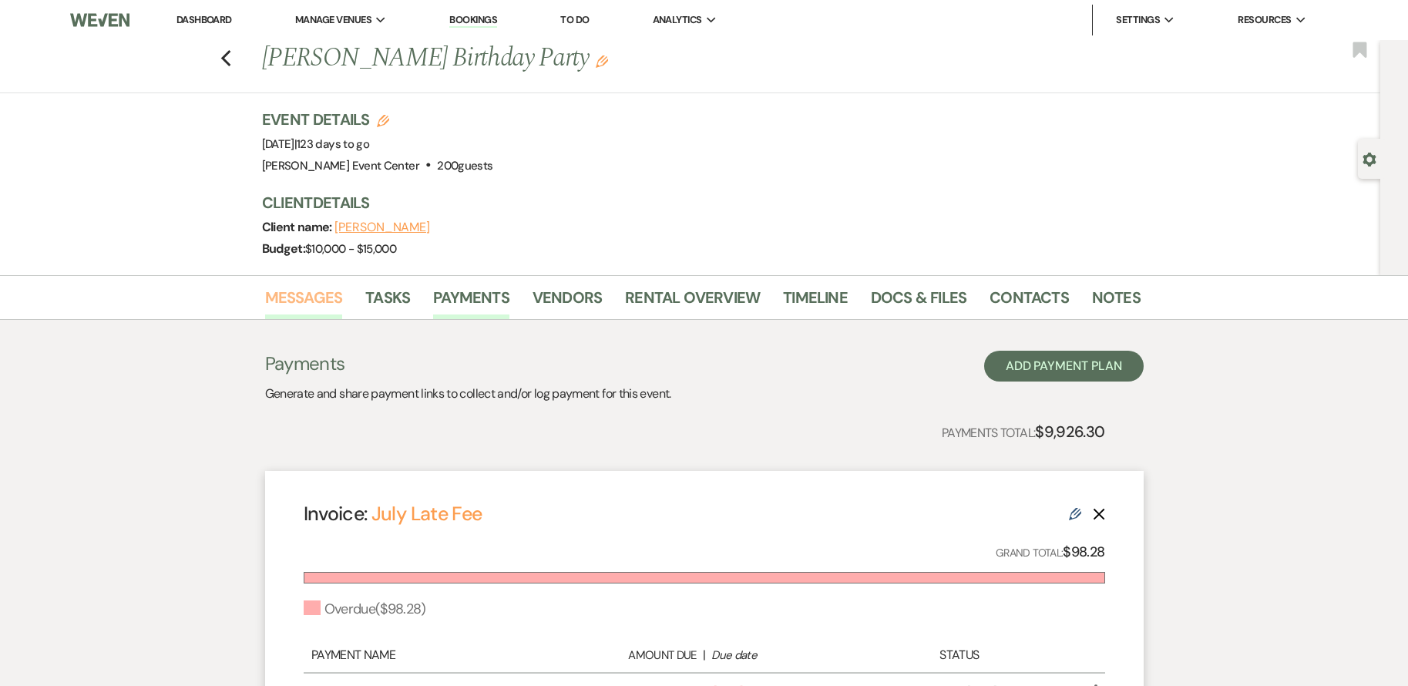
click at [317, 299] on link "Messages" at bounding box center [304, 302] width 78 height 34
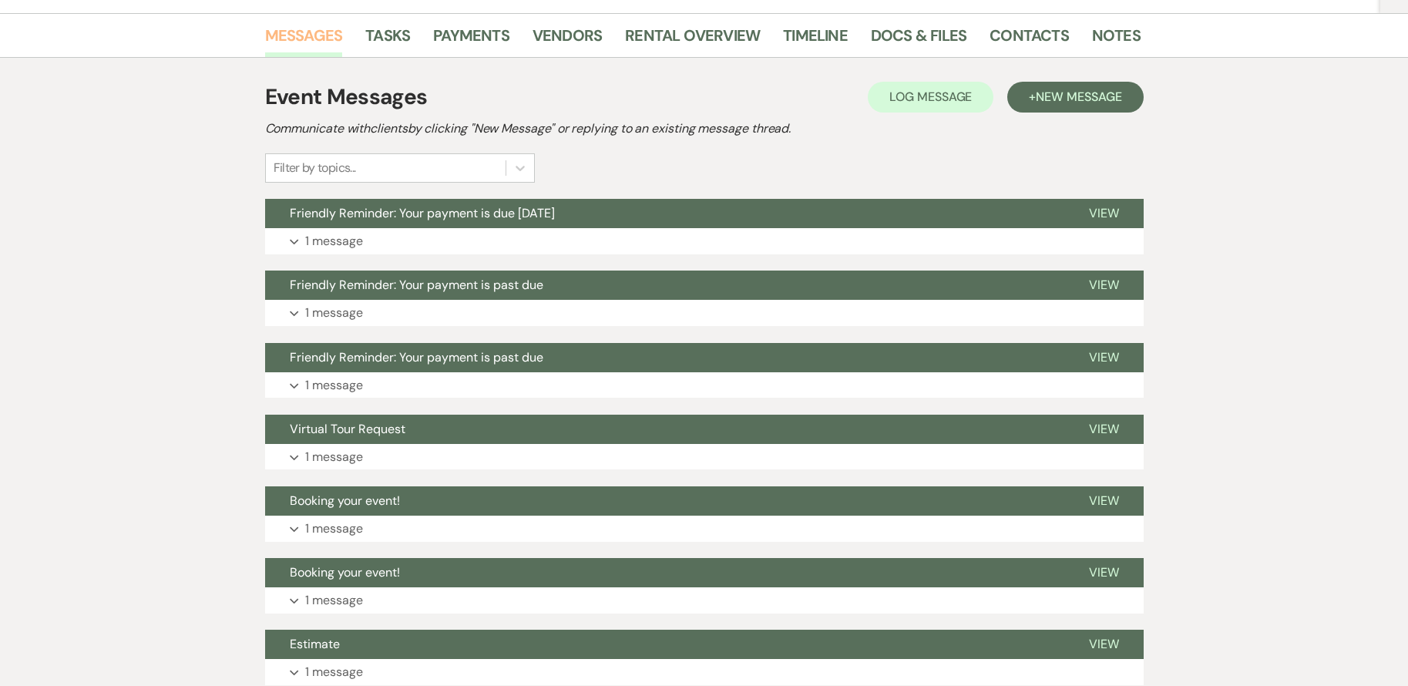
scroll to position [308, 0]
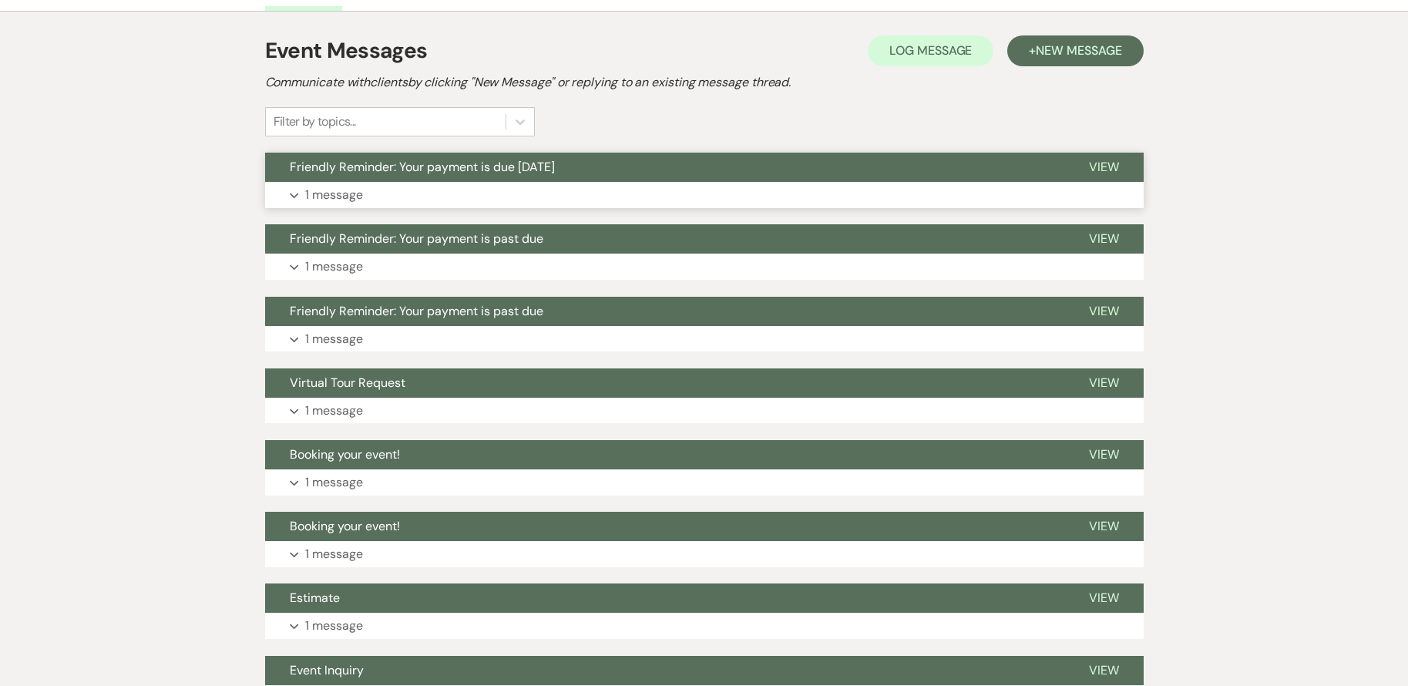
click at [368, 187] on button "Expand 1 message" at bounding box center [704, 195] width 879 height 26
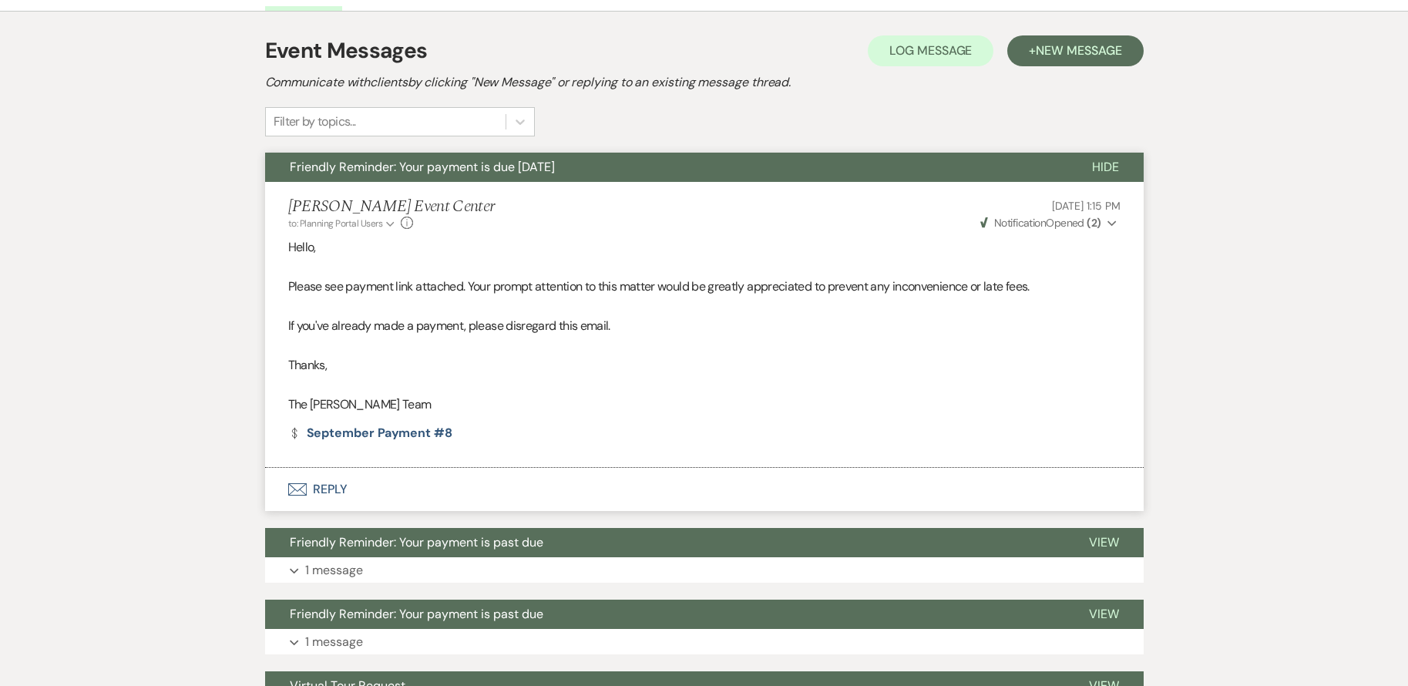
click at [1073, 229] on span "Weven Check Notification Opened ( 2 )" at bounding box center [1041, 223] width 121 height 14
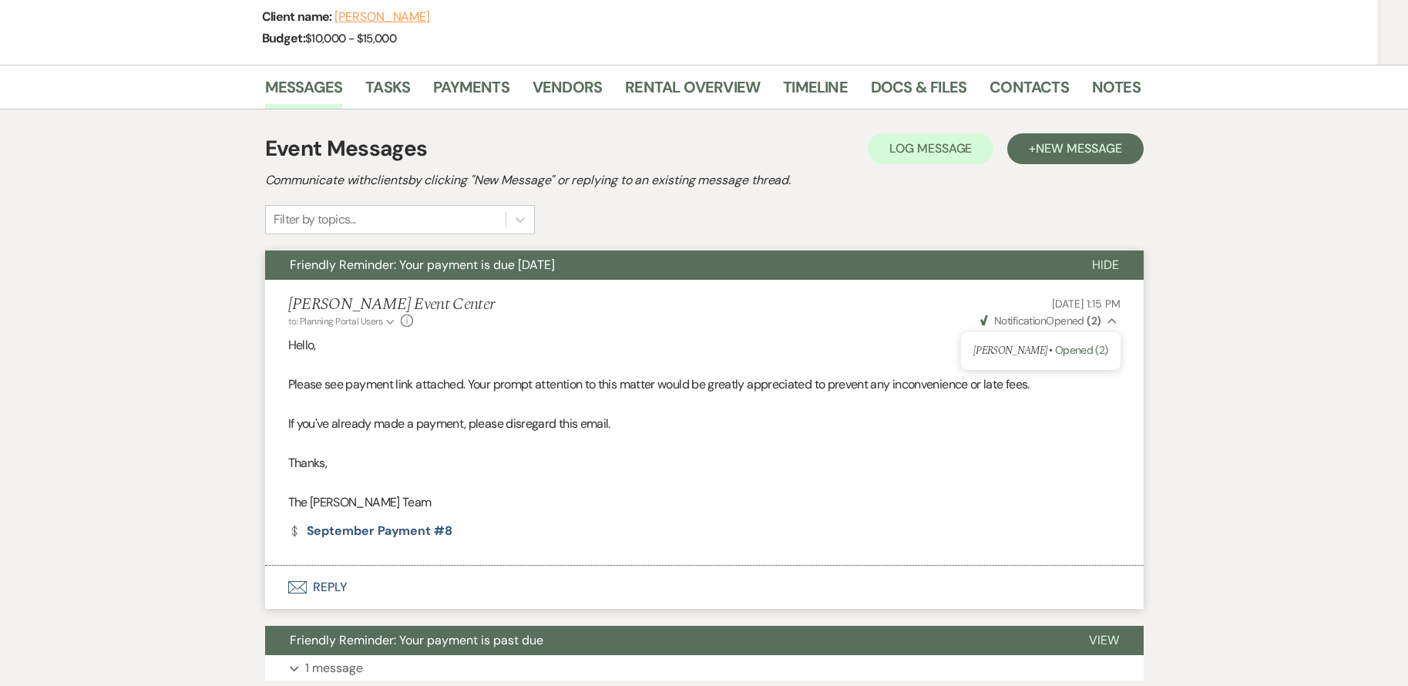
scroll to position [77, 0]
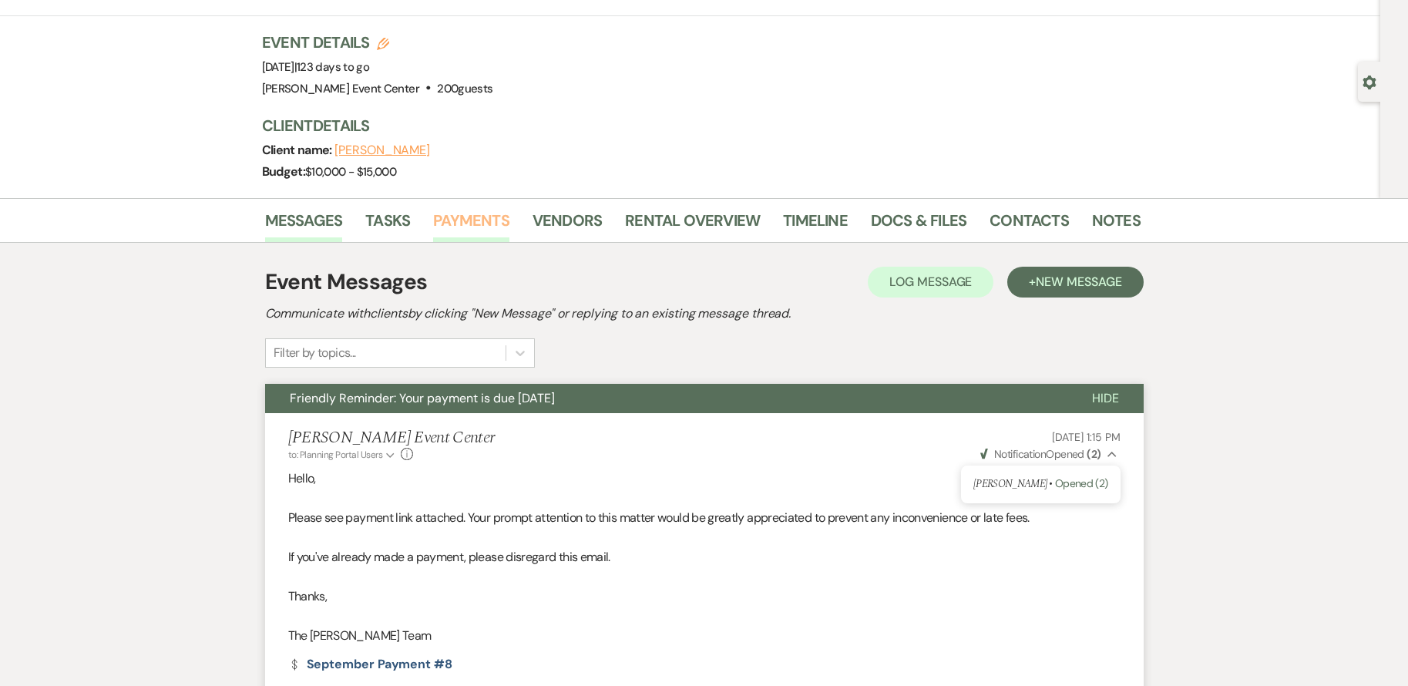
click at [452, 224] on link "Payments" at bounding box center [471, 225] width 76 height 34
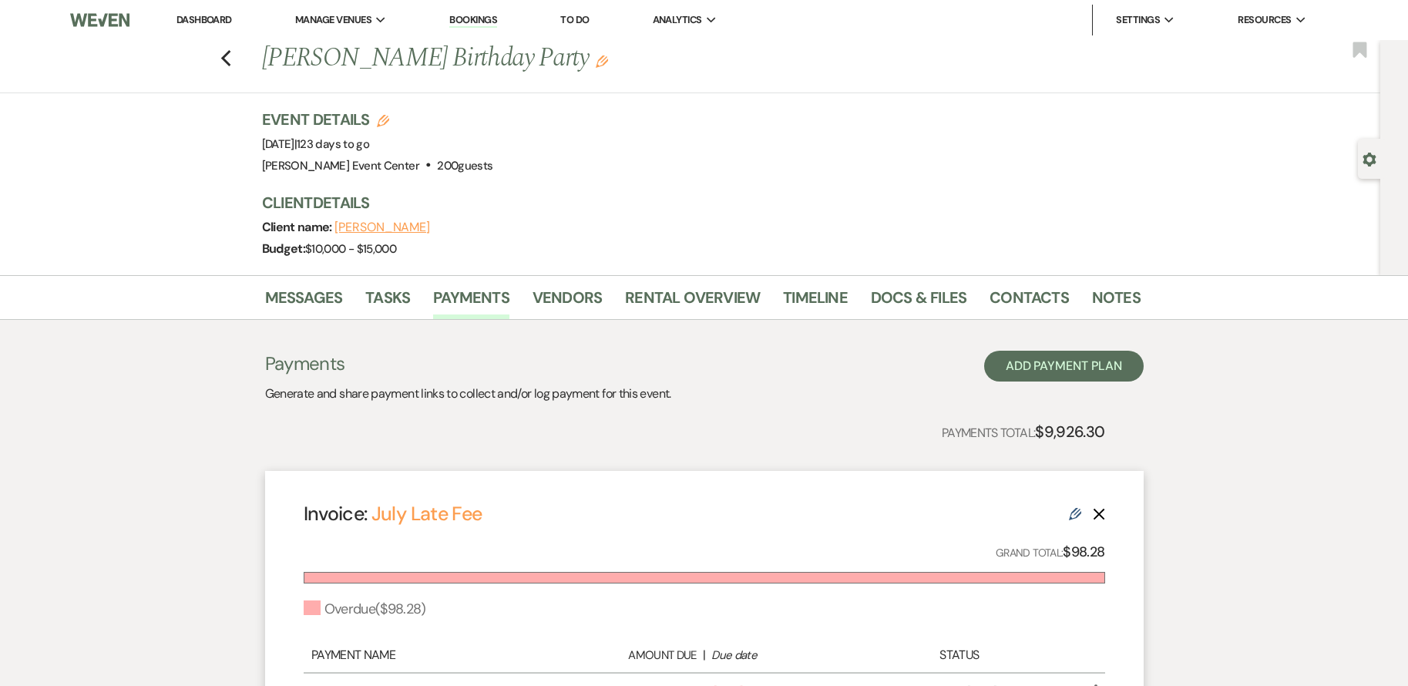
click at [232, 57] on icon "Previous" at bounding box center [226, 58] width 12 height 19
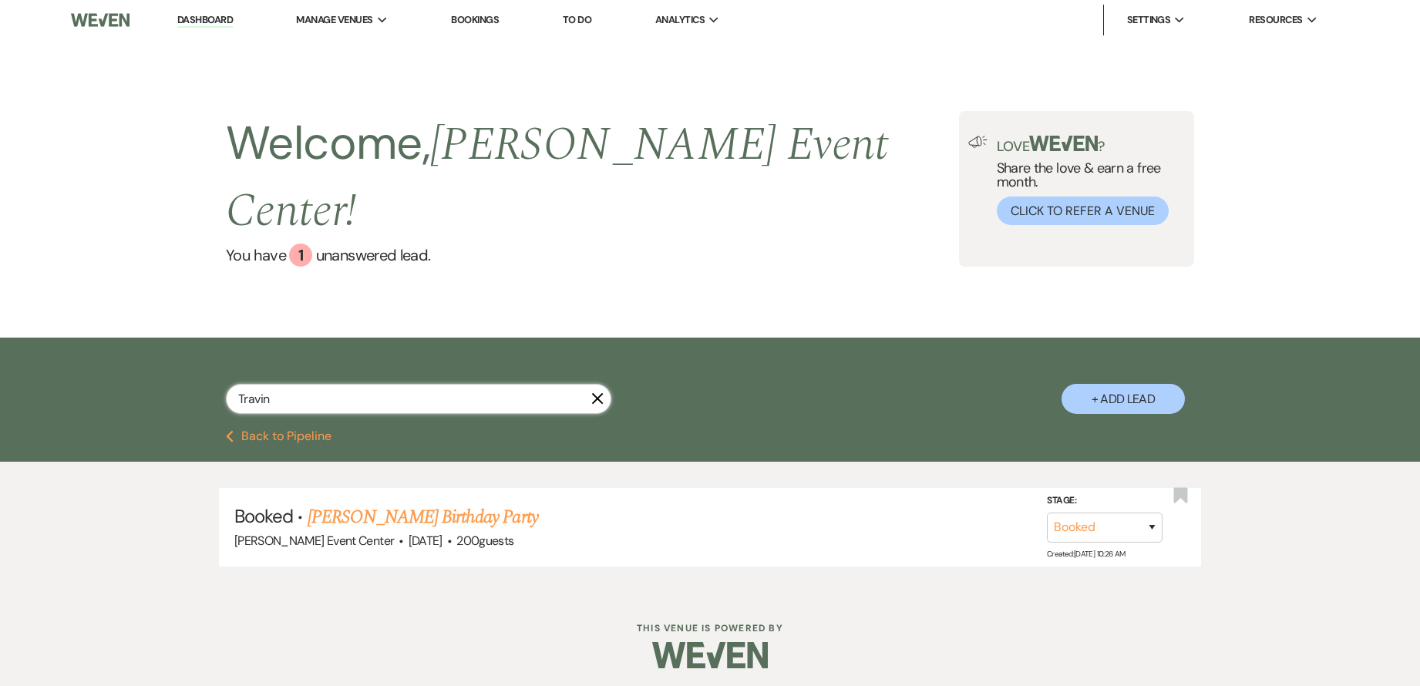
drag, startPoint x: 0, startPoint y: 0, endPoint x: 350, endPoint y: 366, distance: 506.5
click at [350, 384] on input "Travin" at bounding box center [418, 399] width 385 height 30
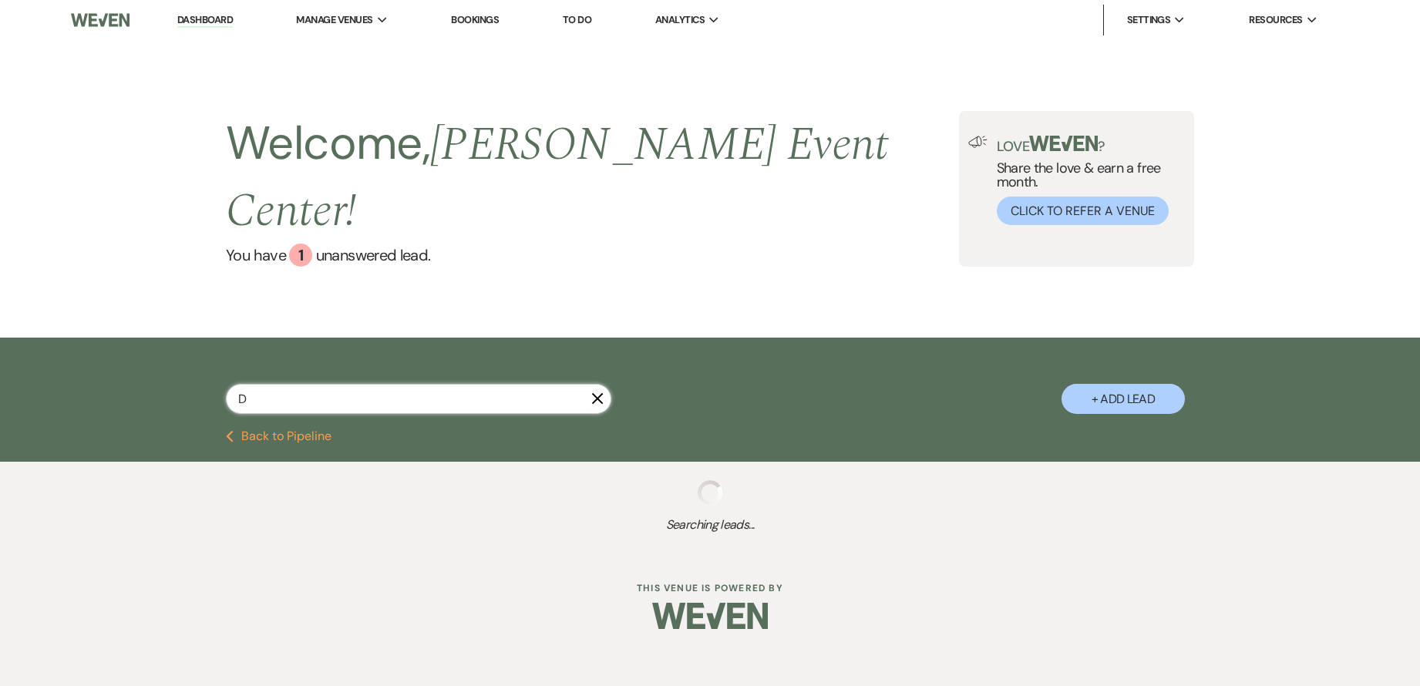
type input "Da"
select select "2"
select select "8"
select select "10"
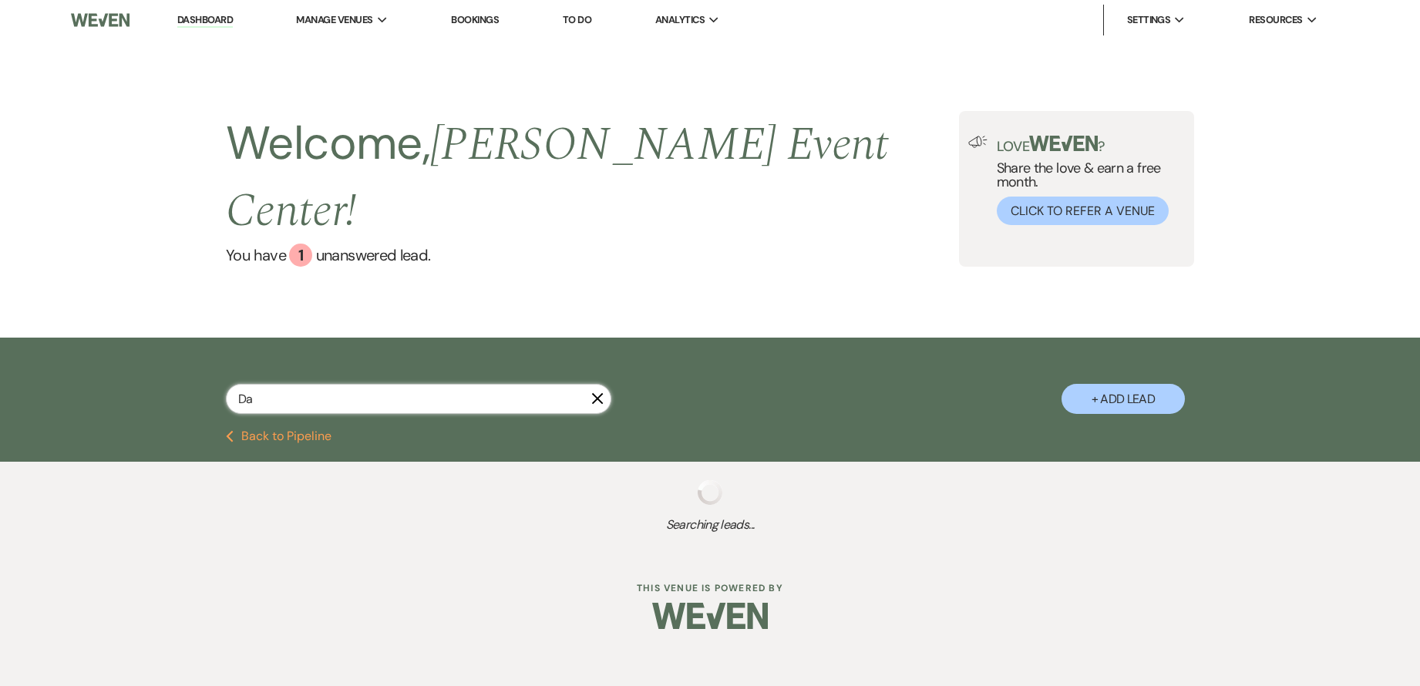
select select "2"
select select "4"
select select "5"
select select "2"
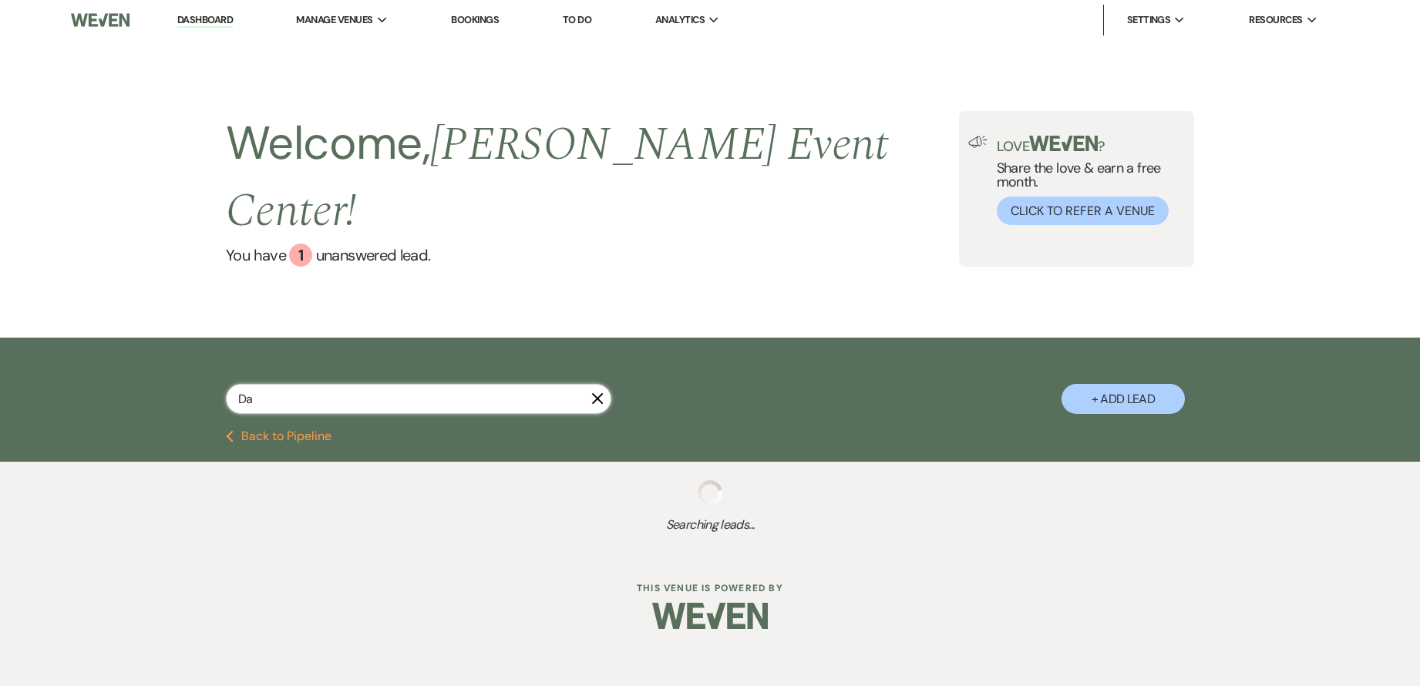
select select "8"
select select "1"
select select "2"
select select "5"
select select "6"
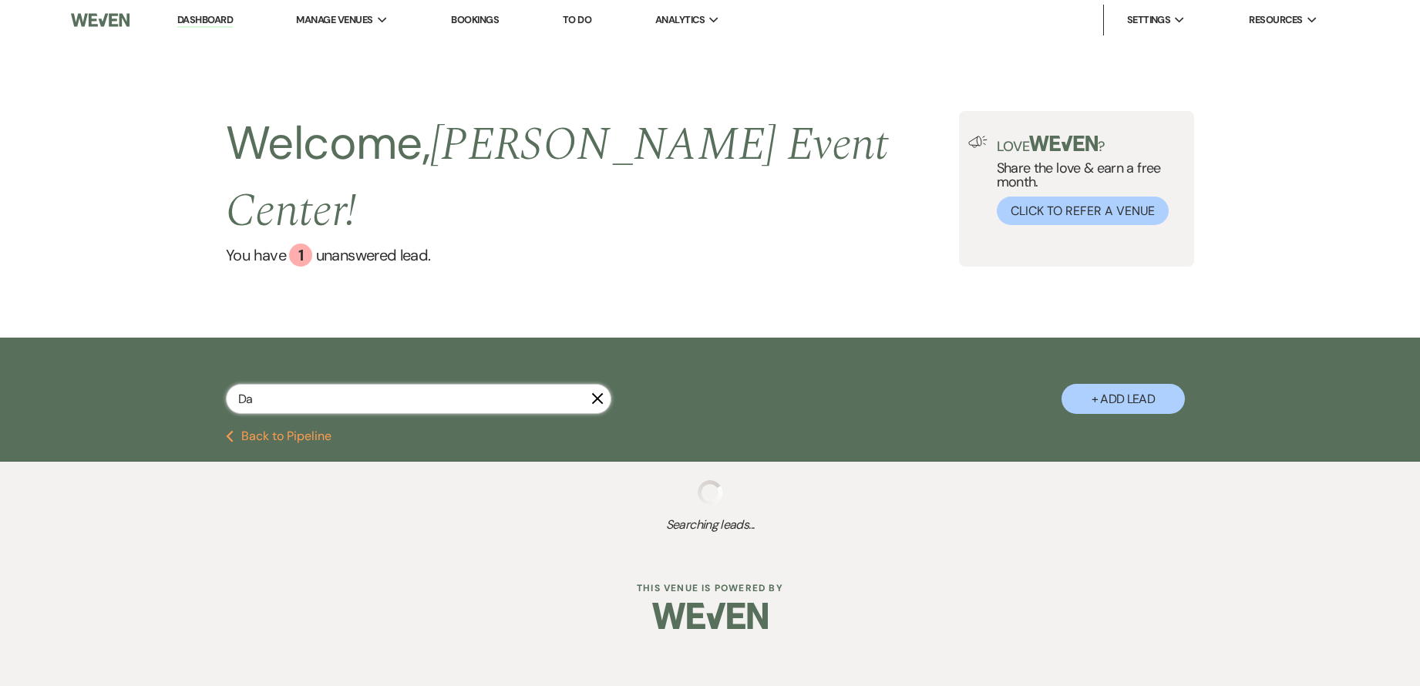
select select "2"
select select "4"
select select "5"
select select "4"
select select "5"
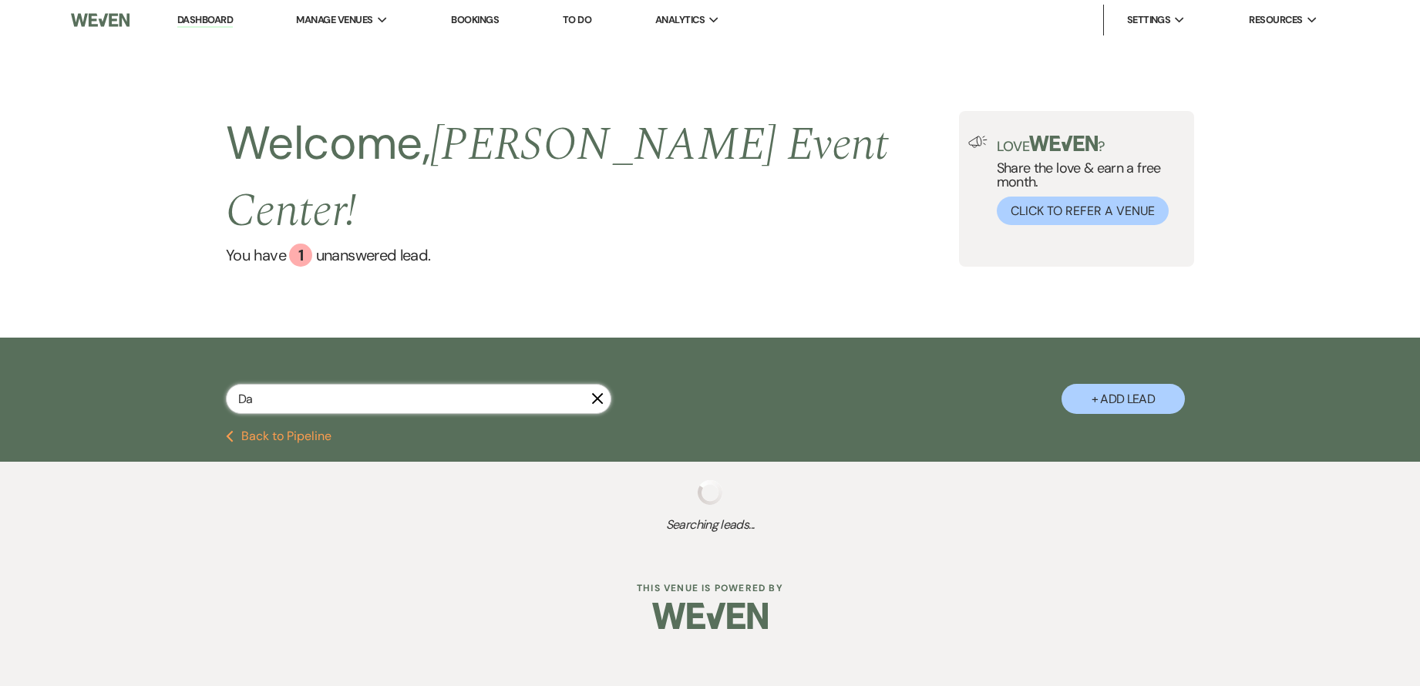
select select "4"
select select "8"
select select "2"
select select "8"
select select "4"
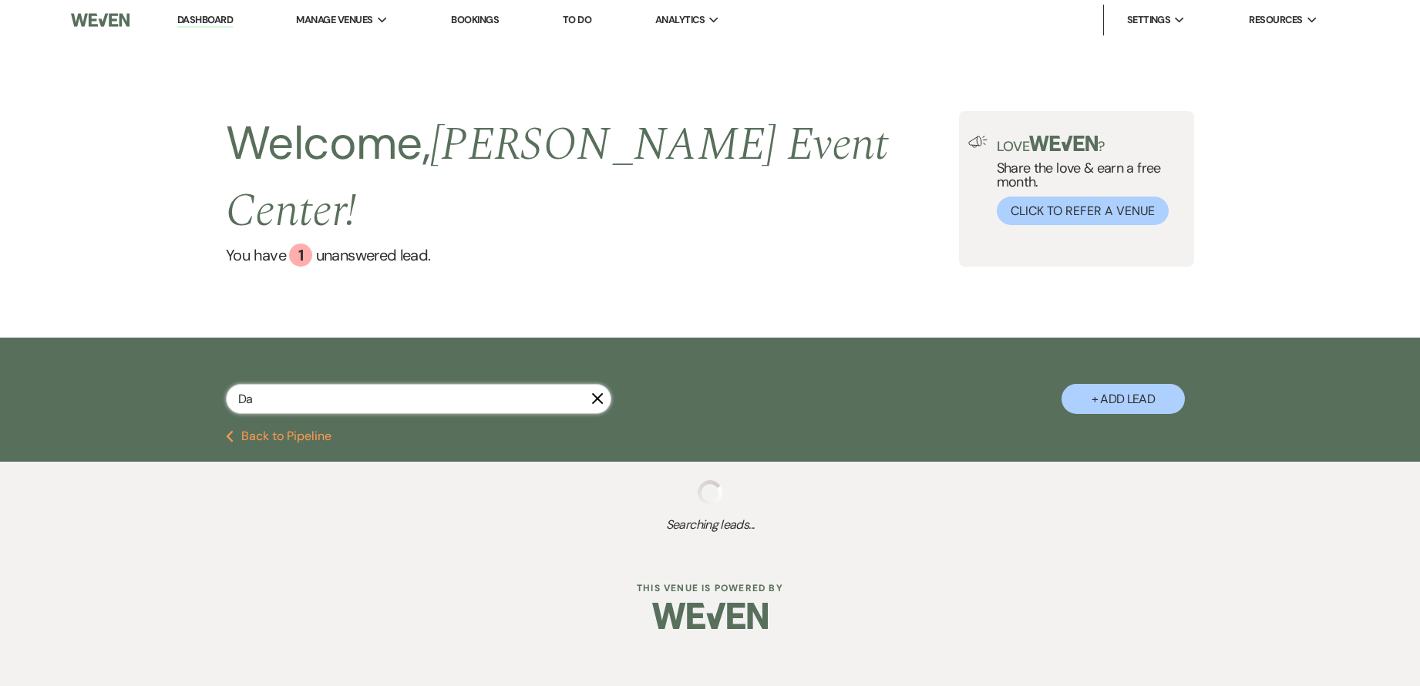
select select "8"
select select "7"
select select "5"
select select "8"
select select "5"
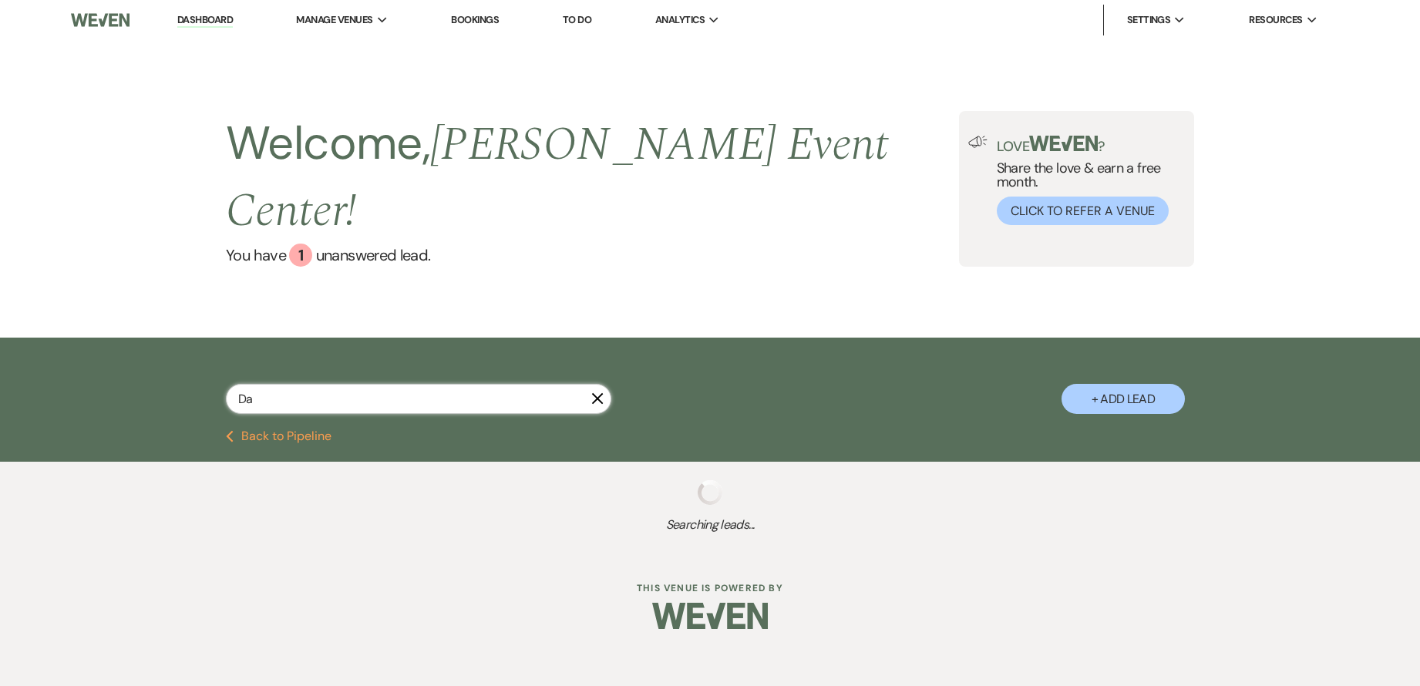
select select "8"
select select "10"
select select "2"
select select "8"
select select "6"
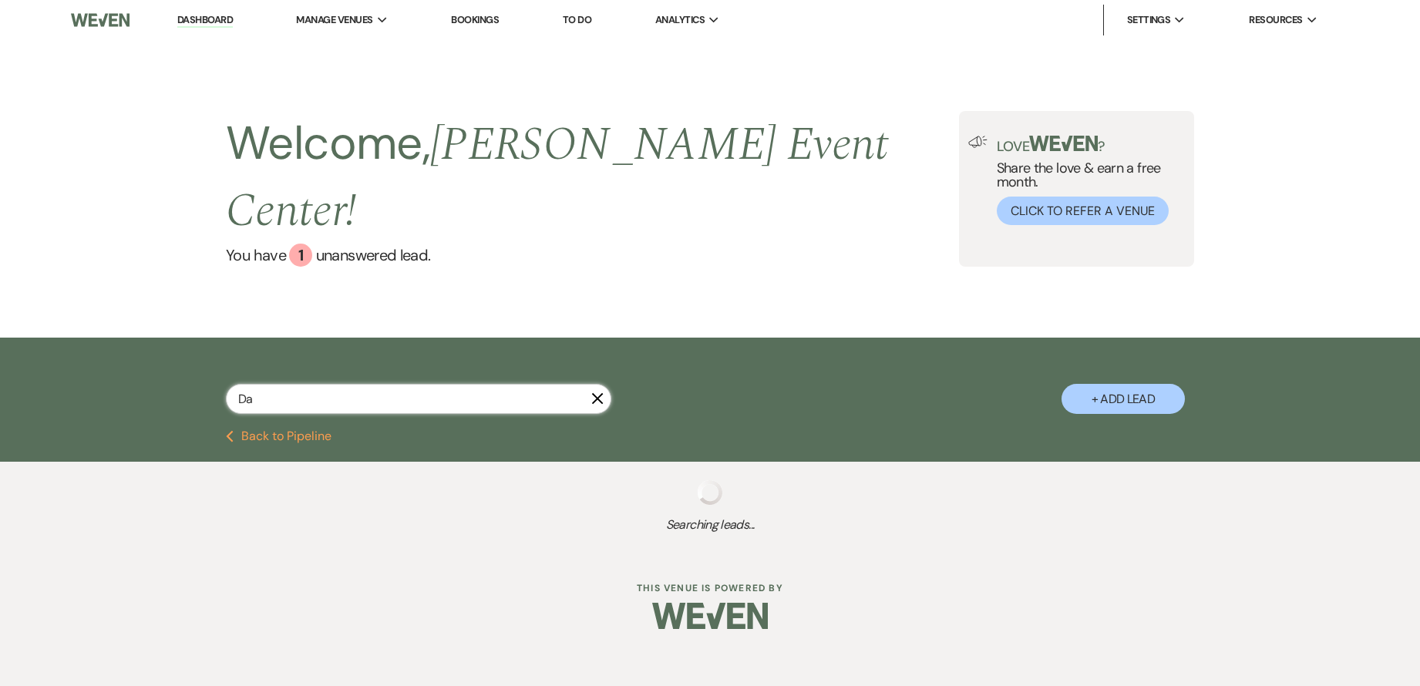
select select "8"
select select "10"
select select "8"
select select "6"
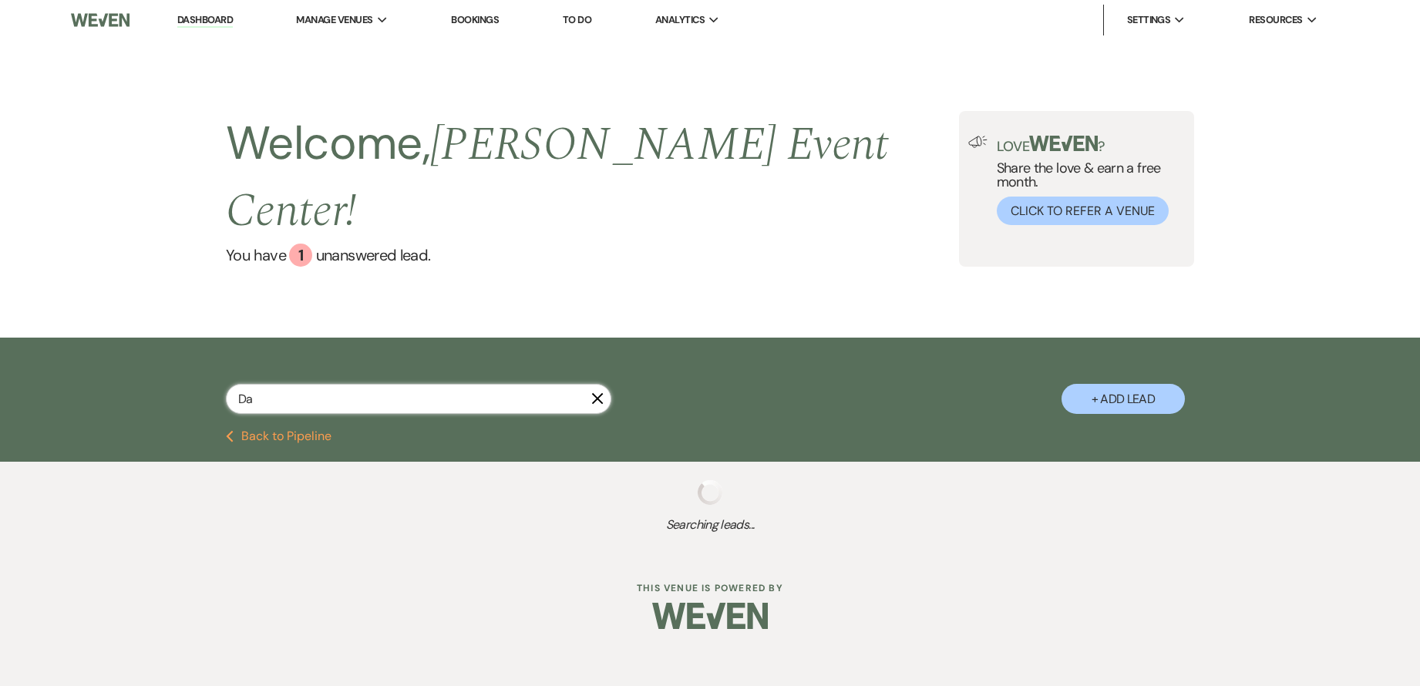
select select "8"
select select "4"
select select "8"
select select "5"
select select "8"
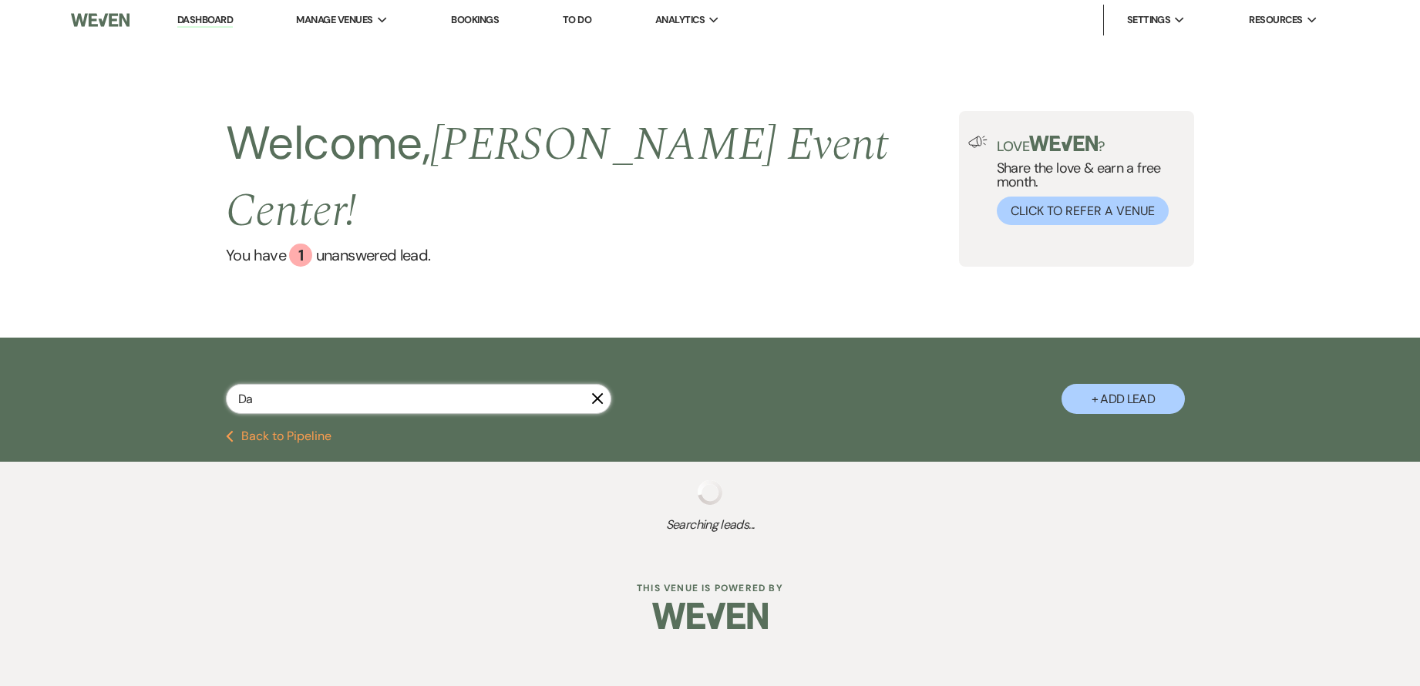
select select "2"
select select "4"
select select "8"
select select "7"
select select "8"
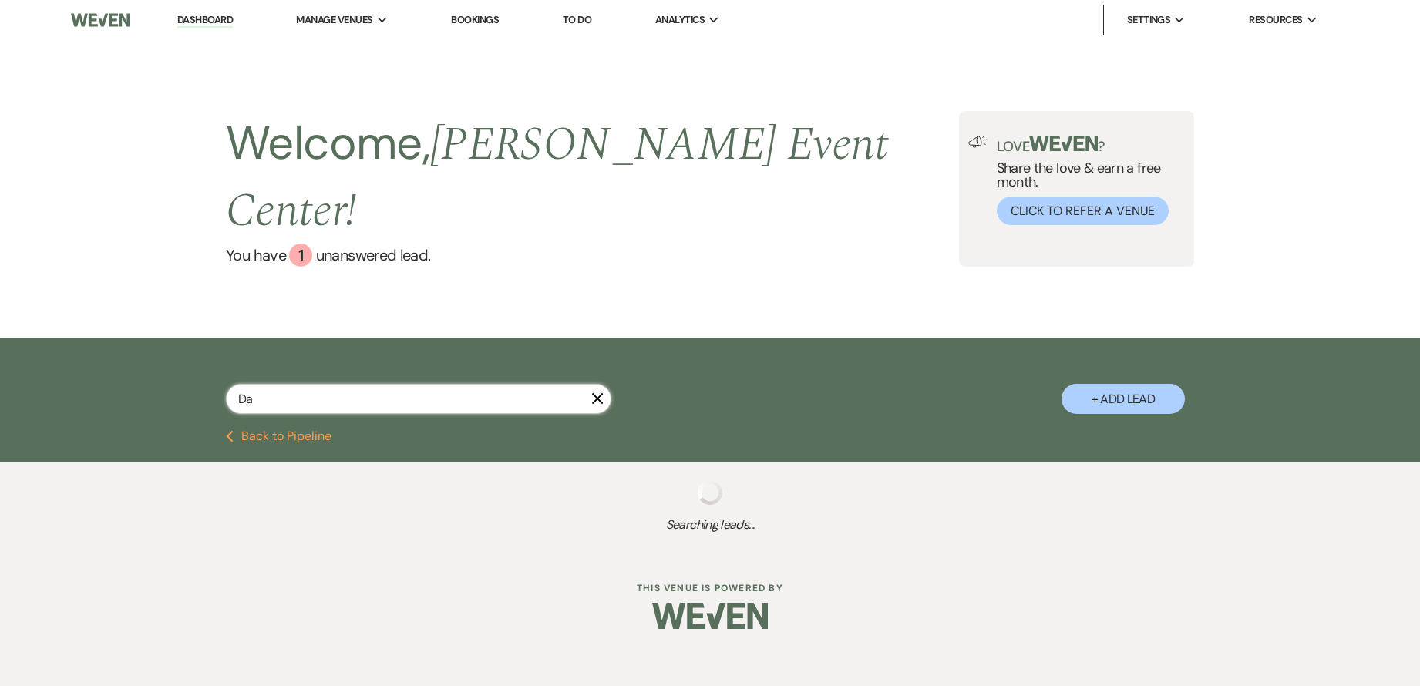
select select "9"
select select "8"
select select "6"
select select "8"
select select "4"
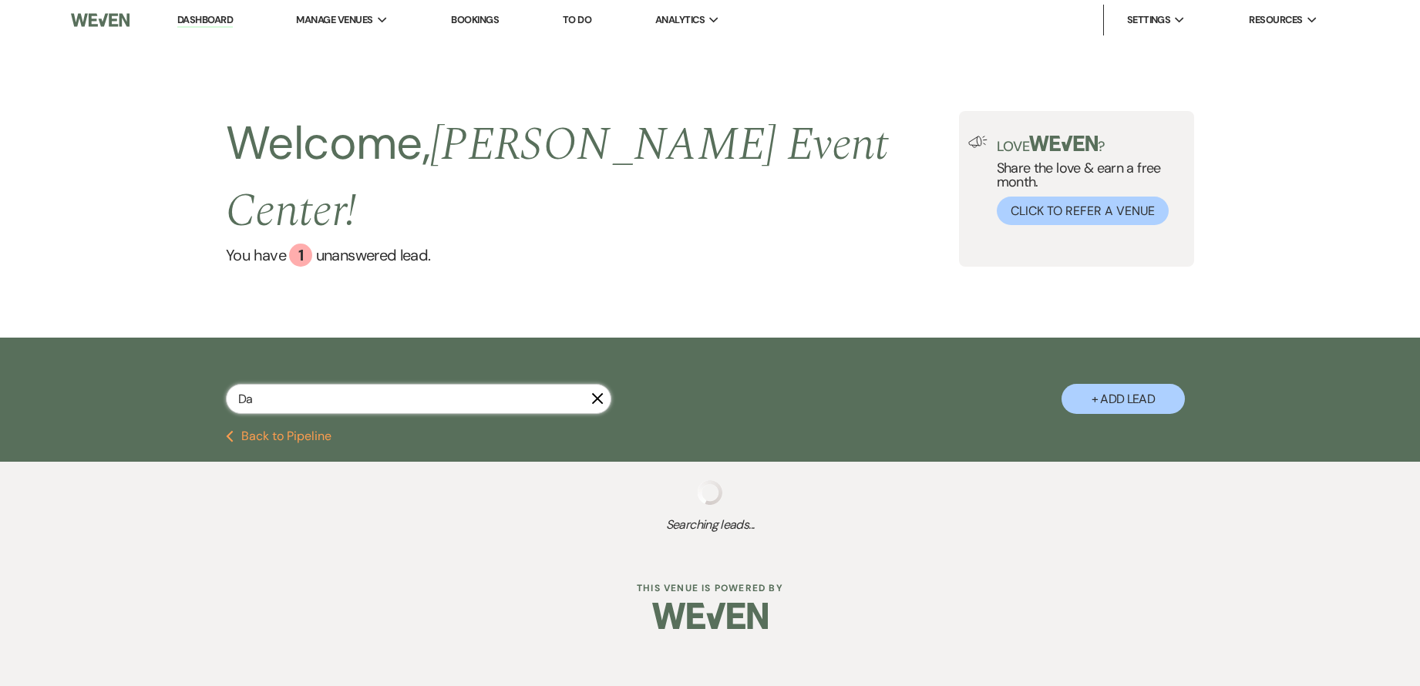
select select "8"
select select "6"
select select "8"
select select "4"
select select "8"
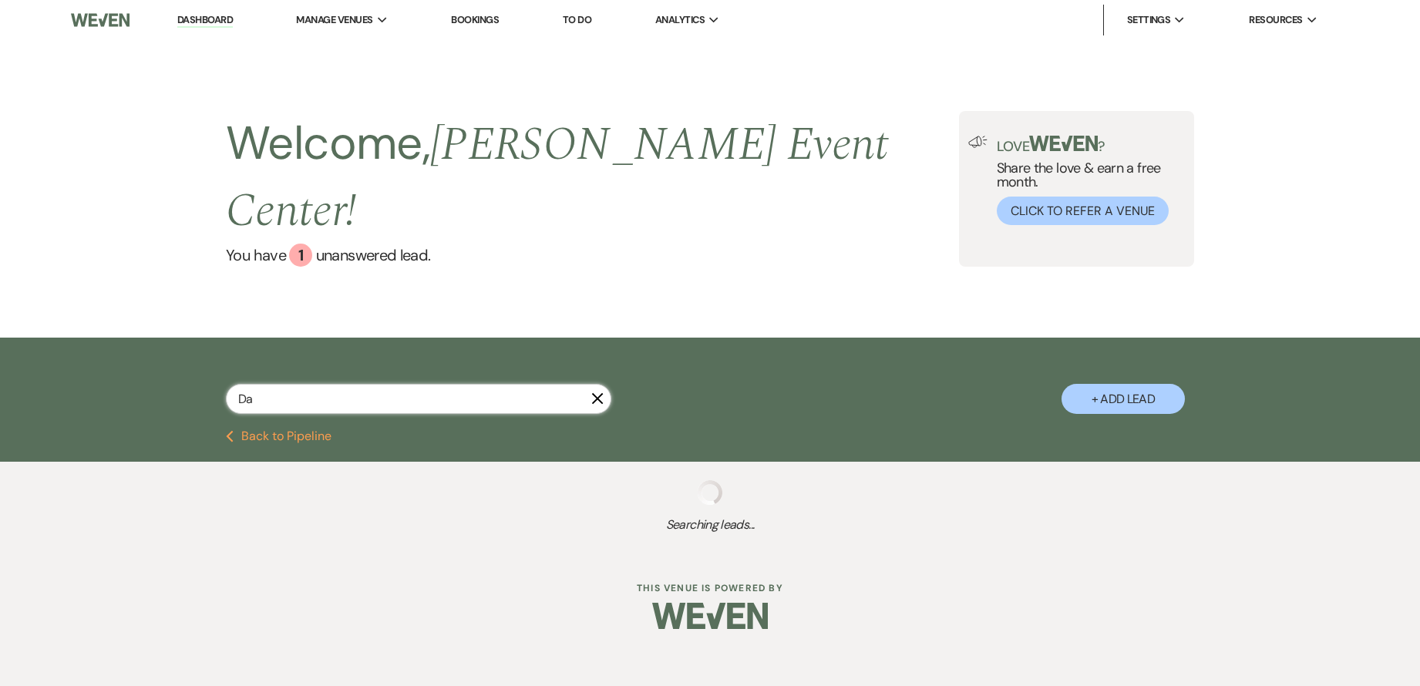
select select "4"
select select "8"
select select "6"
select select "8"
select select "1"
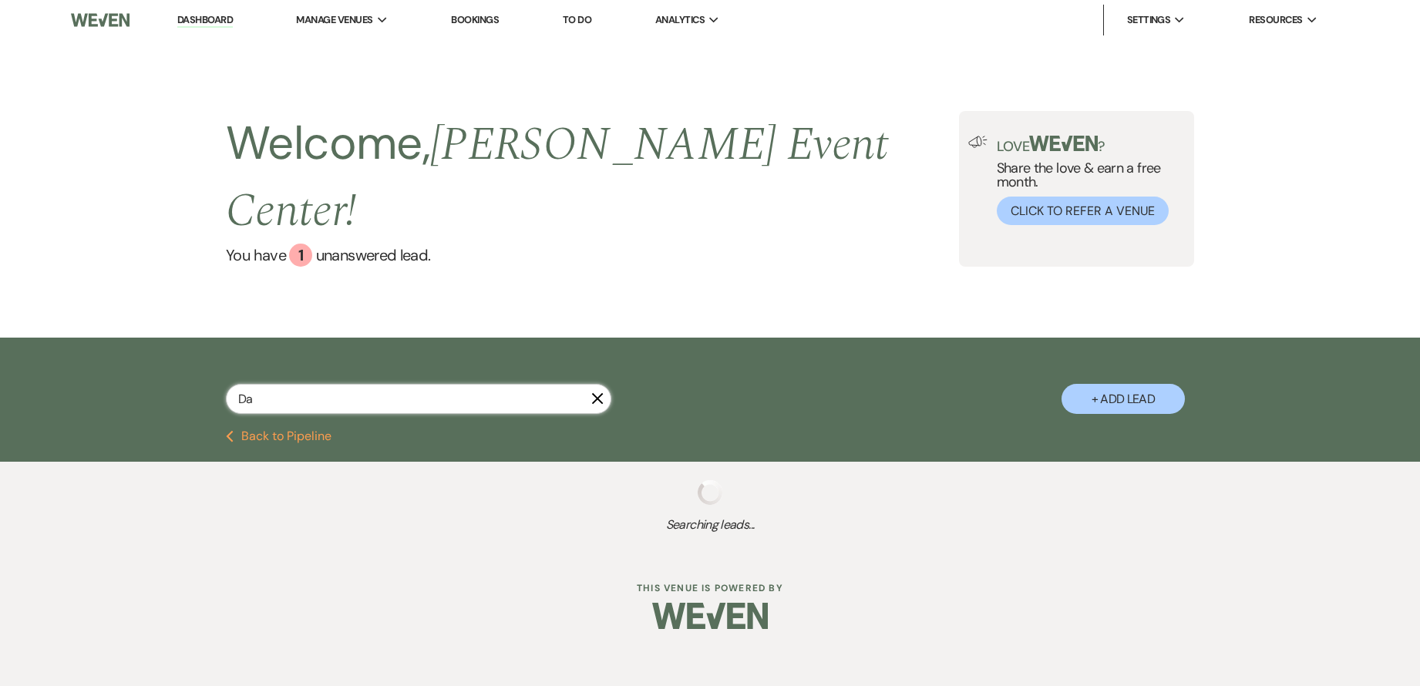
select select "8"
select select "4"
select select "8"
select select "7"
select select "8"
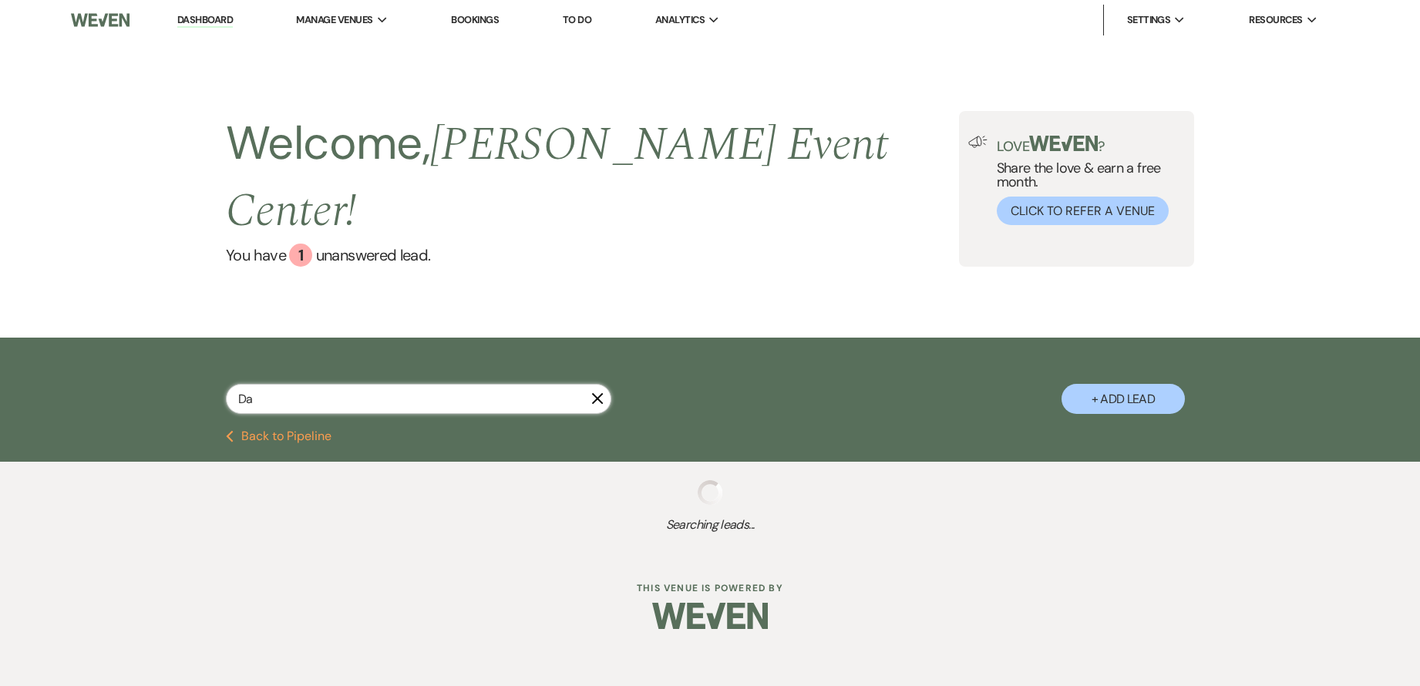
select select "4"
select select "8"
select select "7"
select select "2"
select select "5"
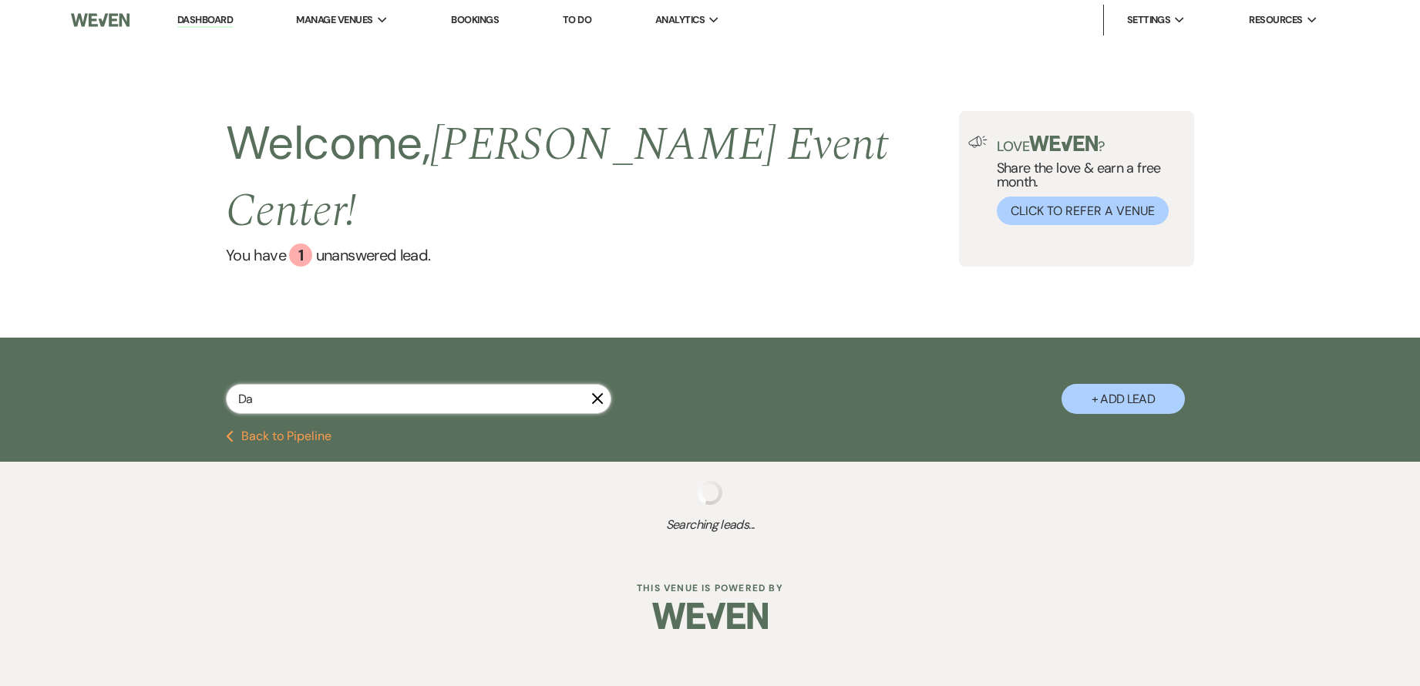
select select "8"
select select "2"
select select "4"
select select "8"
select select "6"
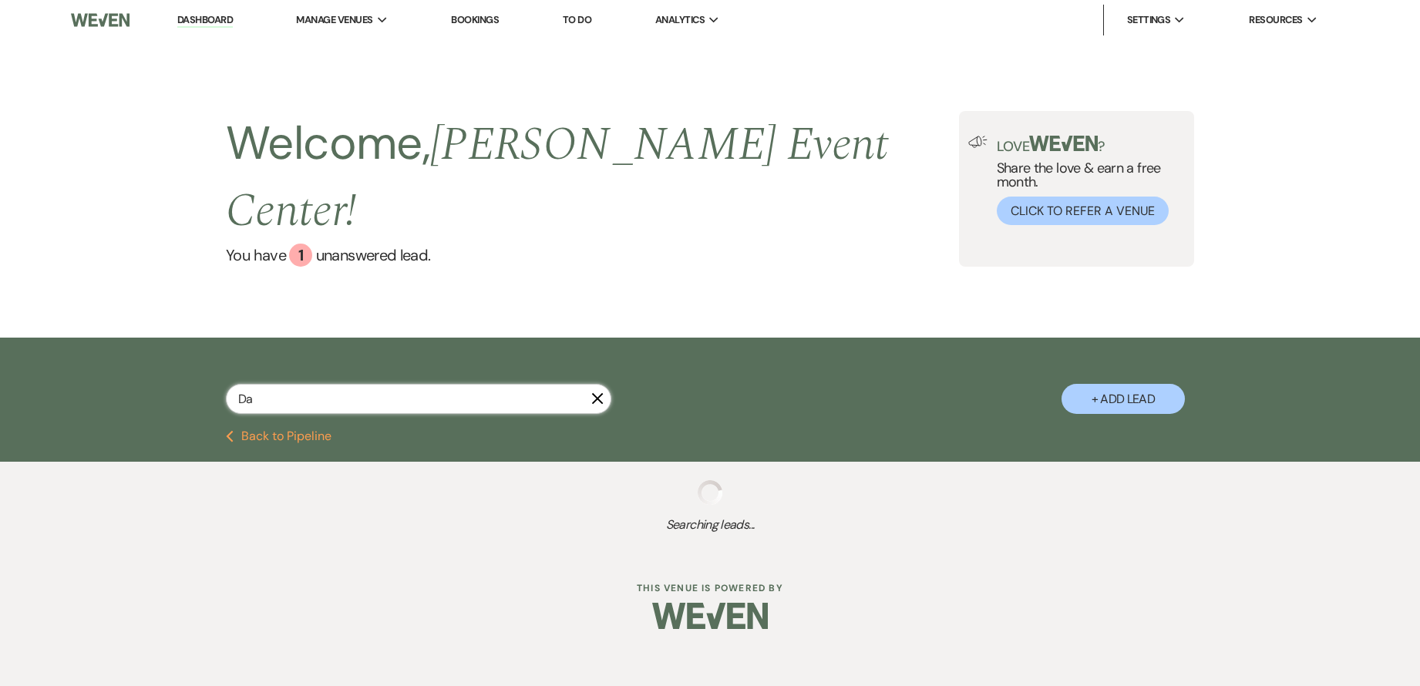
select select "8"
select select "6"
select select "8"
select select "2"
select select "8"
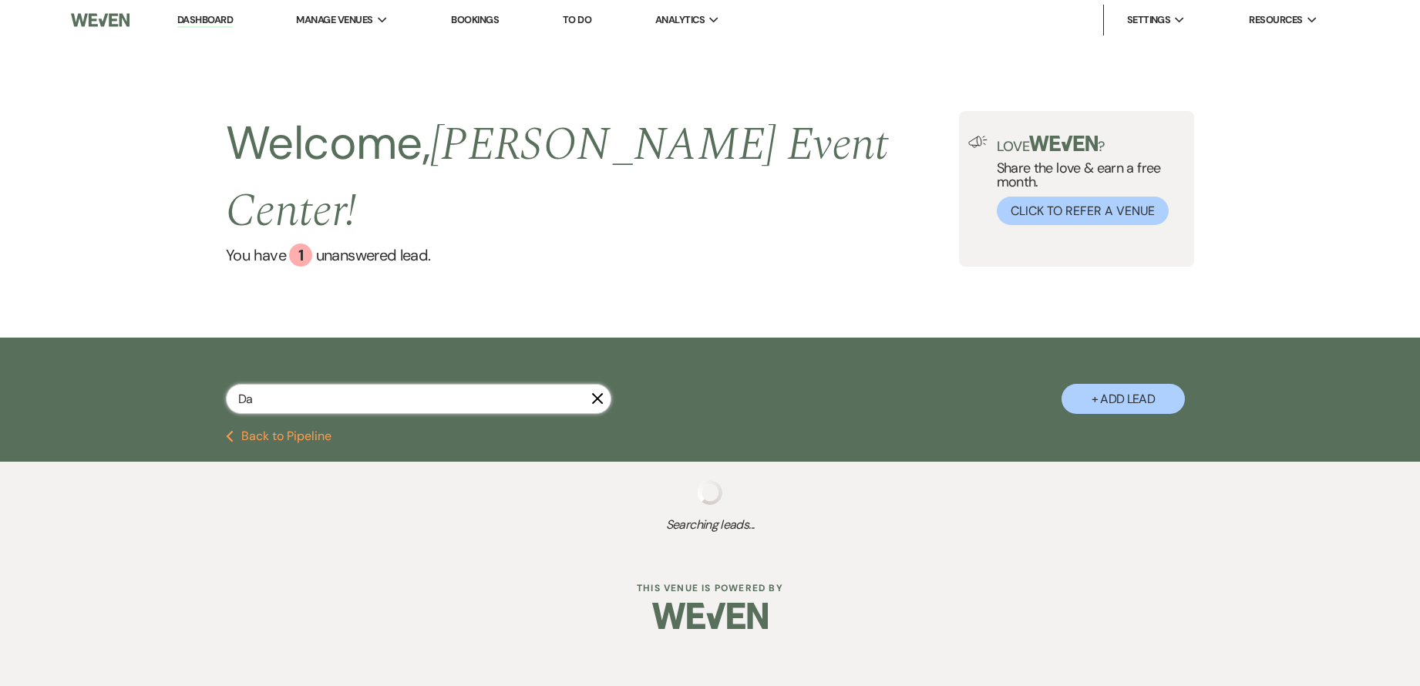
select select "2"
select select "8"
select select "6"
select select "8"
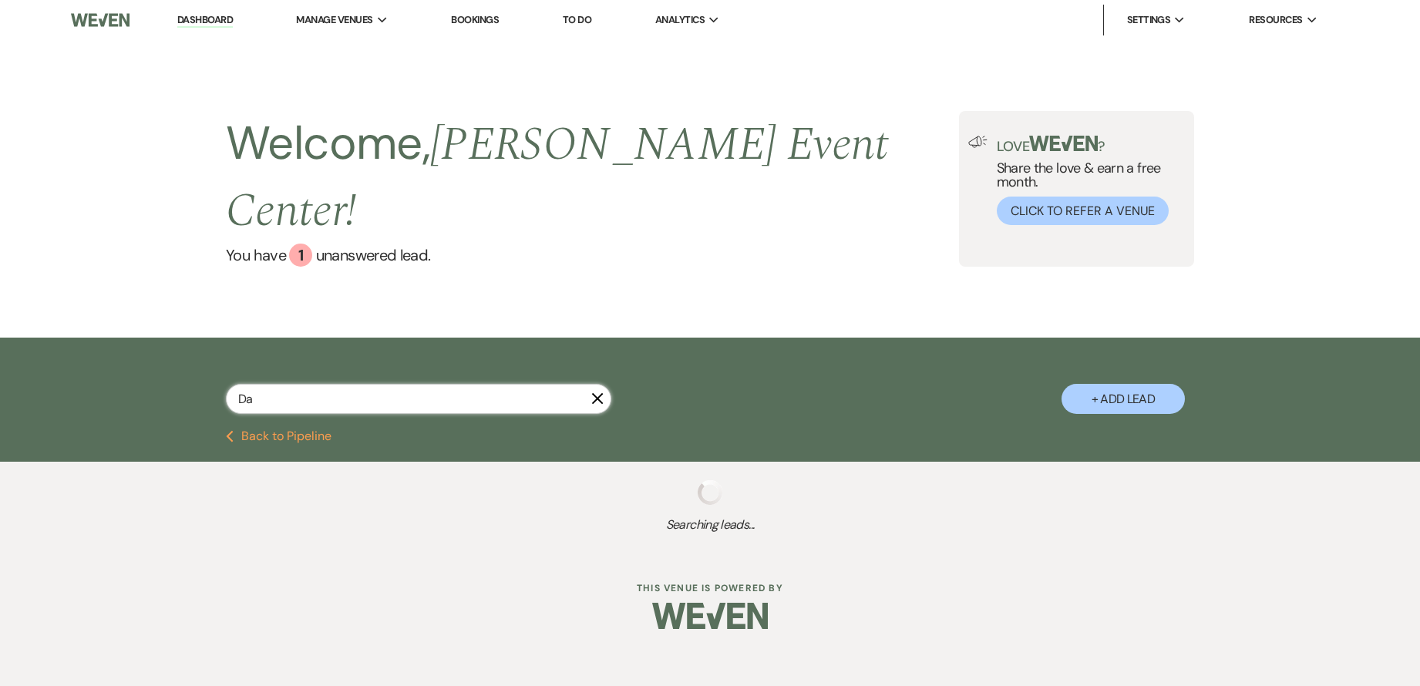
select select "2"
select select "8"
select select "2"
select select "8"
select select "6"
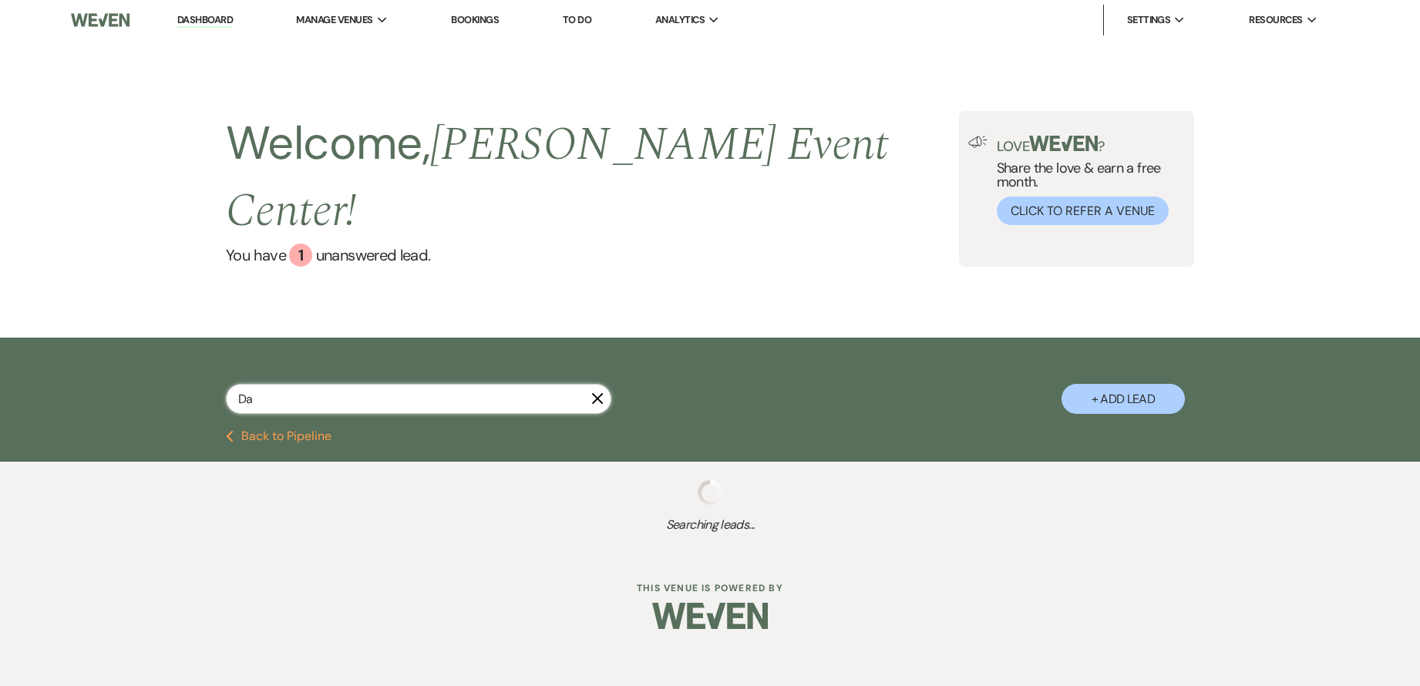
select select "8"
select select "4"
select select "8"
select select "4"
select select "8"
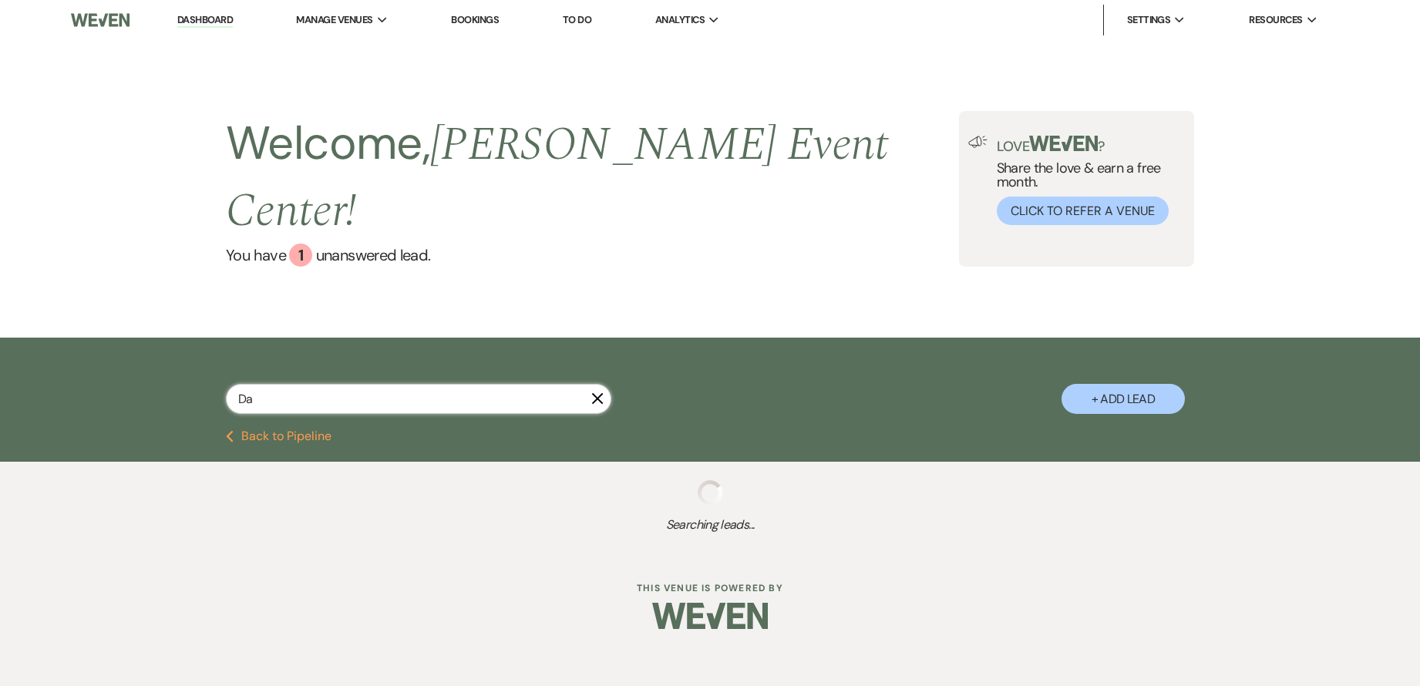
select select "6"
select select "8"
select select "6"
select select "2"
select select "4"
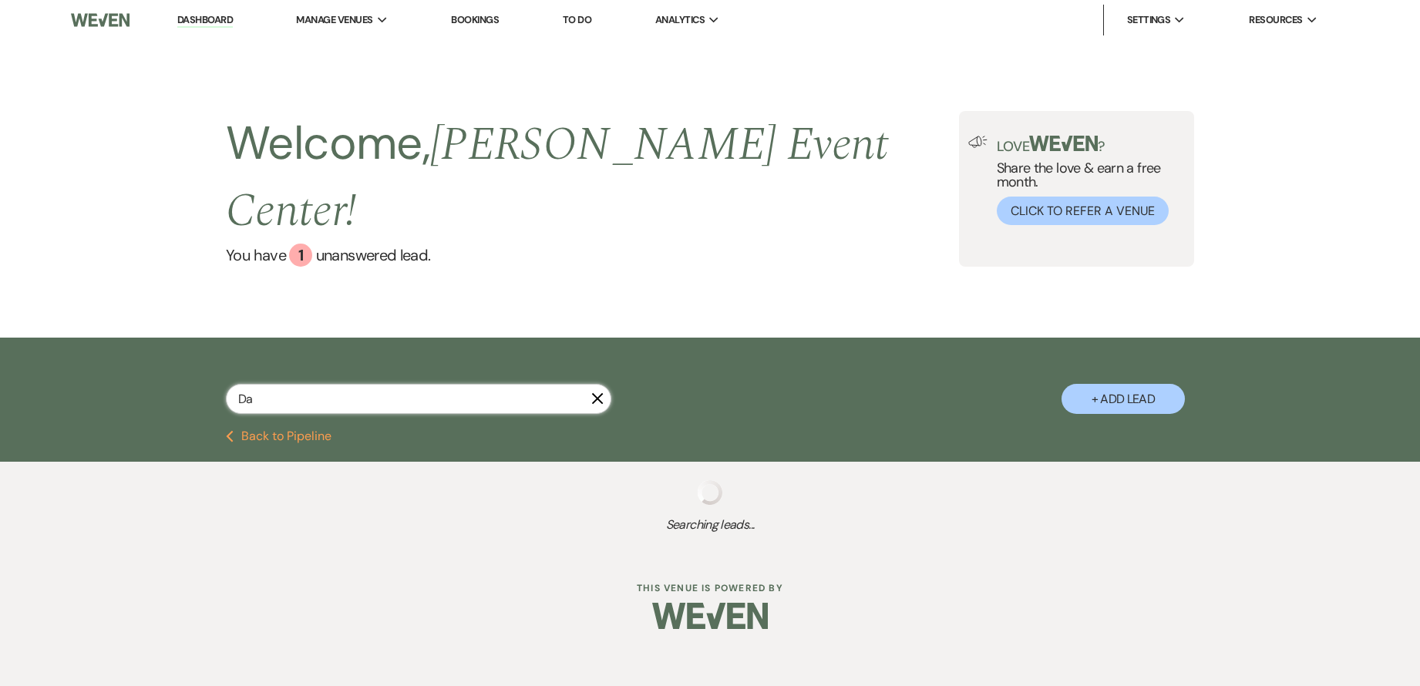
select select "8"
select select "6"
select select "5"
select select "8"
select select "1"
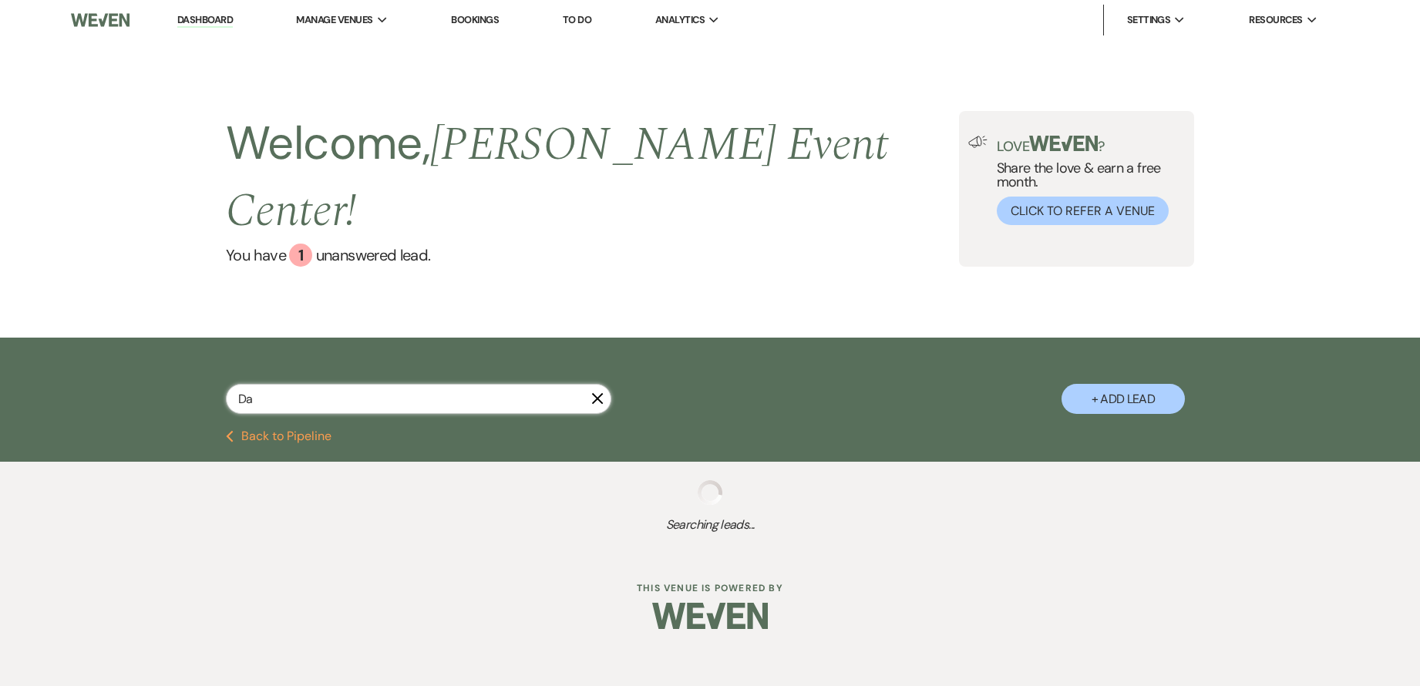
select select "2"
select select "6"
select select "8"
select select "6"
select select "8"
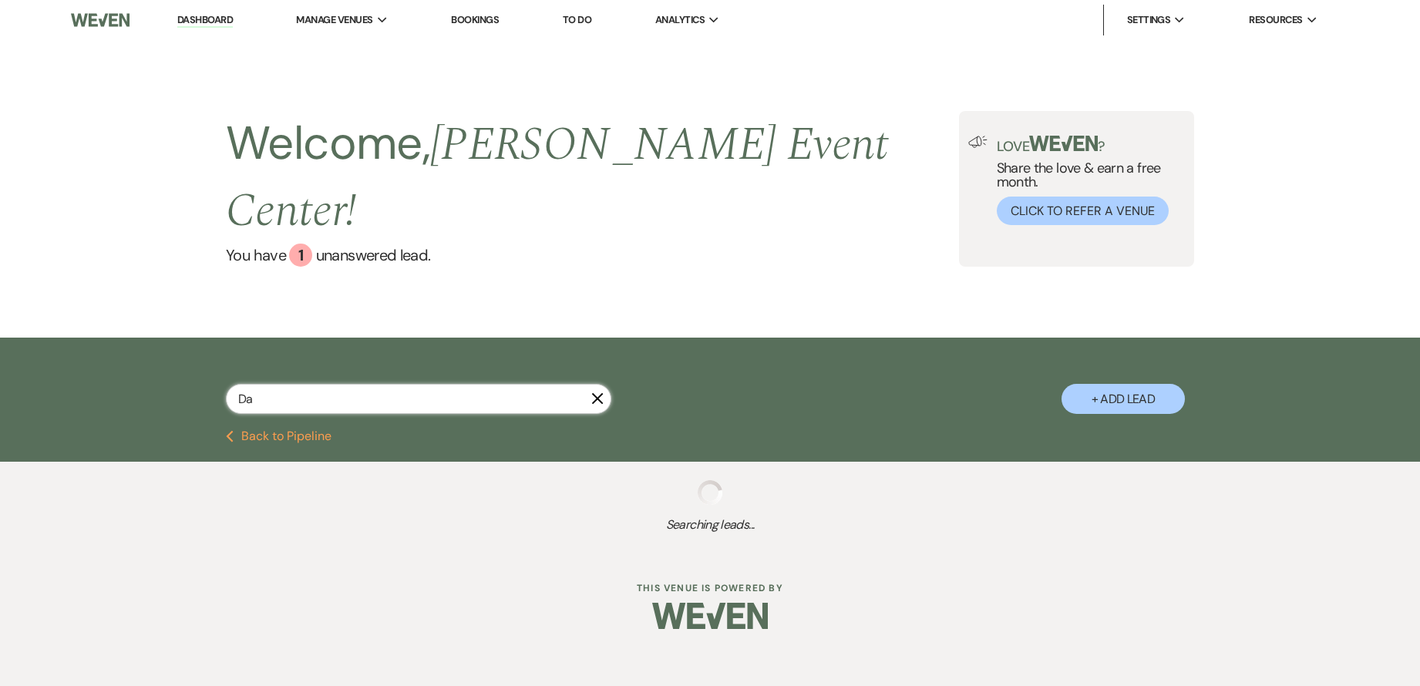
select select "1"
select select "8"
select select "7"
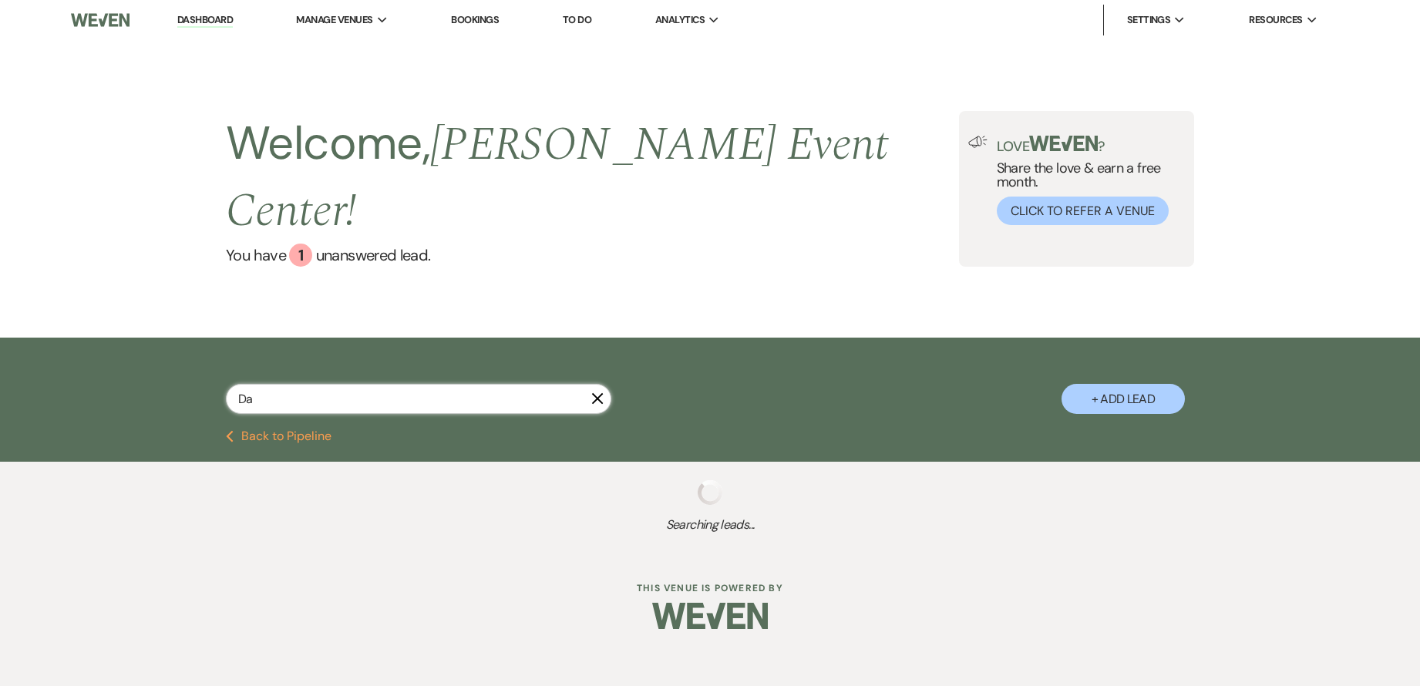
select select "8"
select select "1"
select select "8"
select select "4"
select select "8"
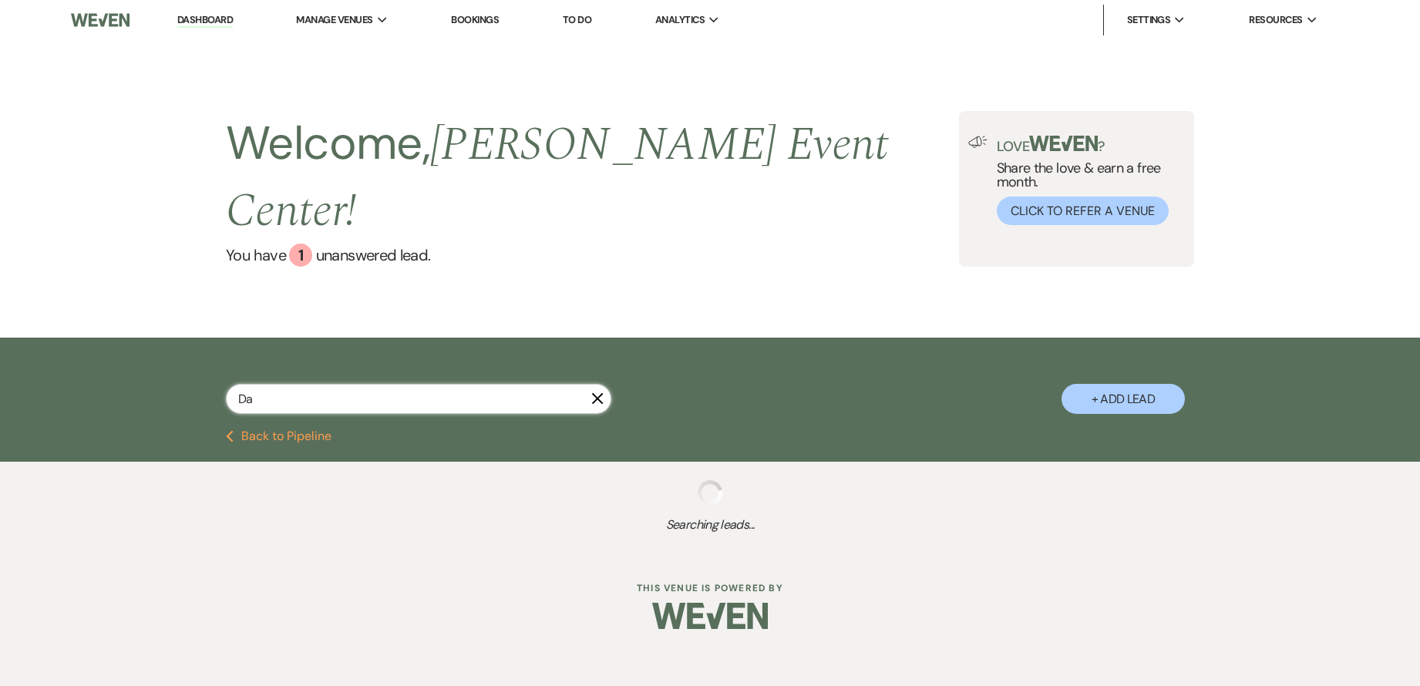
select select "4"
select select "8"
select select "7"
select select "2"
select select "8"
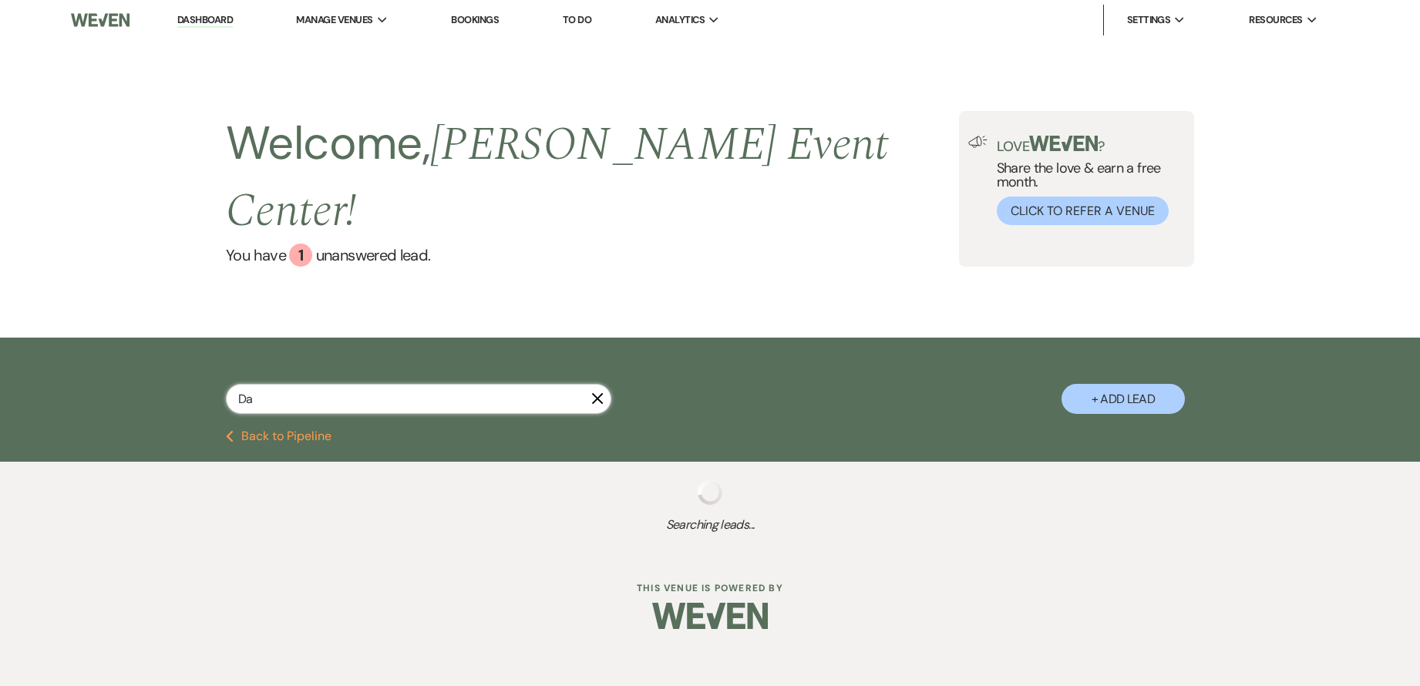
select select "1"
select select "8"
select select "5"
select select "8"
select select "1"
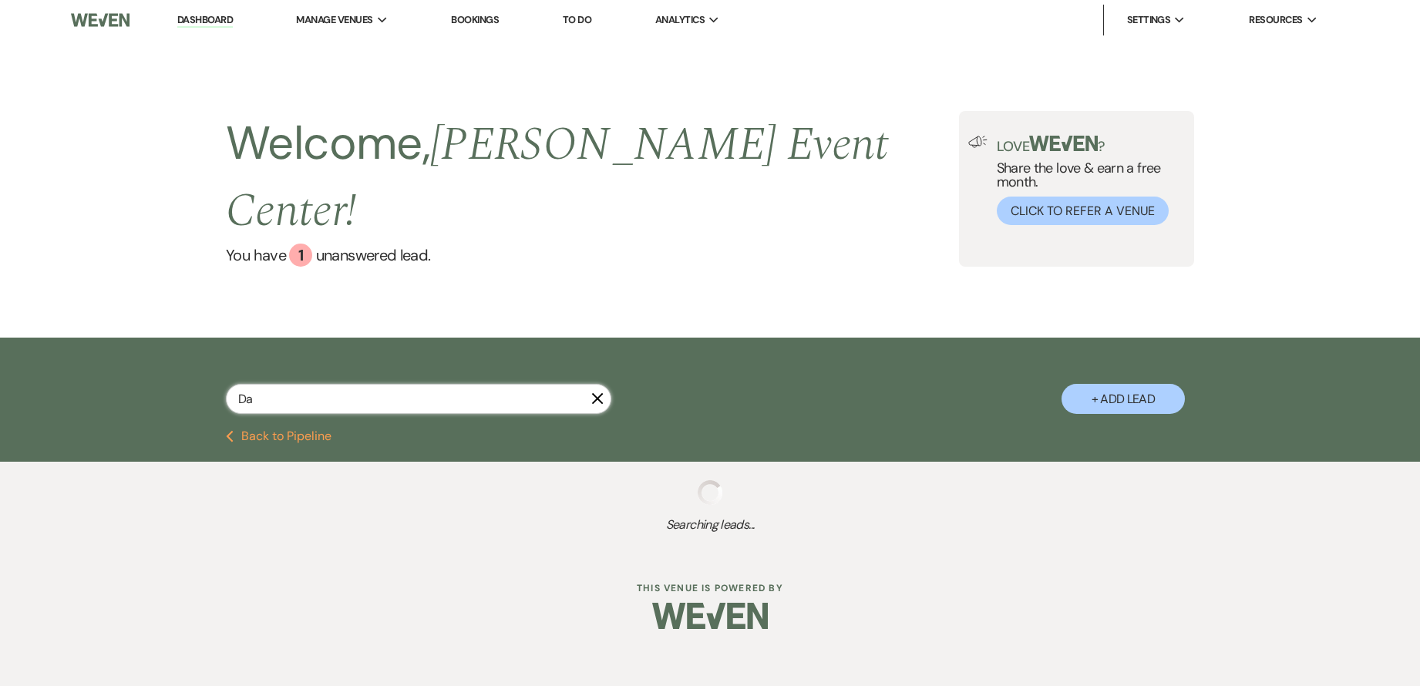
select select "8"
select select "2"
select select "8"
select select "2"
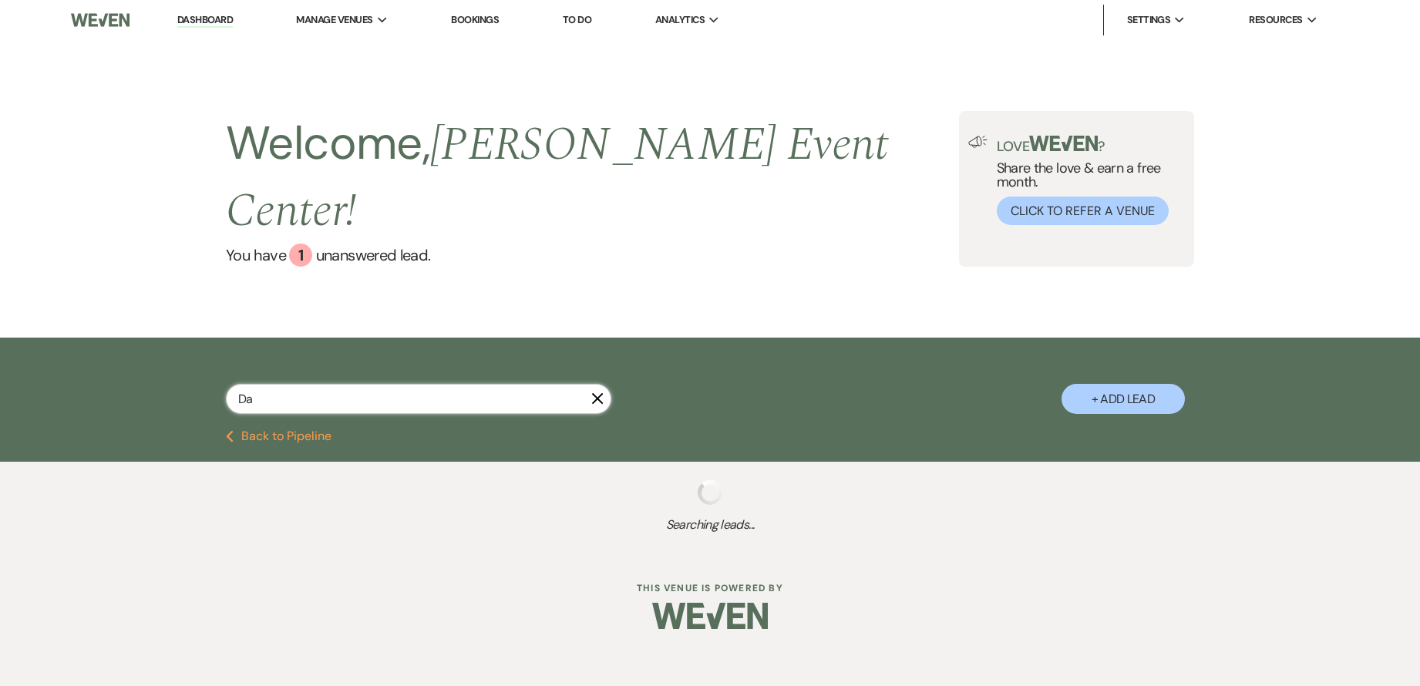
select select "8"
select select "1"
select select "6"
select select "8"
select select "7"
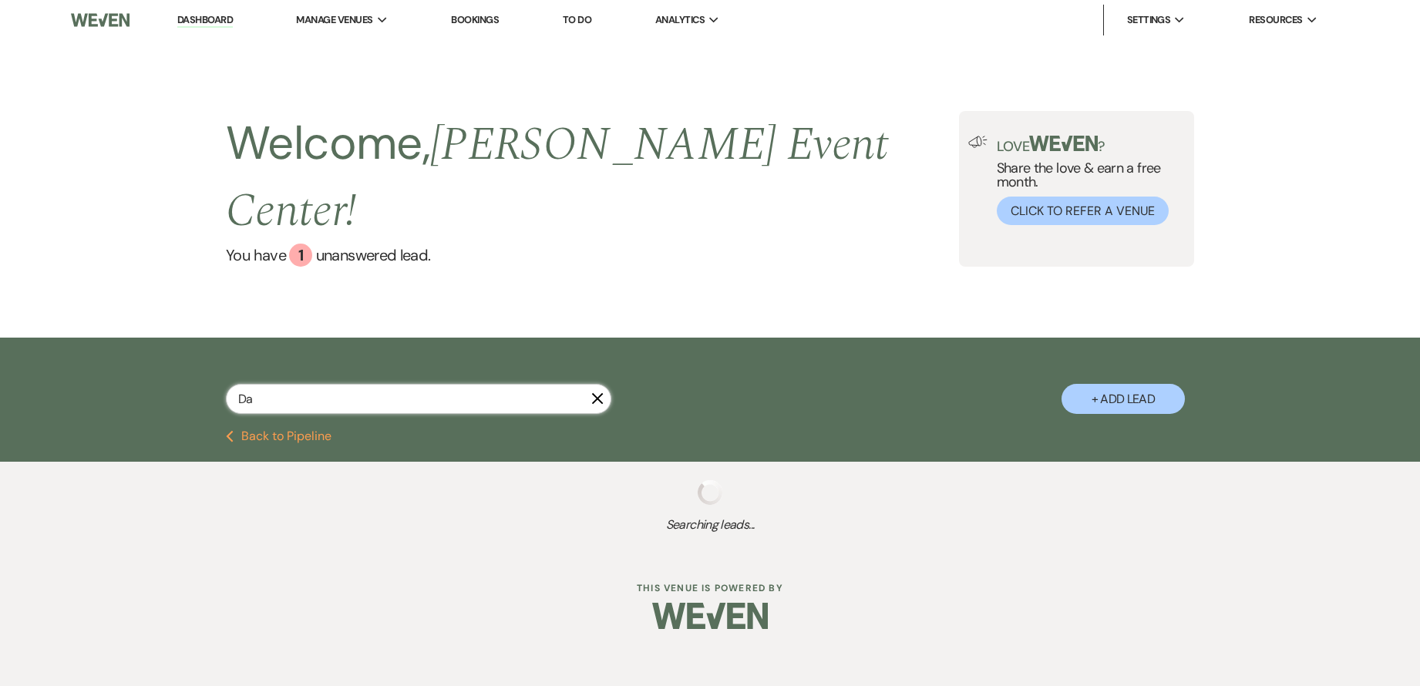
select select "8"
select select "7"
select select "8"
select select "2"
select select "8"
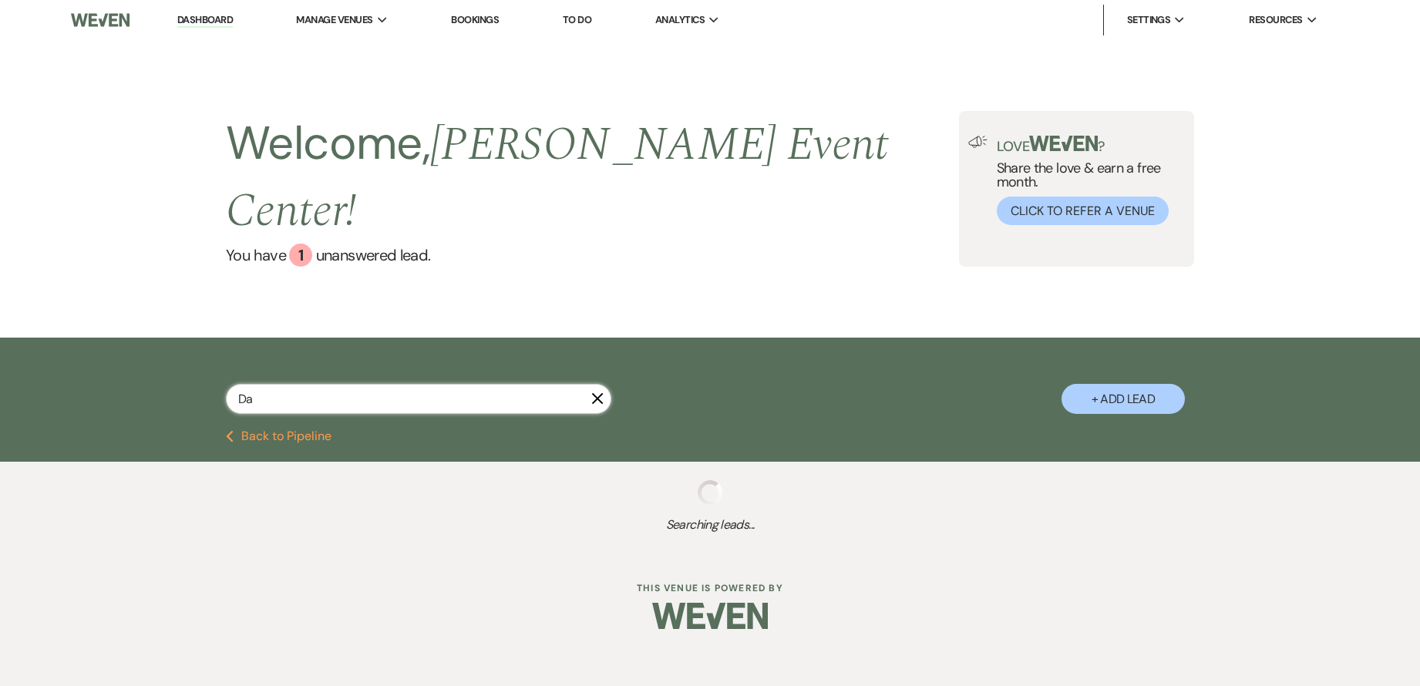
select select "2"
select select "8"
select select "6"
select select "8"
select select "1"
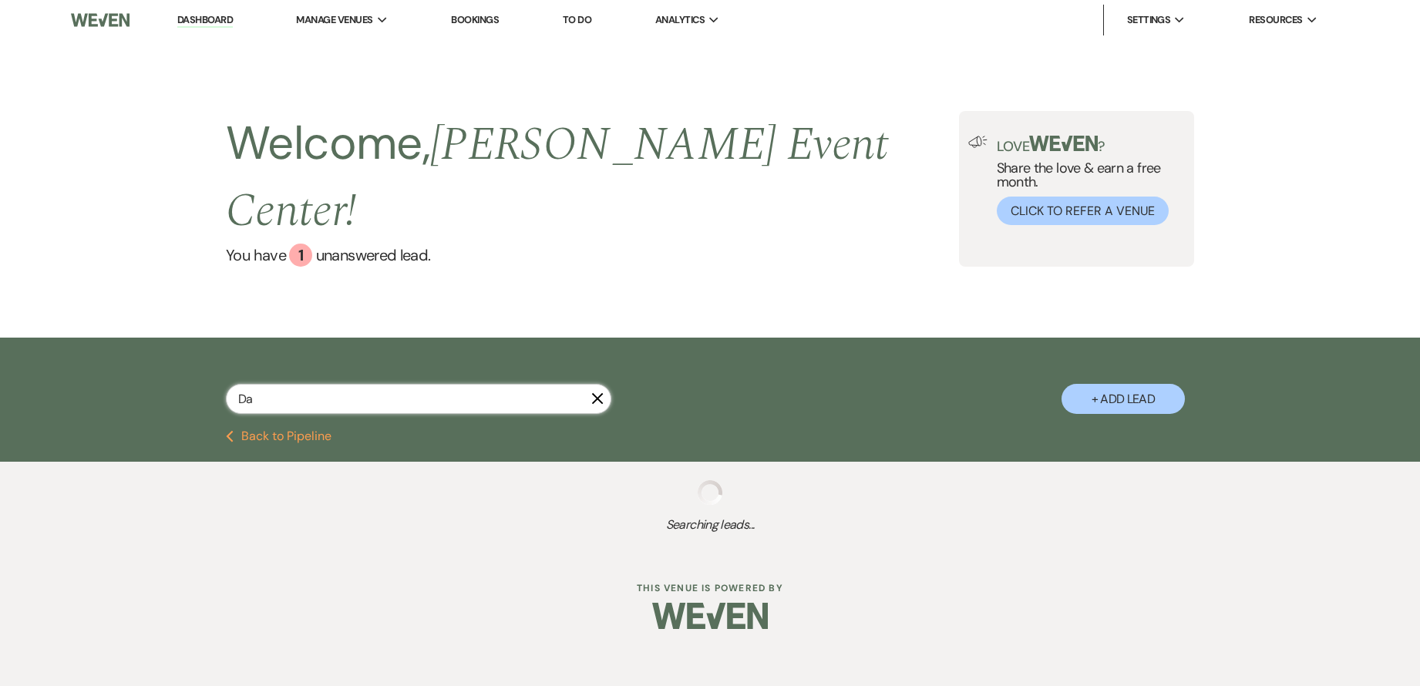
select select "8"
select select "7"
select select "8"
select select "2"
select select "8"
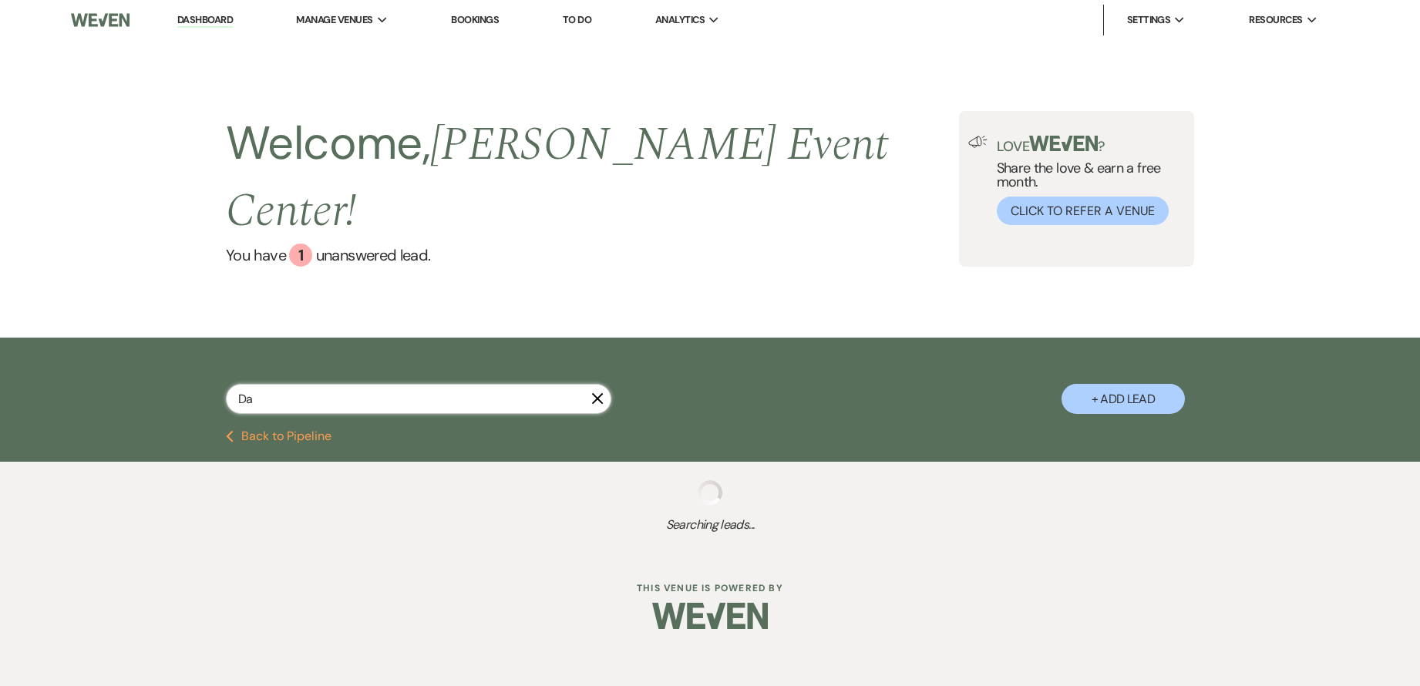
select select "6"
select select "8"
select select "11"
select select "8"
select select "5"
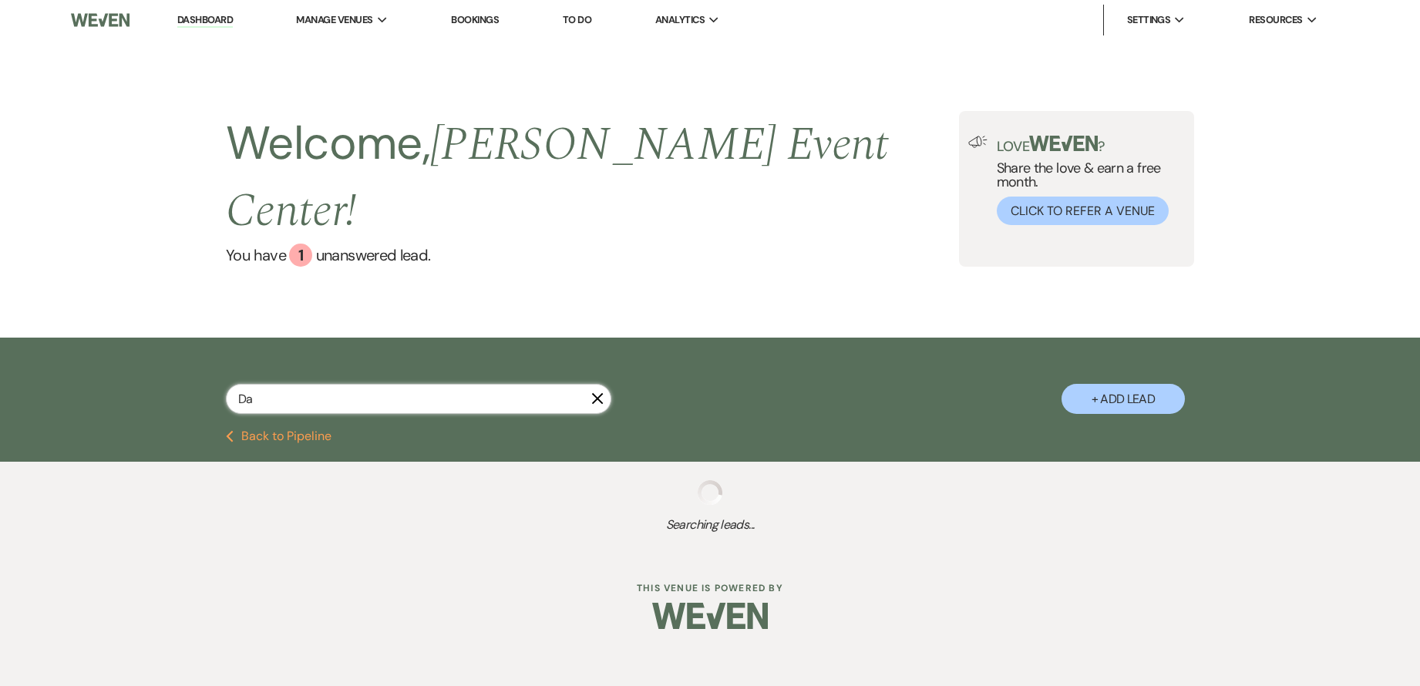
select select "8"
select select "4"
select select "5"
select select "8"
select select "6"
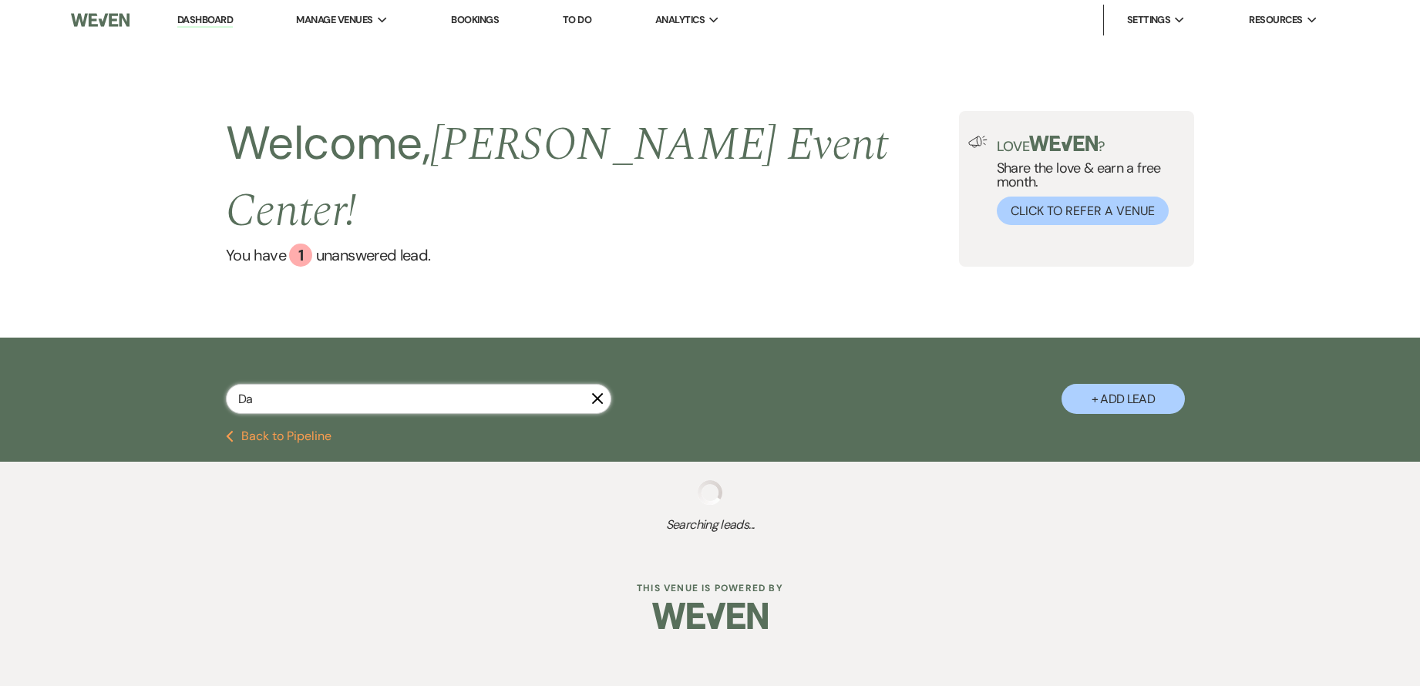
select select "4"
select select "8"
select select "6"
select select "8"
select select "7"
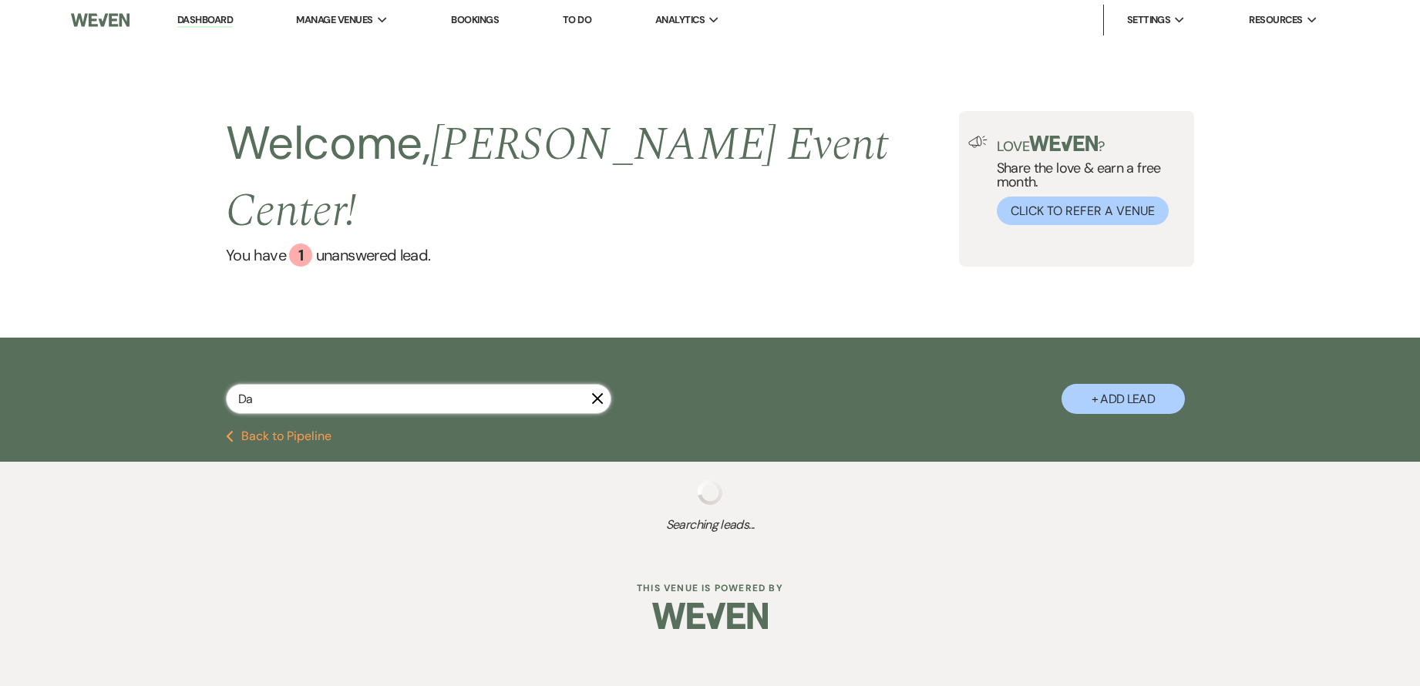
select select "8"
select select "10"
select select "8"
select select "11"
select select "8"
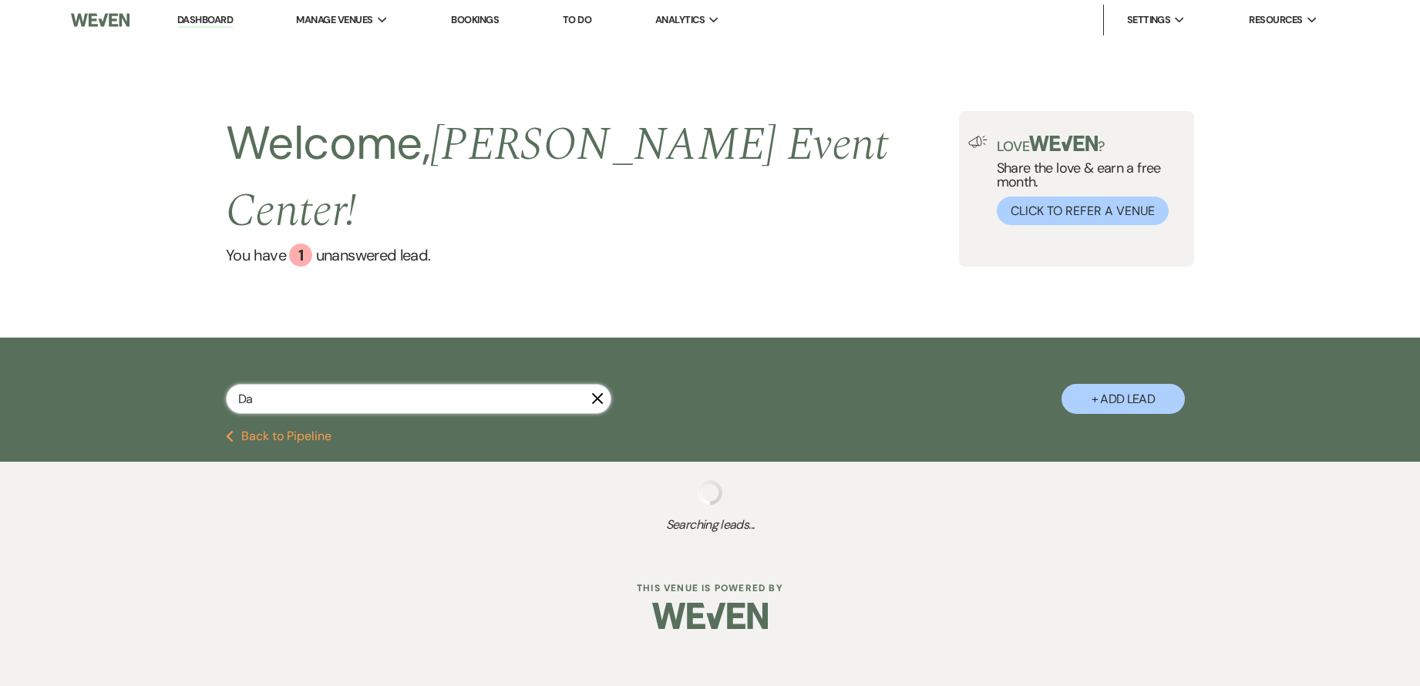
select select "6"
select select "2"
select select "8"
select select "3"
select select "5"
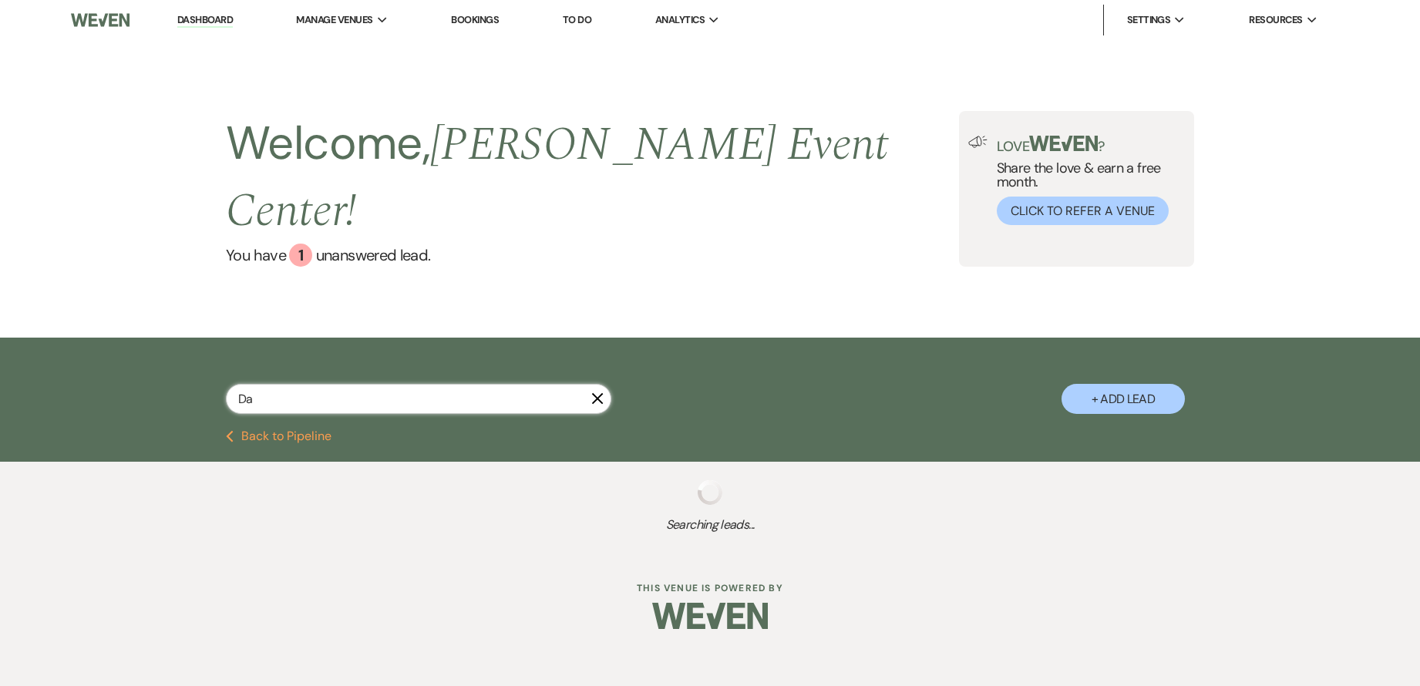
select select "8"
select select "2"
select select "8"
select select "5"
select select "8"
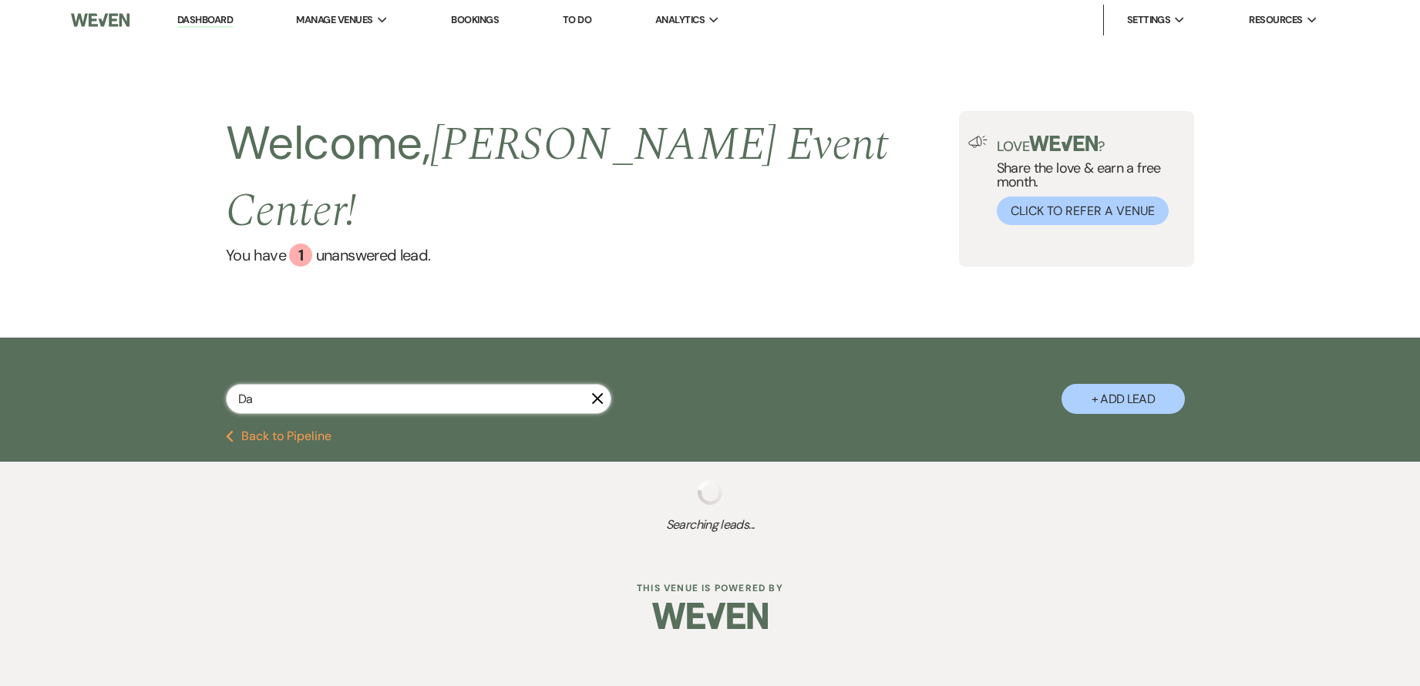
select select "1"
select select "8"
select select "5"
select select "8"
select select "6"
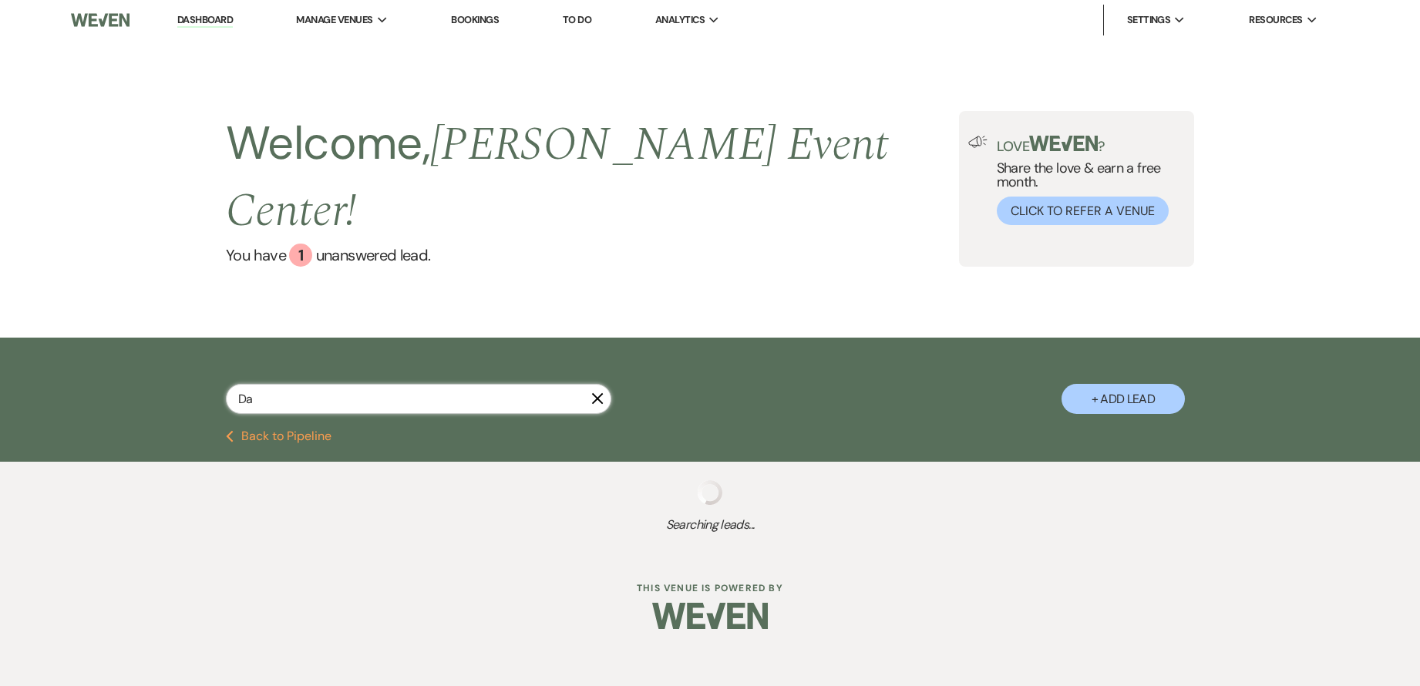
select select "8"
select select "6"
select select "8"
select select "10"
select select "8"
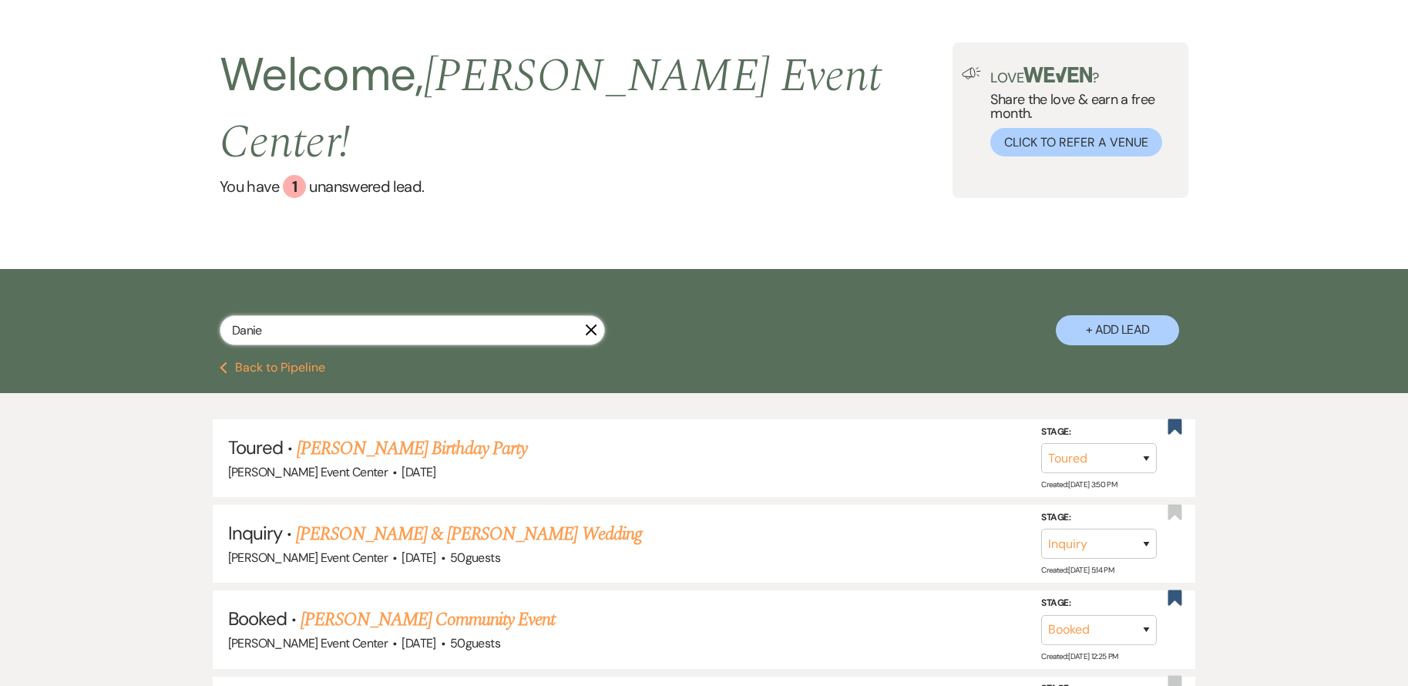
scroll to position [154, 0]
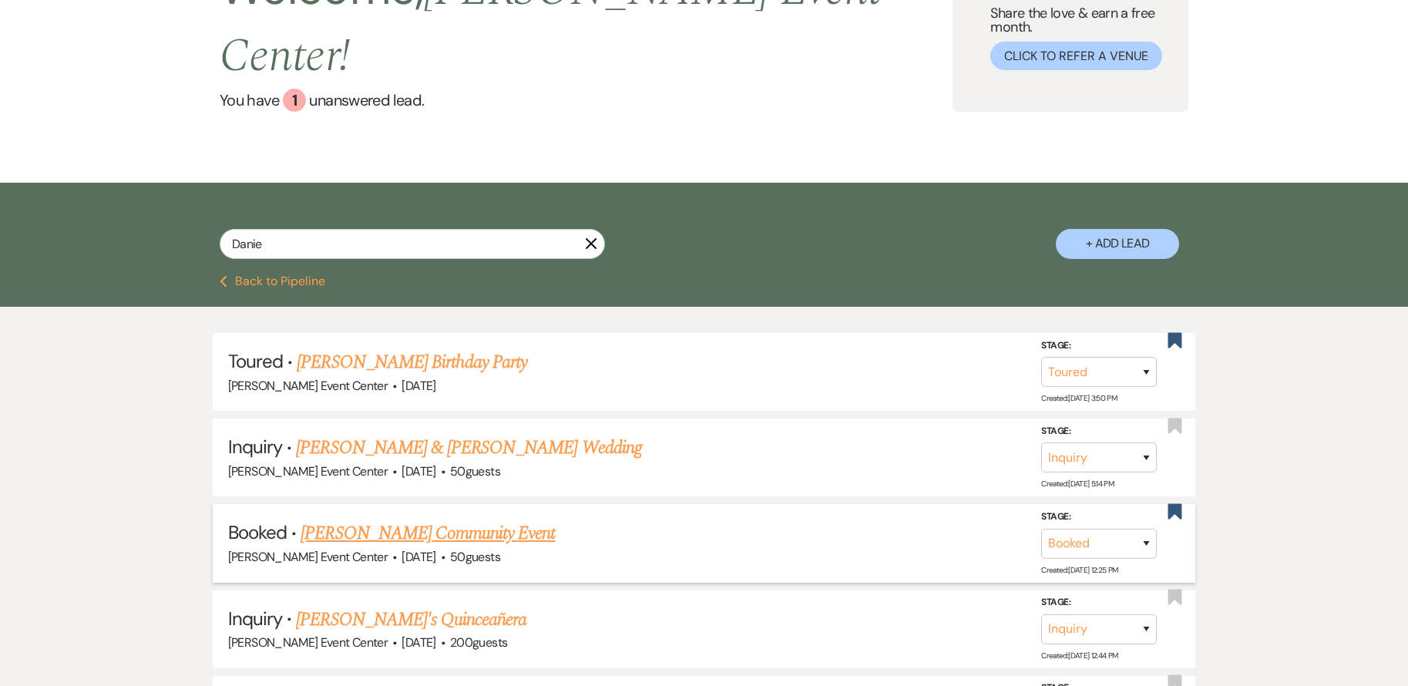
click at [478, 520] on link "Danielle Medlock's Community Event" at bounding box center [428, 534] width 254 height 28
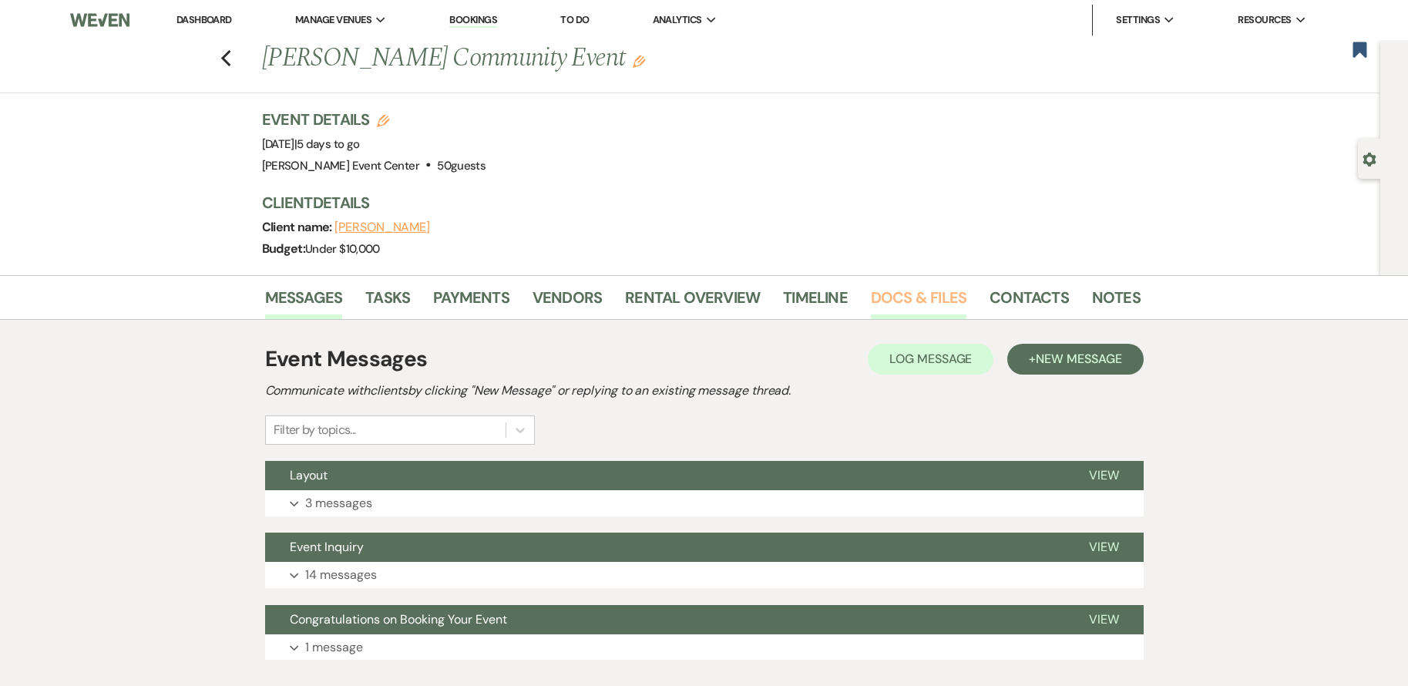
drag, startPoint x: 873, startPoint y: 294, endPoint x: 872, endPoint y: 305, distance: 10.8
click at [872, 294] on link "Docs & Files" at bounding box center [919, 302] width 96 height 34
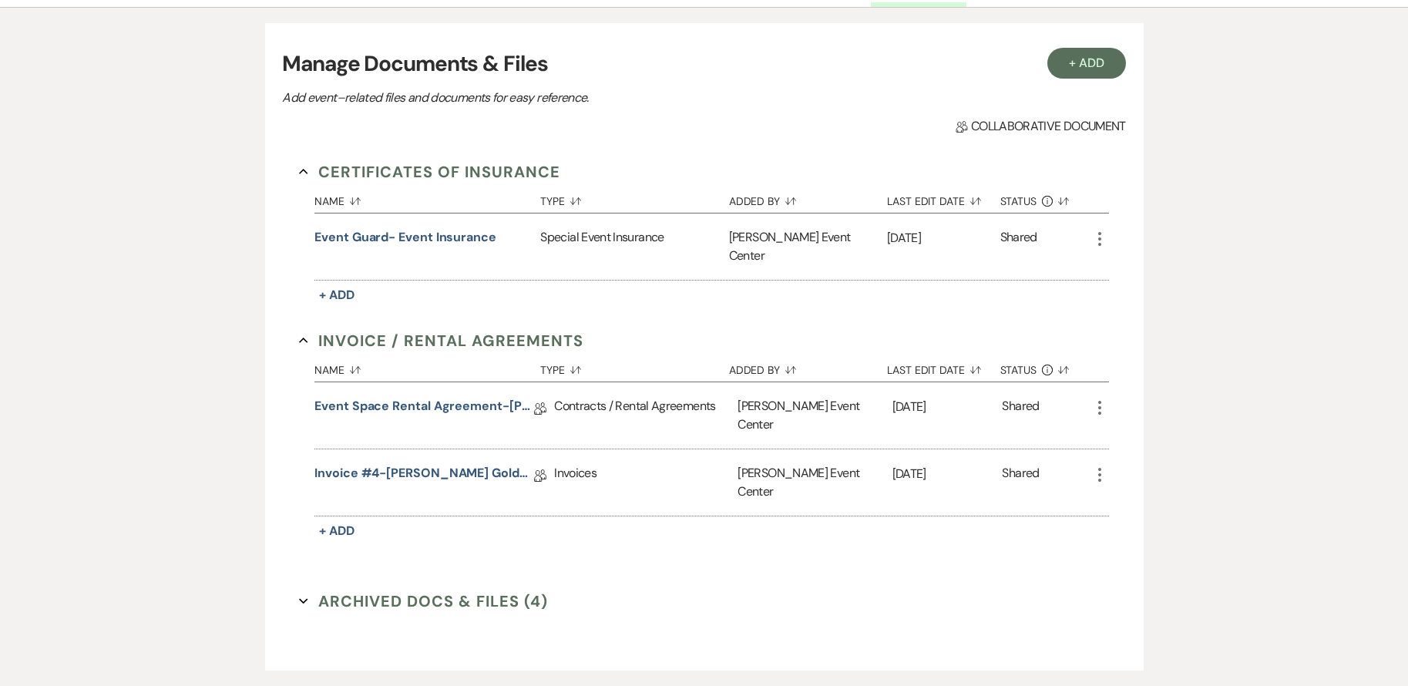
scroll to position [81, 0]
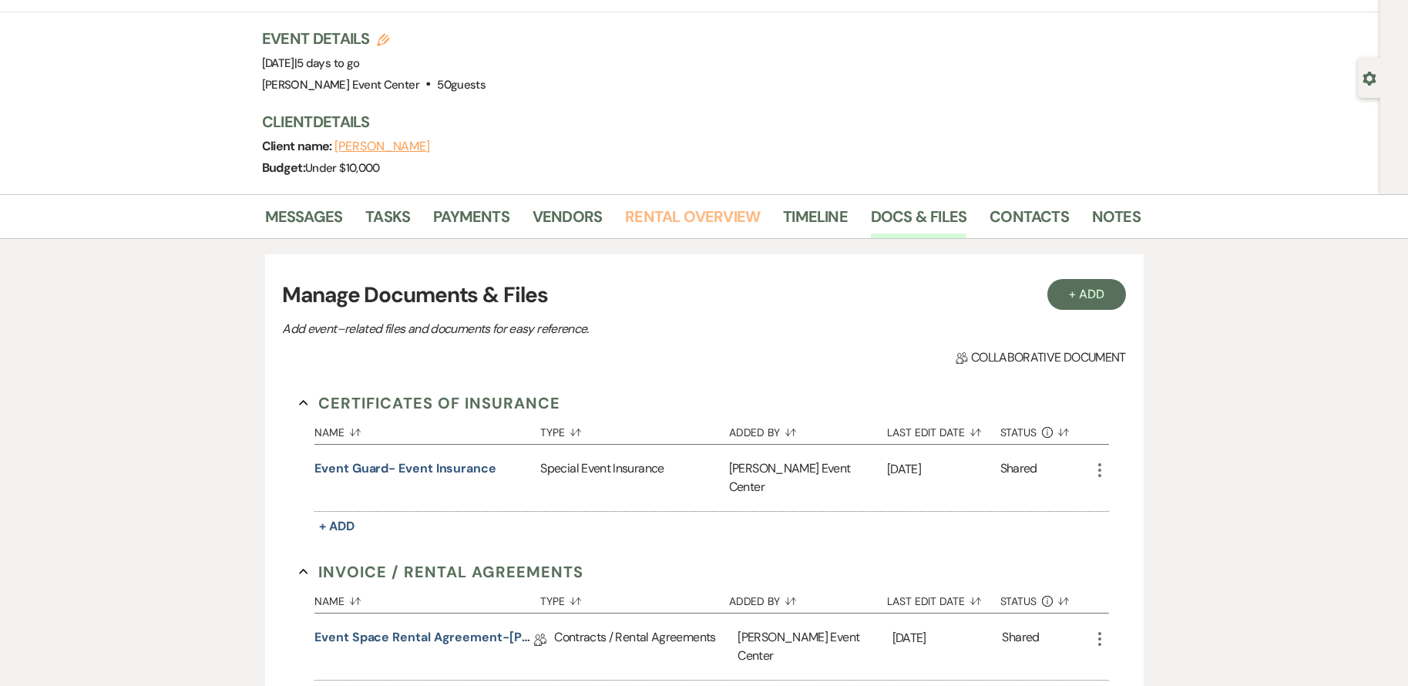
click at [705, 217] on link "Rental Overview" at bounding box center [692, 221] width 135 height 34
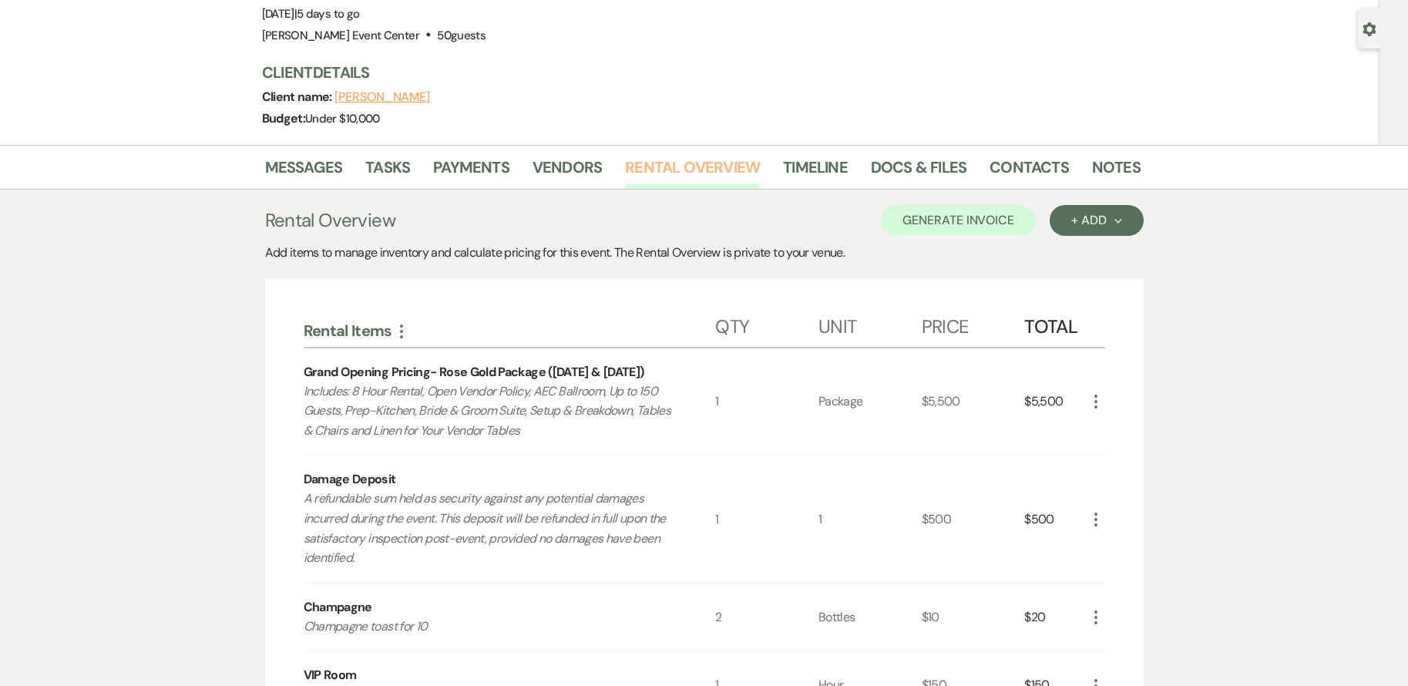
scroll to position [51, 0]
